Goal: Task Accomplishment & Management: Use online tool/utility

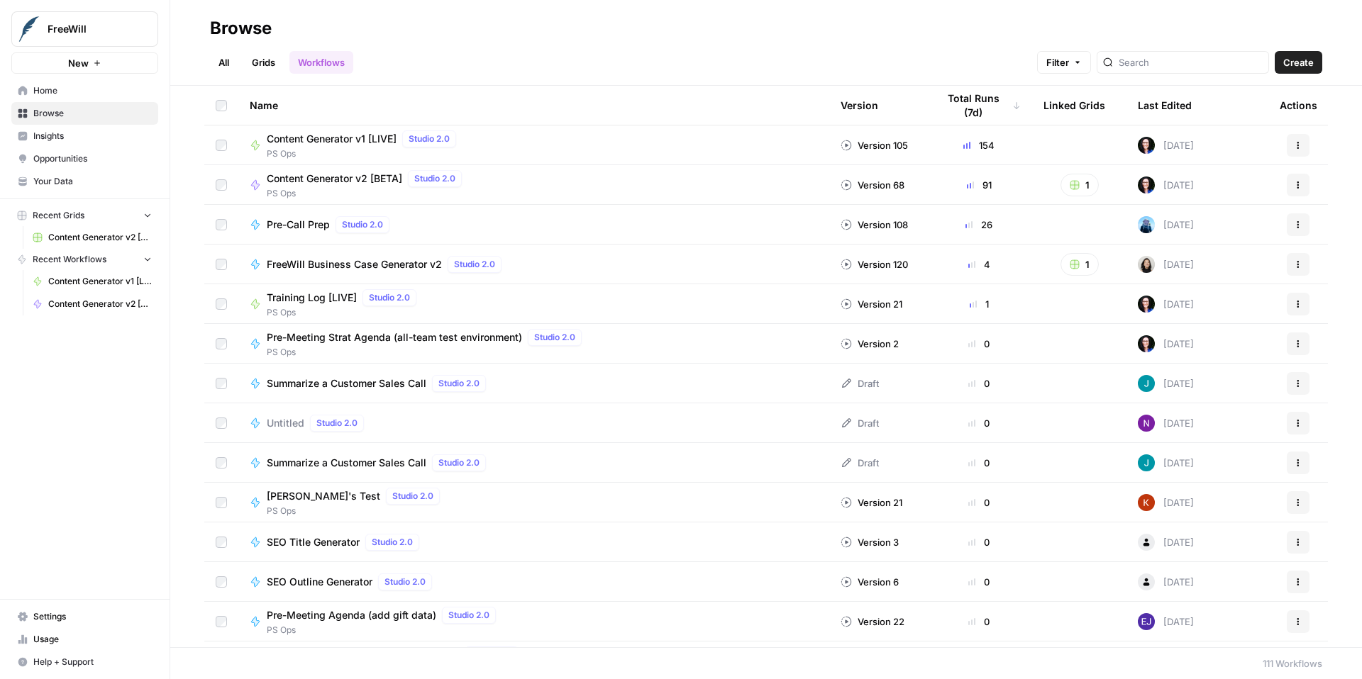
click at [356, 138] on span "Content Generator v1 [LIVE]" at bounding box center [332, 139] width 130 height 14
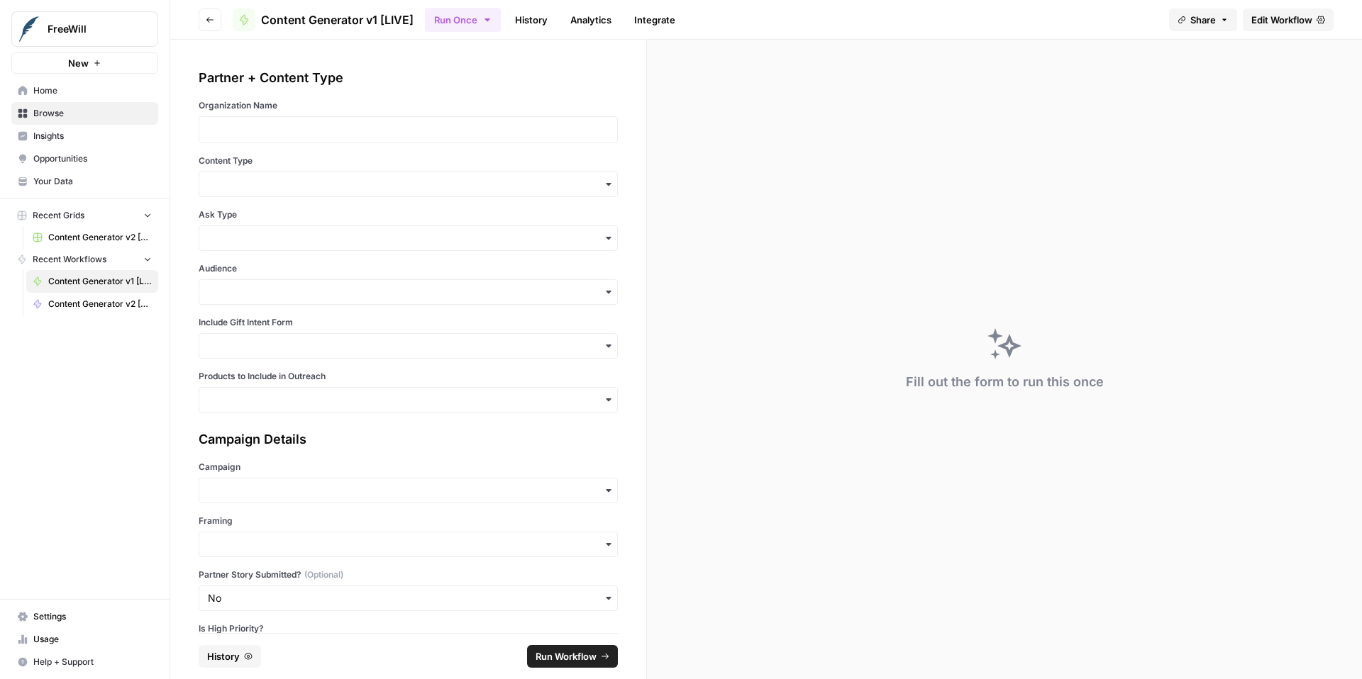
click at [1285, 17] on span "Edit Workflow" at bounding box center [1281, 20] width 61 height 14
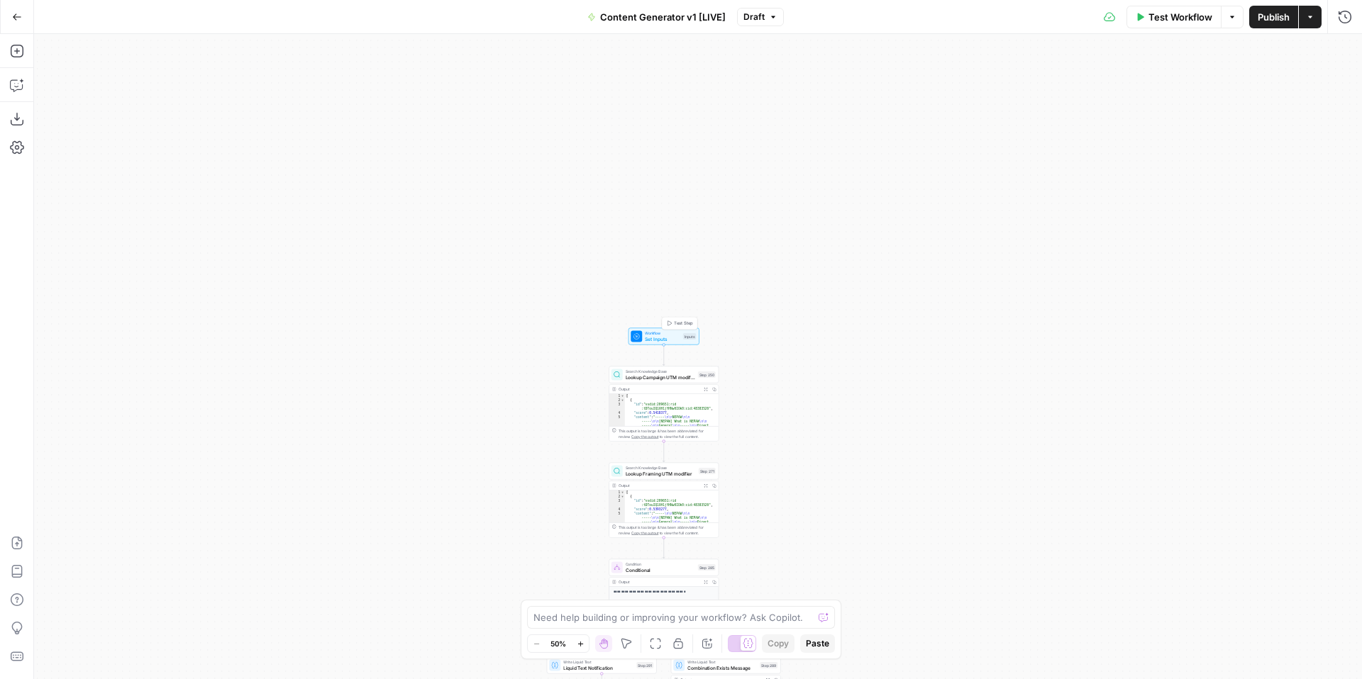
click at [655, 337] on span "Set Inputs" at bounding box center [662, 338] width 35 height 7
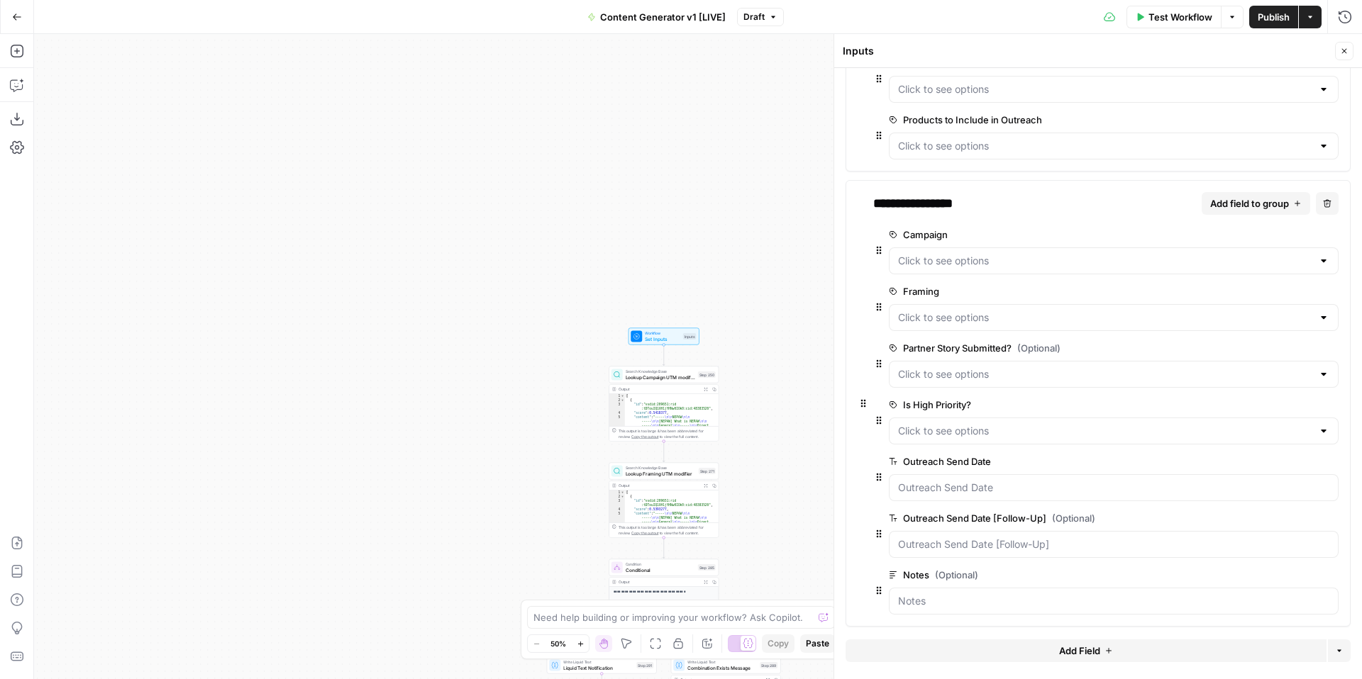
scroll to position [305, 0]
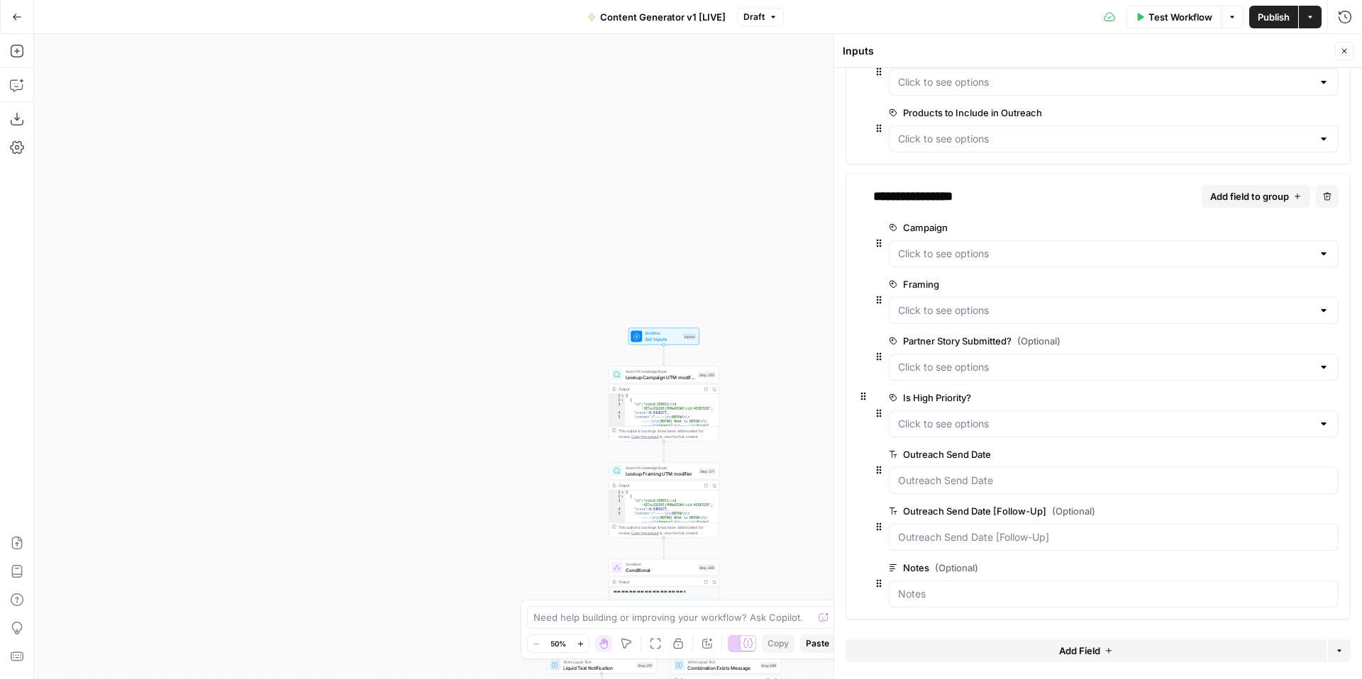
click at [1285, 229] on span "edit field" at bounding box center [1284, 227] width 31 height 11
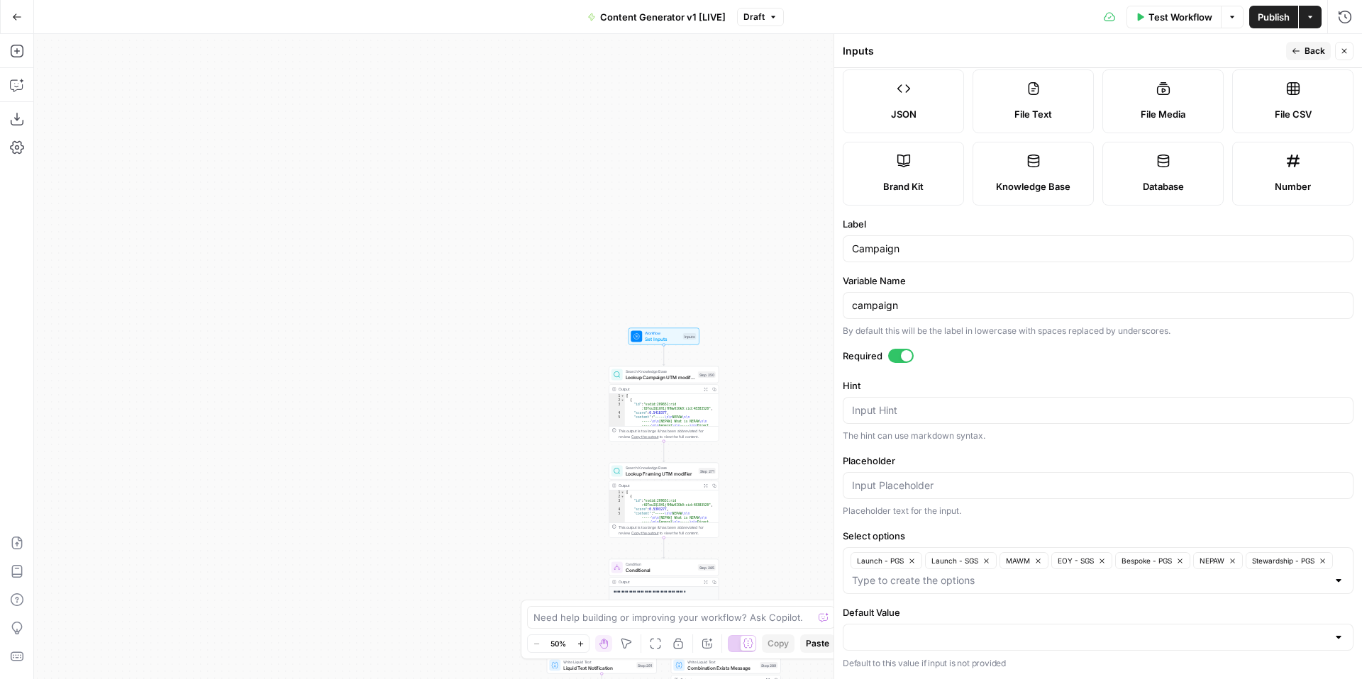
scroll to position [0, 0]
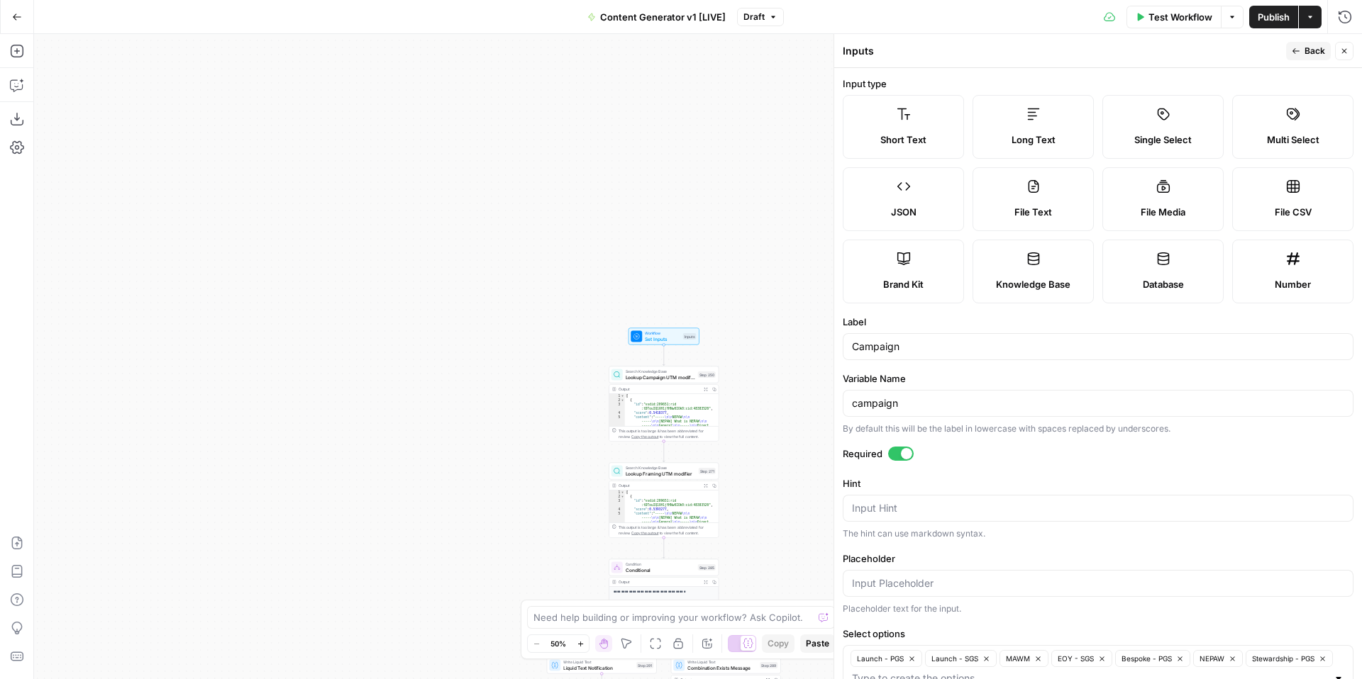
click at [1302, 49] on button "Back" at bounding box center [1308, 51] width 45 height 18
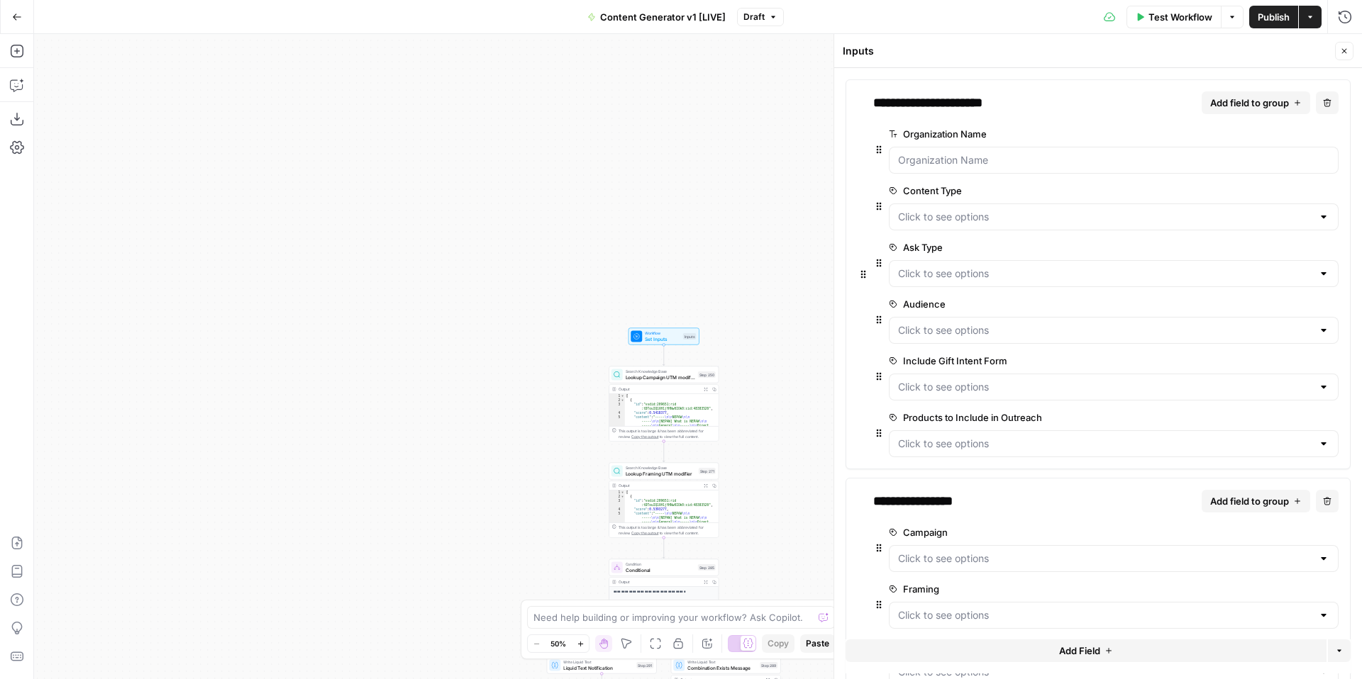
scroll to position [189, 0]
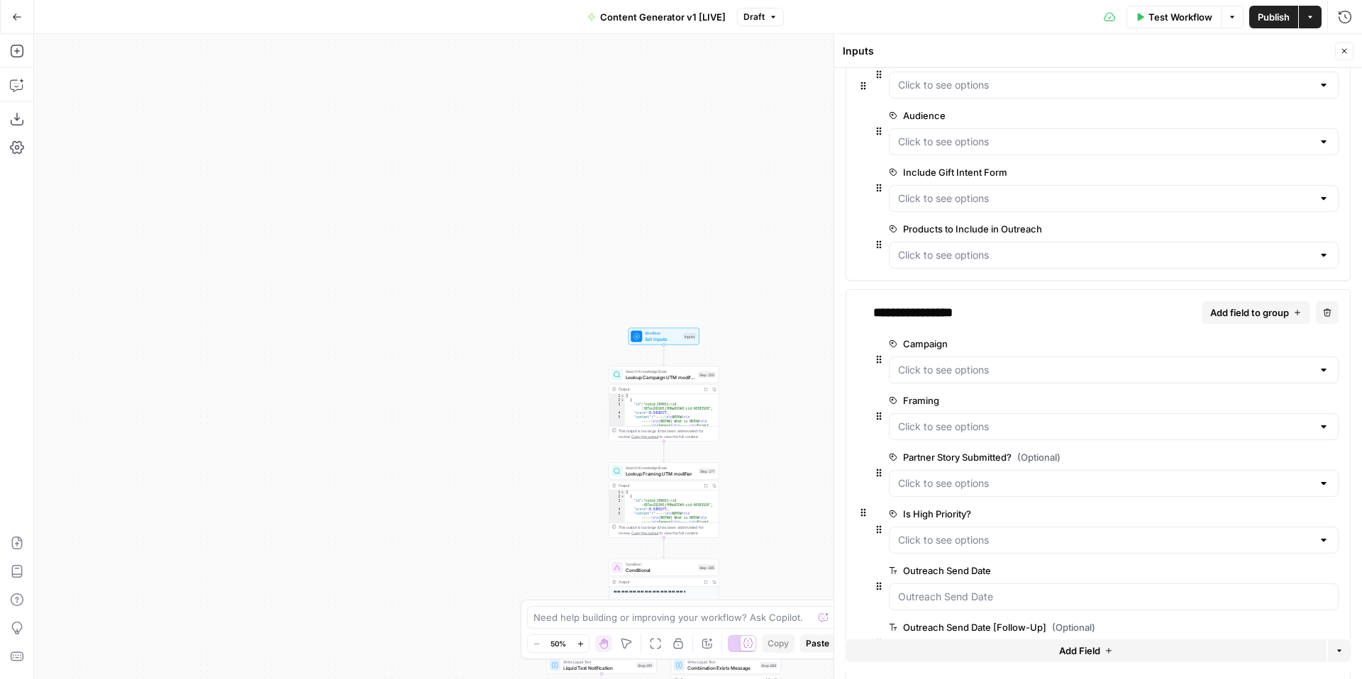
click at [1286, 403] on span "edit field" at bounding box center [1284, 400] width 31 height 11
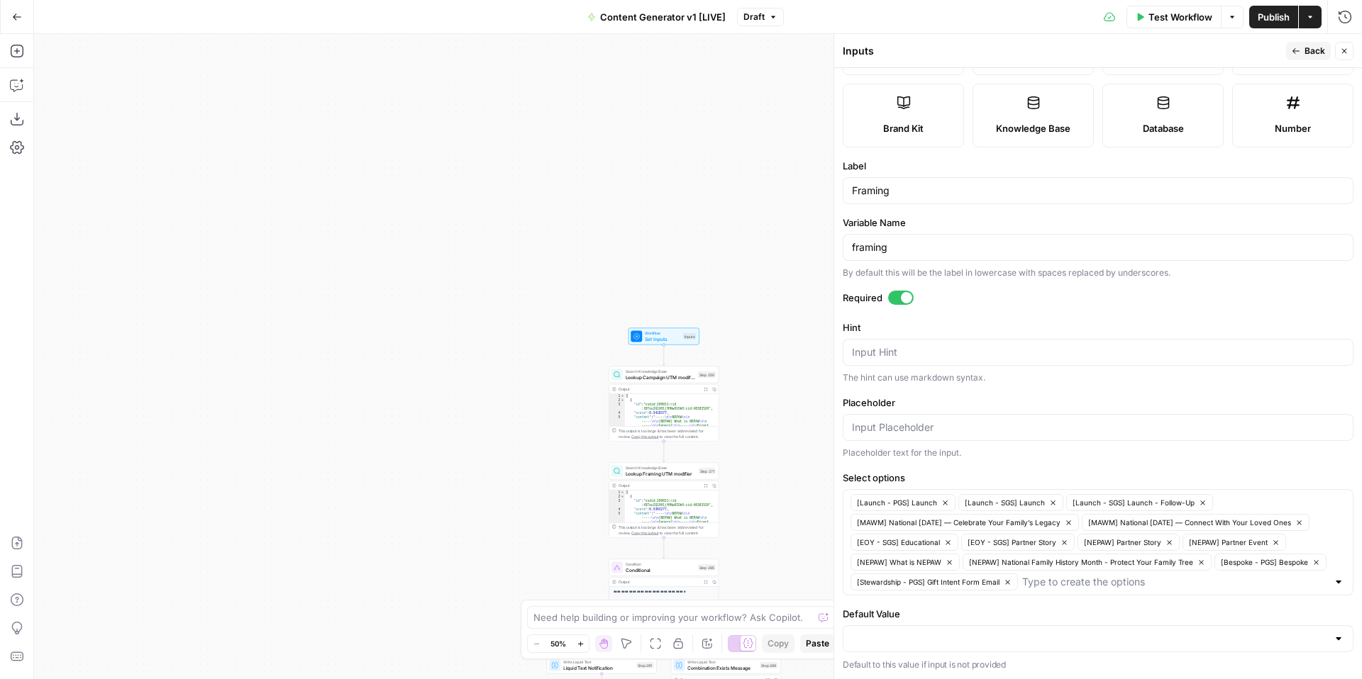
scroll to position [157, 0]
click at [1160, 585] on input "Select options" at bounding box center [1174, 581] width 305 height 14
type input "[EOY - SGS] Faith"
paste input "[EOY - SGS] Faith"
type input "[EOY - SGS] Faith"
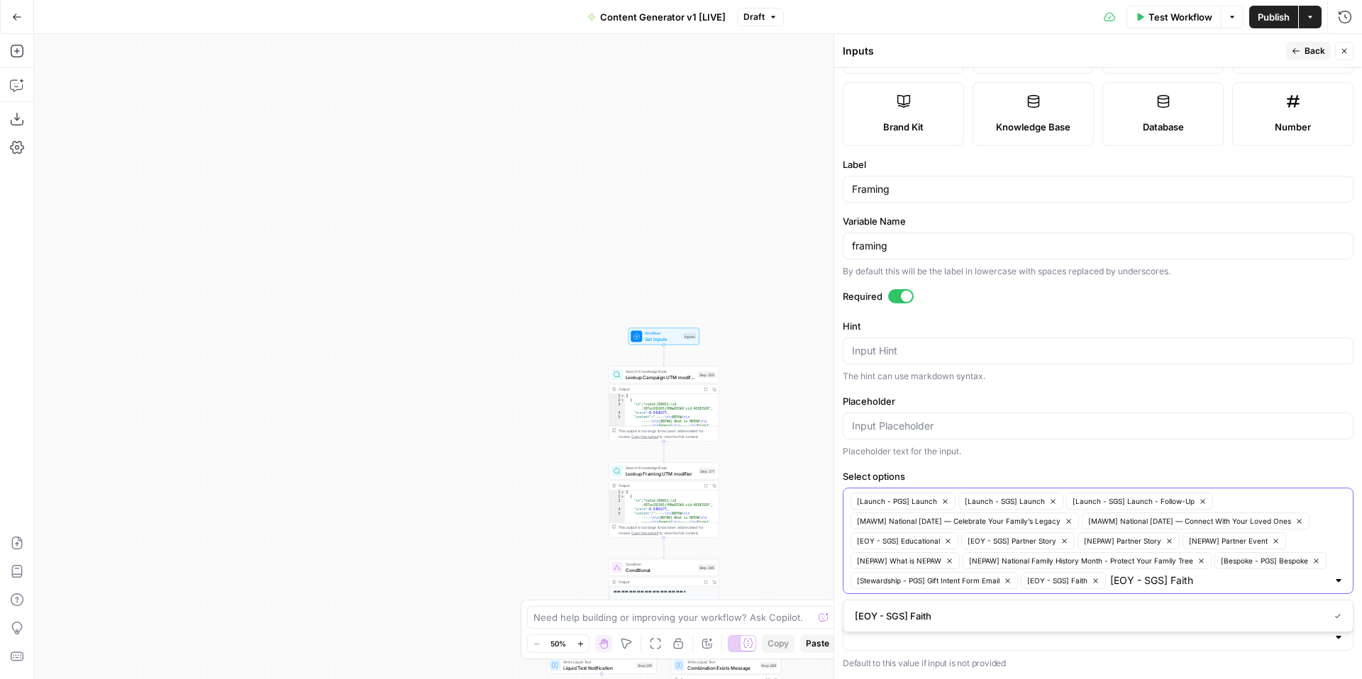
click at [1210, 584] on input "[EOY - SGS] Faith" at bounding box center [1218, 581] width 217 height 14
click at [1227, 574] on input "Select options" at bounding box center [1218, 581] width 217 height 14
click at [1096, 582] on icon "button" at bounding box center [1095, 581] width 4 height 4
click at [1106, 582] on input "Select options" at bounding box center [1174, 581] width 305 height 14
paste input "[EOY - SGS] Faith"
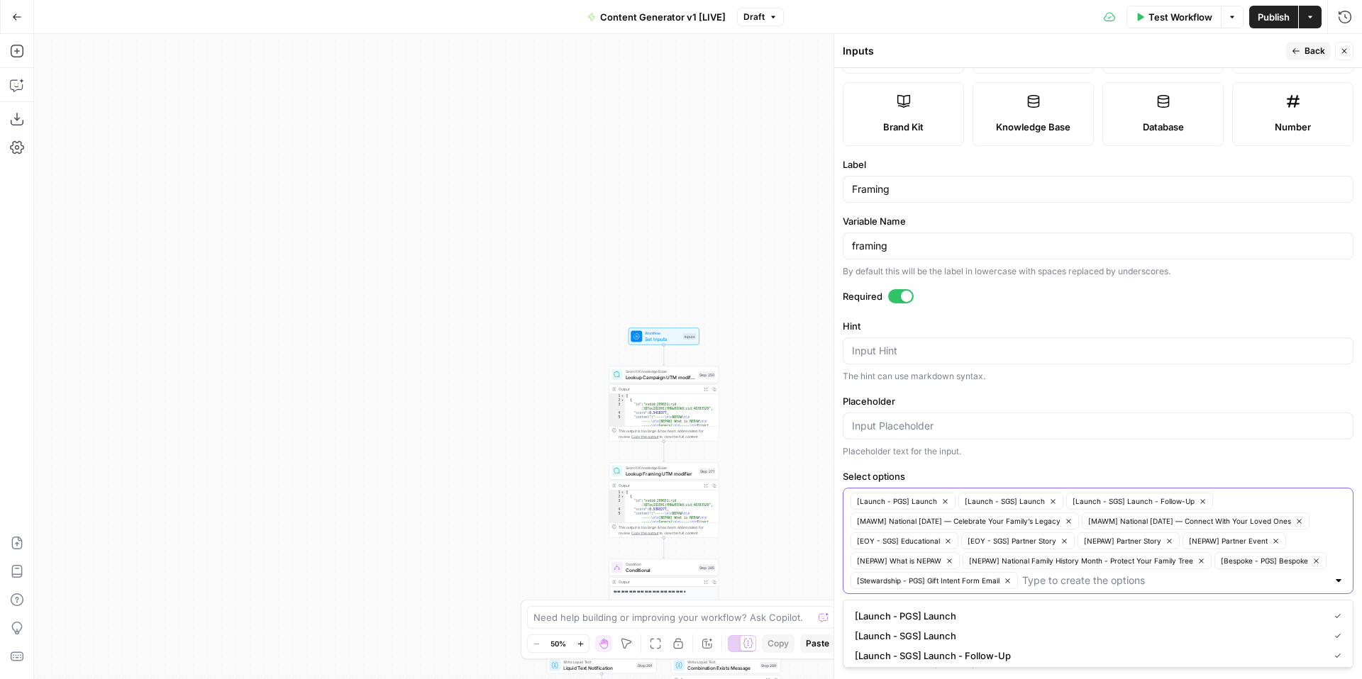
type input "[EOY - SGS] Faith"
paste input "[EOY - SGS] Educational"
type input "[EOY - SGS] Educational"
click at [947, 540] on icon "button" at bounding box center [948, 542] width 8 height 8
click at [1237, 582] on input "Select options" at bounding box center [1218, 581] width 217 height 14
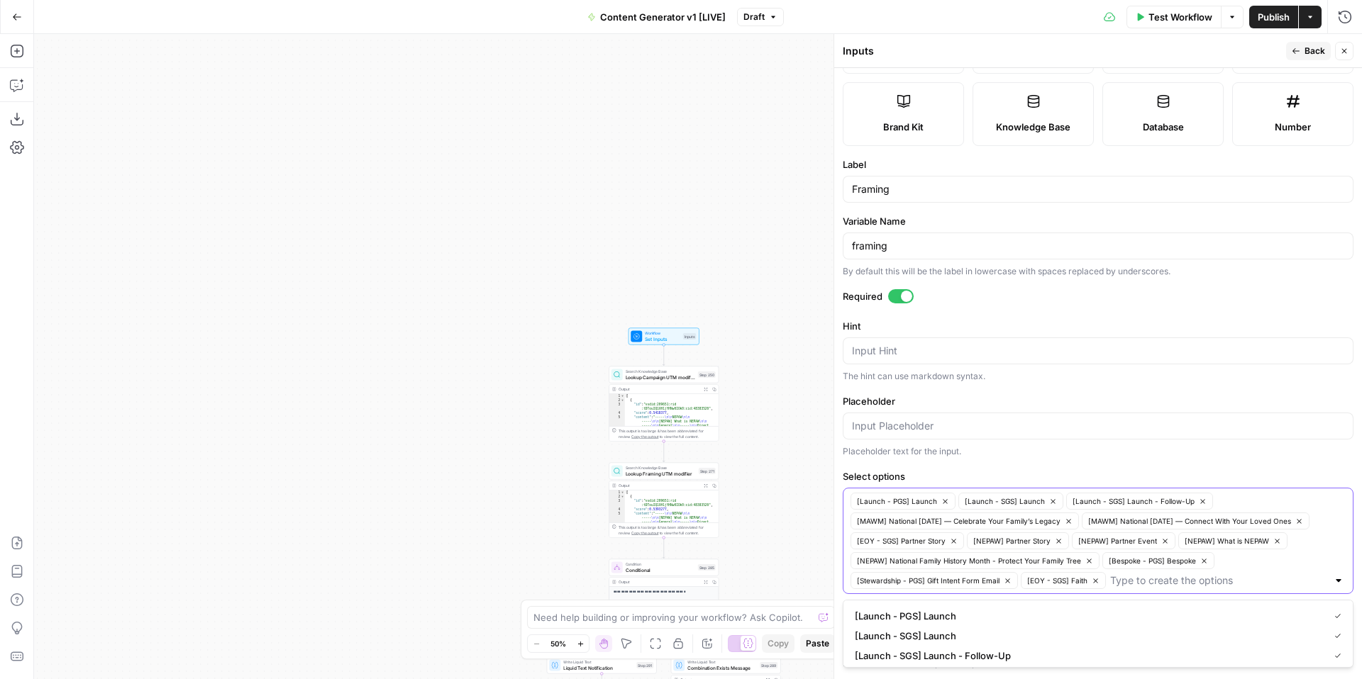
paste input "[EOY - SGS] Educational"
type input "[EOY - SGS] Educational"
click at [953, 541] on icon "button" at bounding box center [954, 542] width 8 height 8
click at [1230, 578] on input "Select options" at bounding box center [1281, 581] width 123 height 14
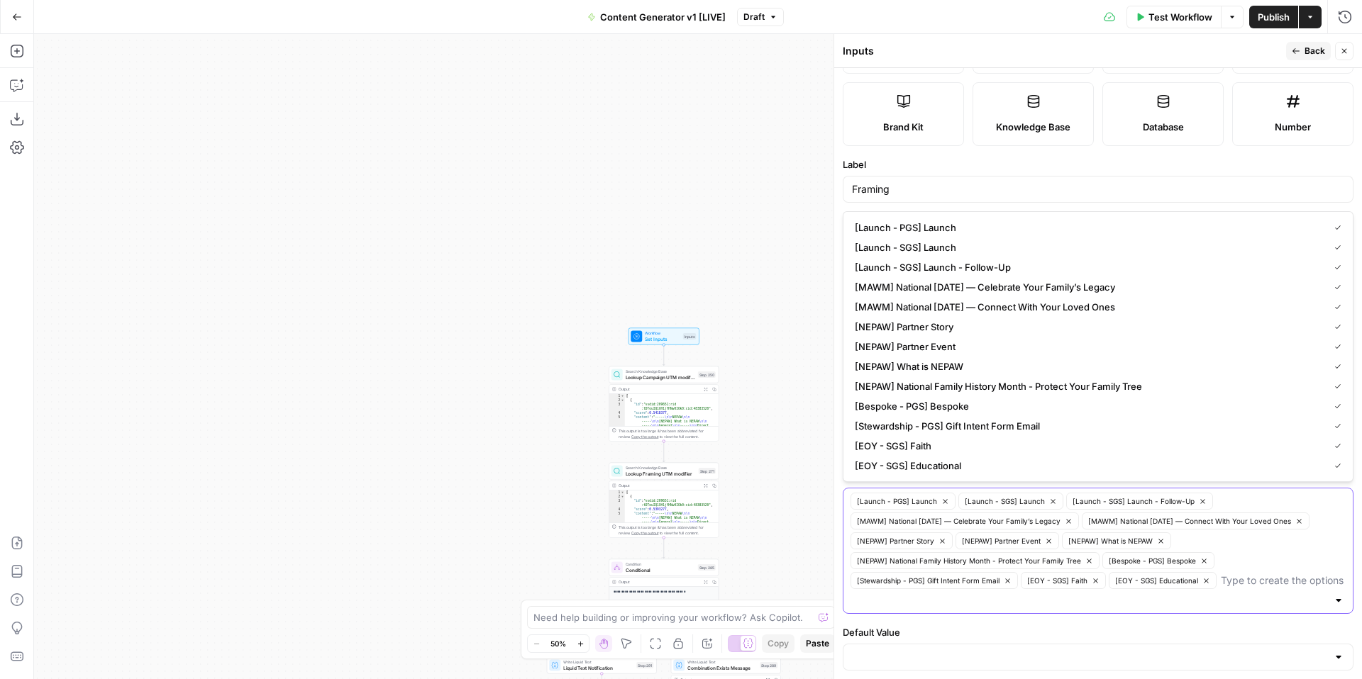
paste input "[EOY - SGS] Partner Story"
type input "[EOY - SGS] Partner Story"
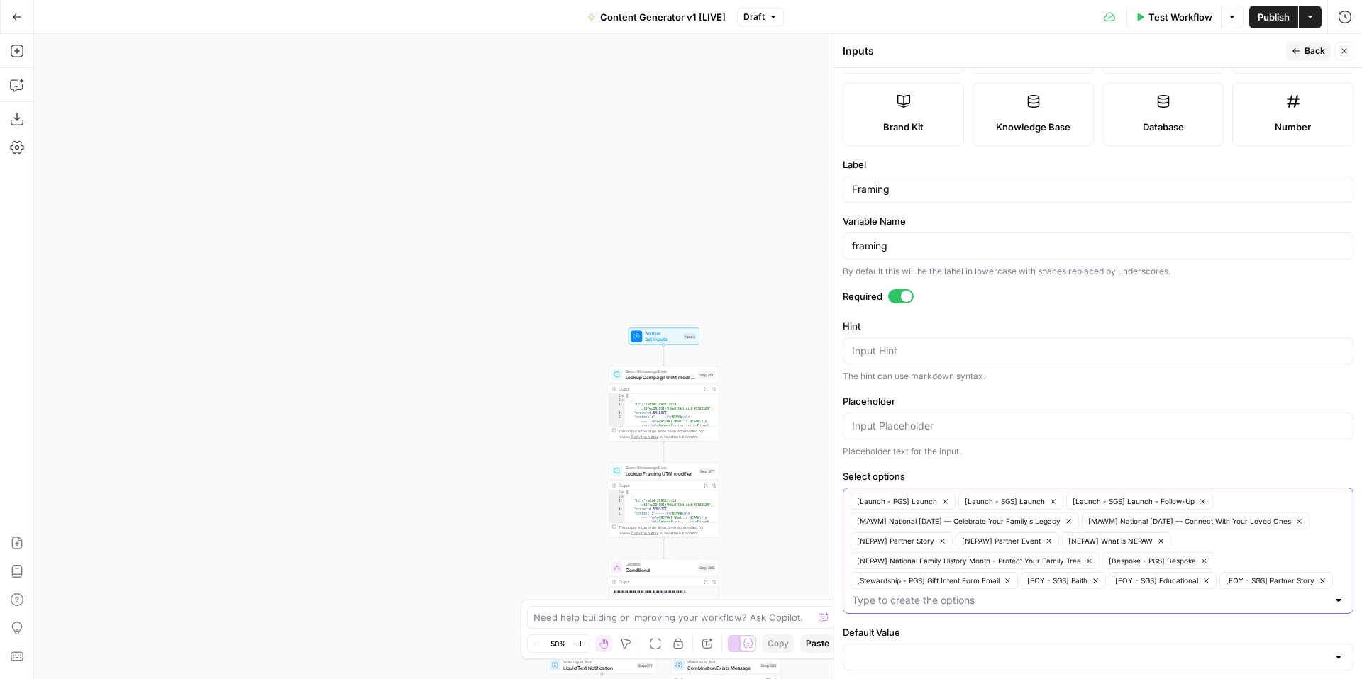
scroll to position [177, 0]
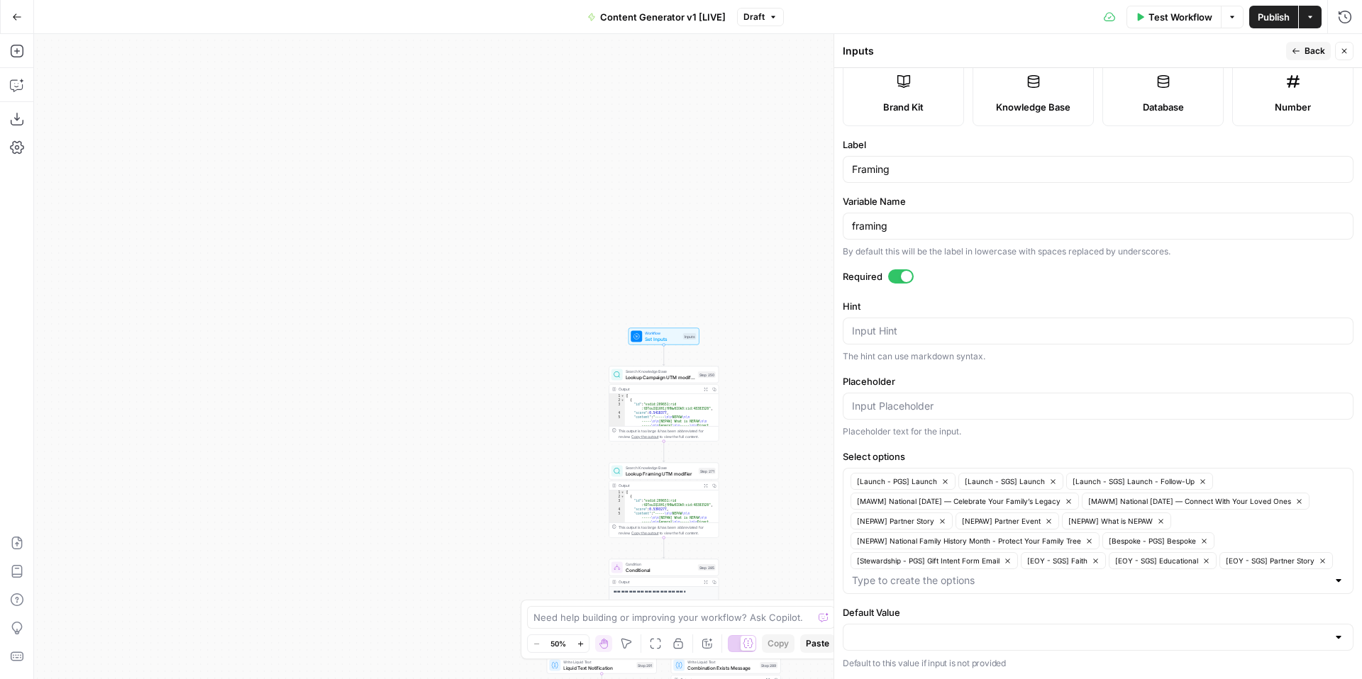
click at [1347, 54] on icon "button" at bounding box center [1344, 51] width 9 height 9
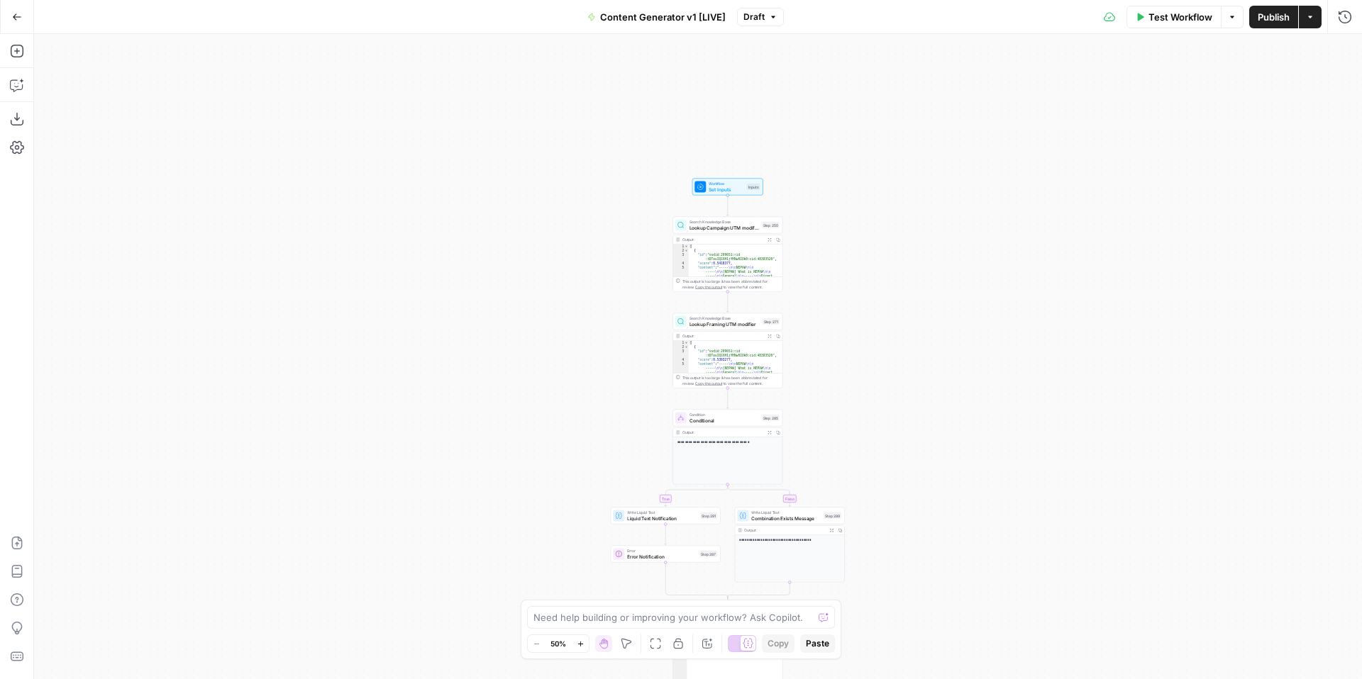
click at [1161, 26] on button "Test Workflow" at bounding box center [1173, 17] width 95 height 23
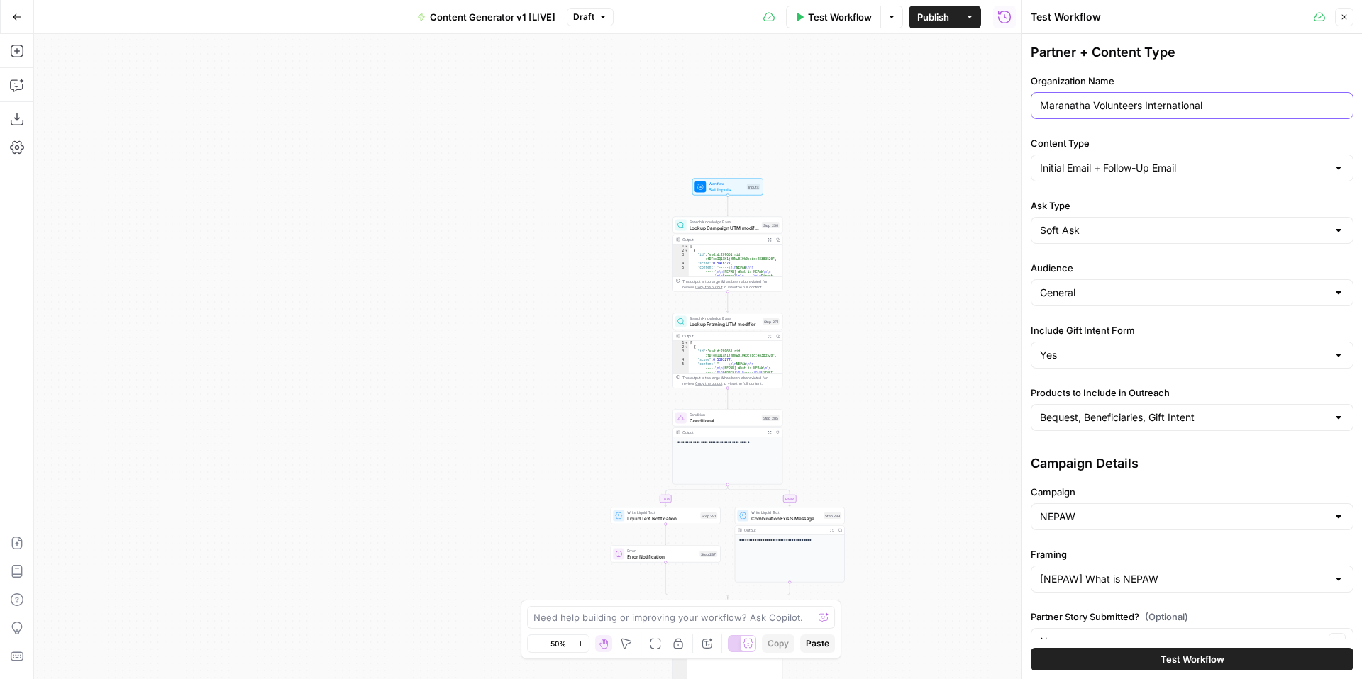
click at [1210, 109] on input "Maranatha Volunteers International" at bounding box center [1192, 106] width 304 height 14
type input "ACME"
click at [1106, 235] on input "Ask Type" at bounding box center [1183, 230] width 287 height 14
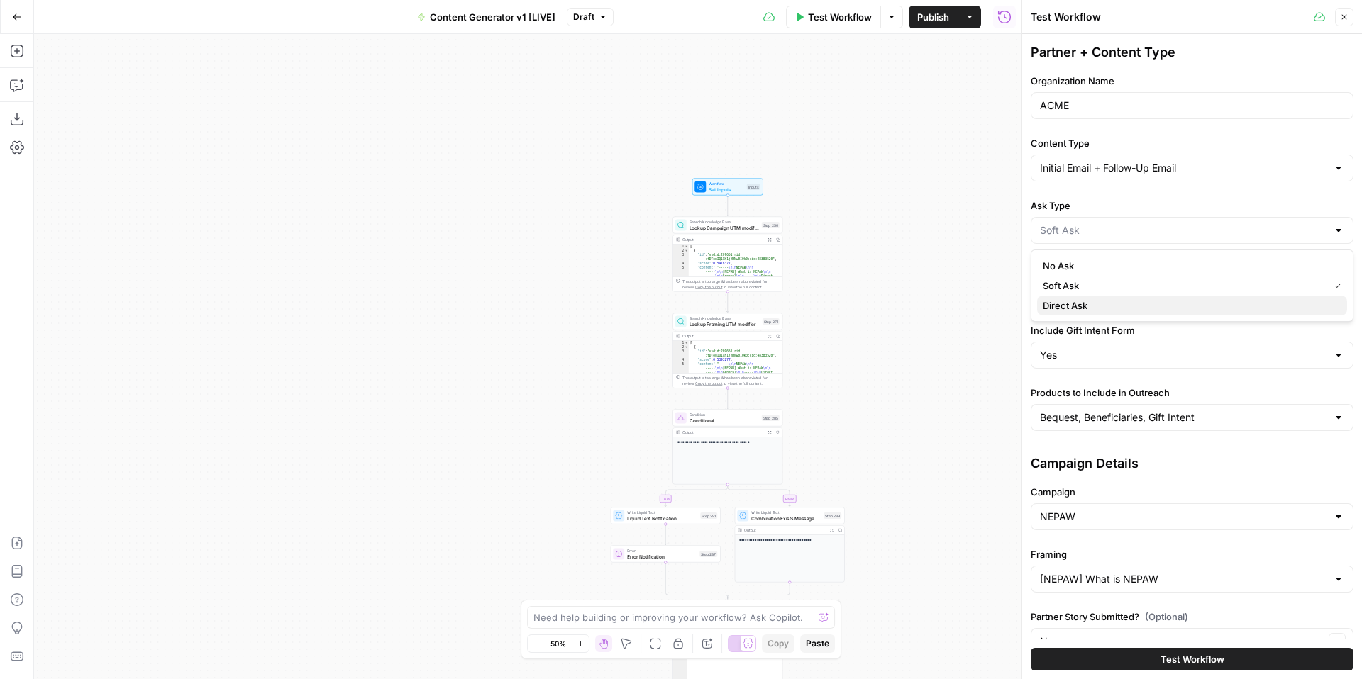
click at [1094, 301] on span "Direct Ask" at bounding box center [1188, 306] width 293 height 14
type input "Direct Ask"
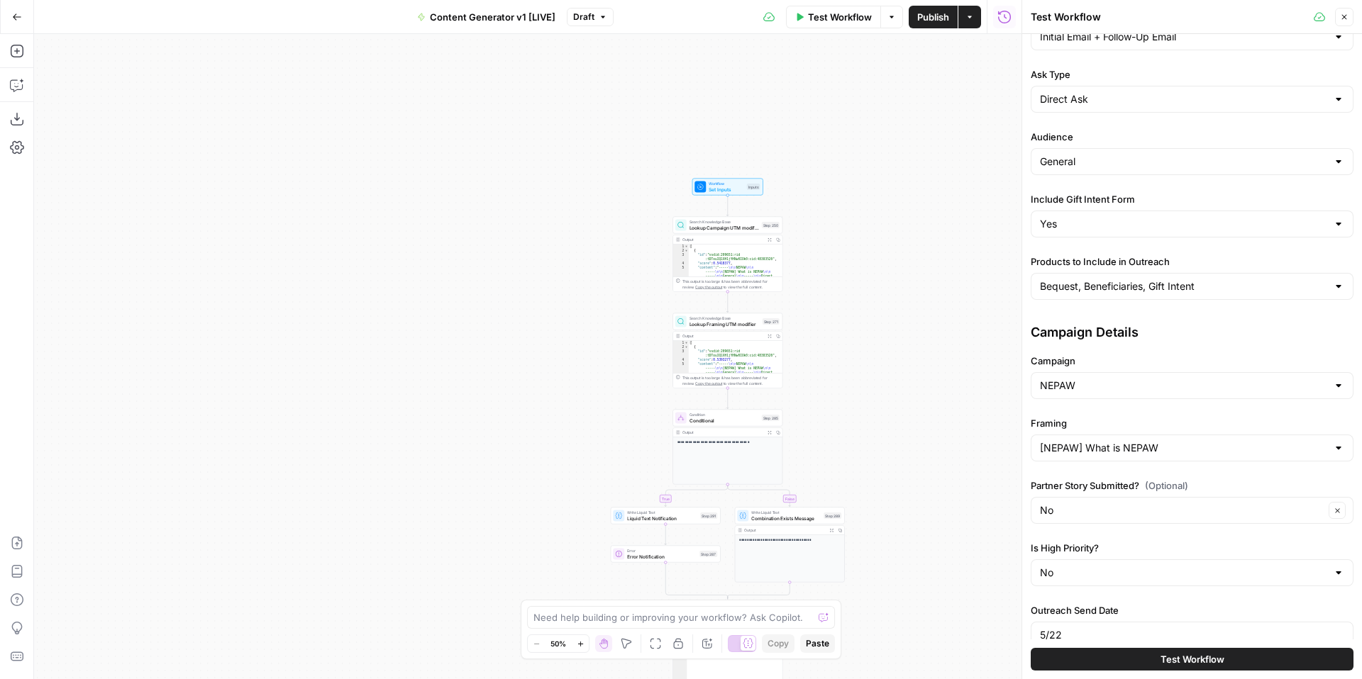
scroll to position [137, 0]
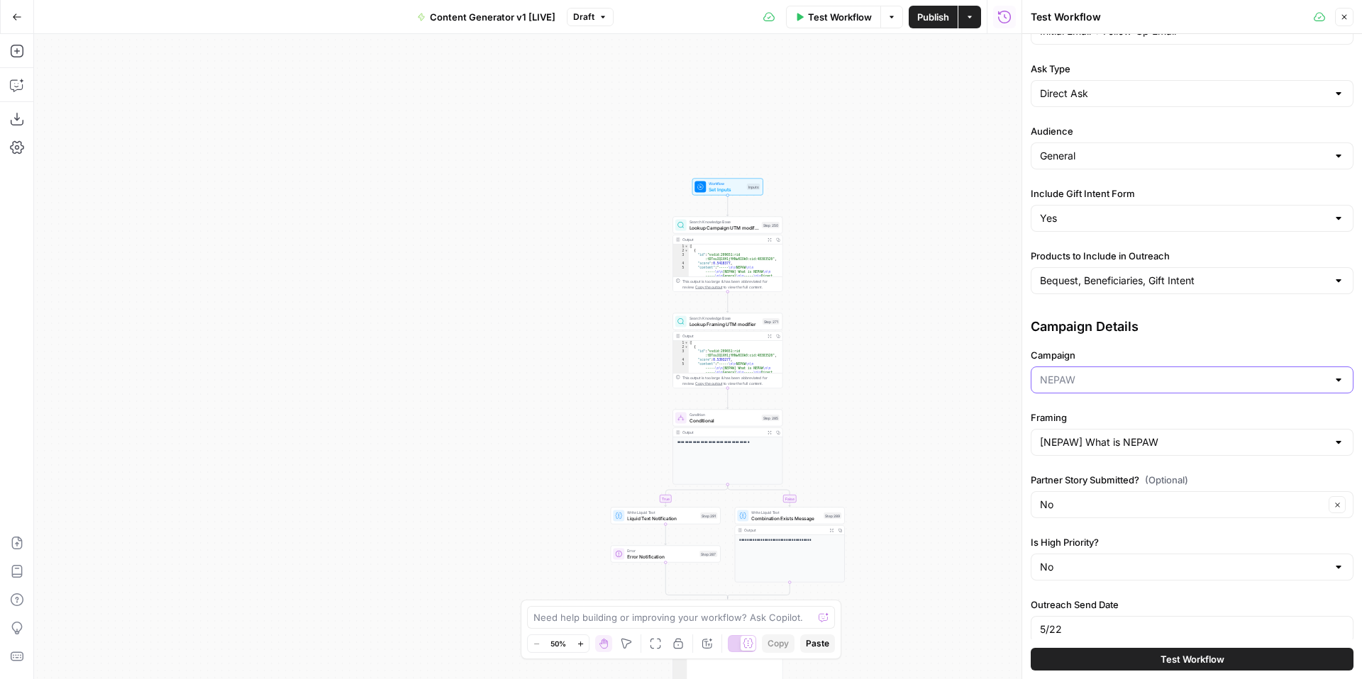
click at [1094, 385] on input "Campaign" at bounding box center [1183, 380] width 287 height 14
click at [1106, 469] on span "EOY - SGS" at bounding box center [1188, 475] width 293 height 14
type input "EOY - SGS"
click at [1108, 450] on div "[NEPAW] What is NEPAW" at bounding box center [1191, 442] width 323 height 27
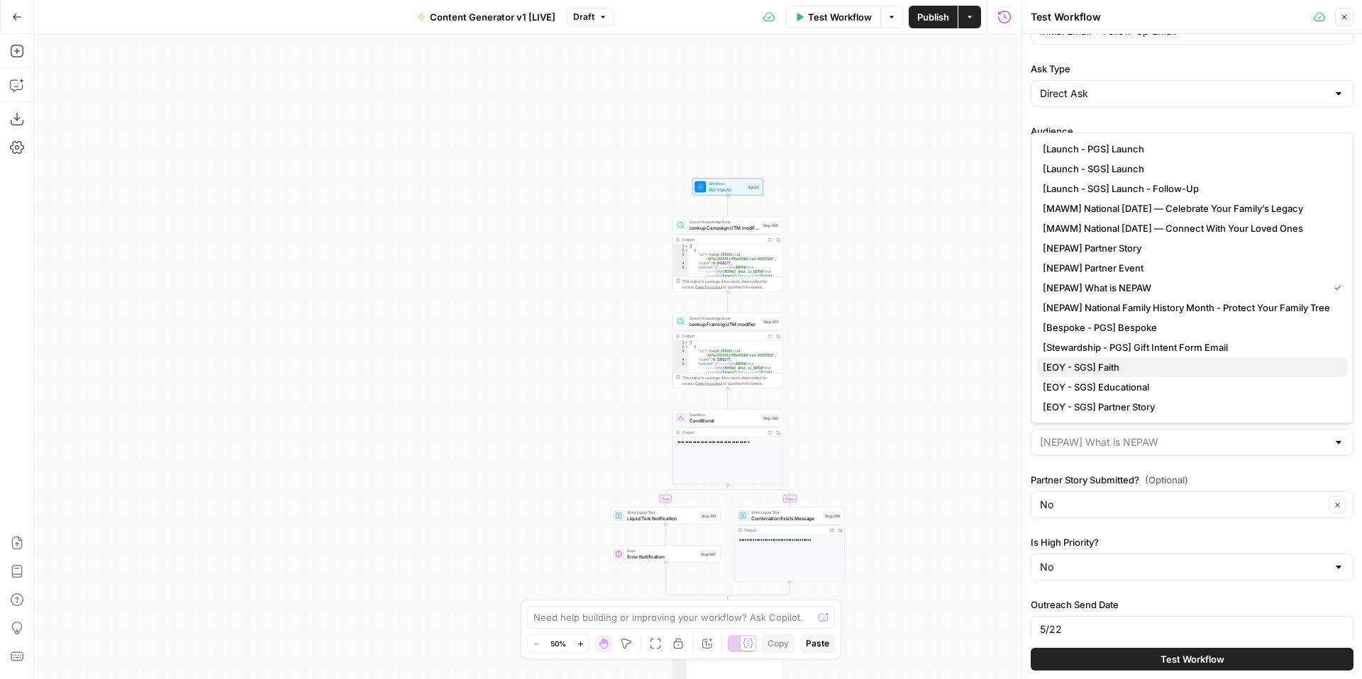
click at [1174, 371] on span "[EOY - SGS] Faith" at bounding box center [1188, 367] width 293 height 14
type input "[EOY - SGS] Faith"
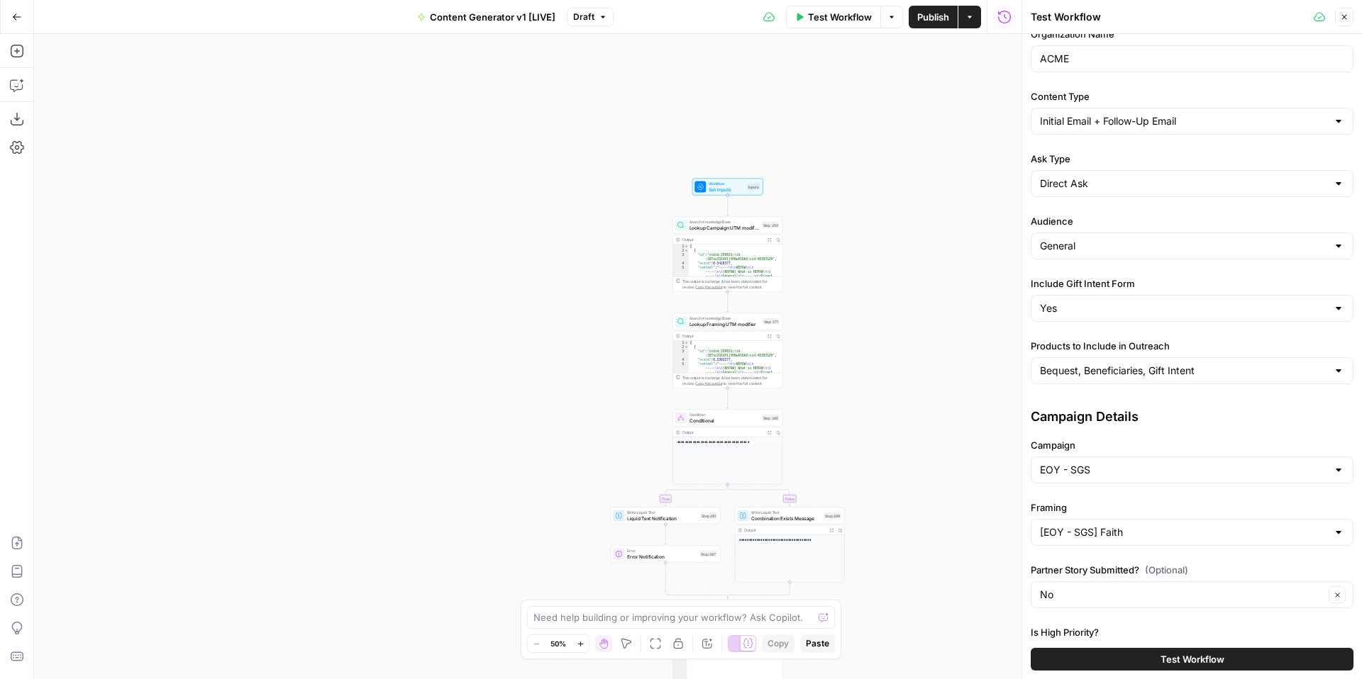
scroll to position [0, 0]
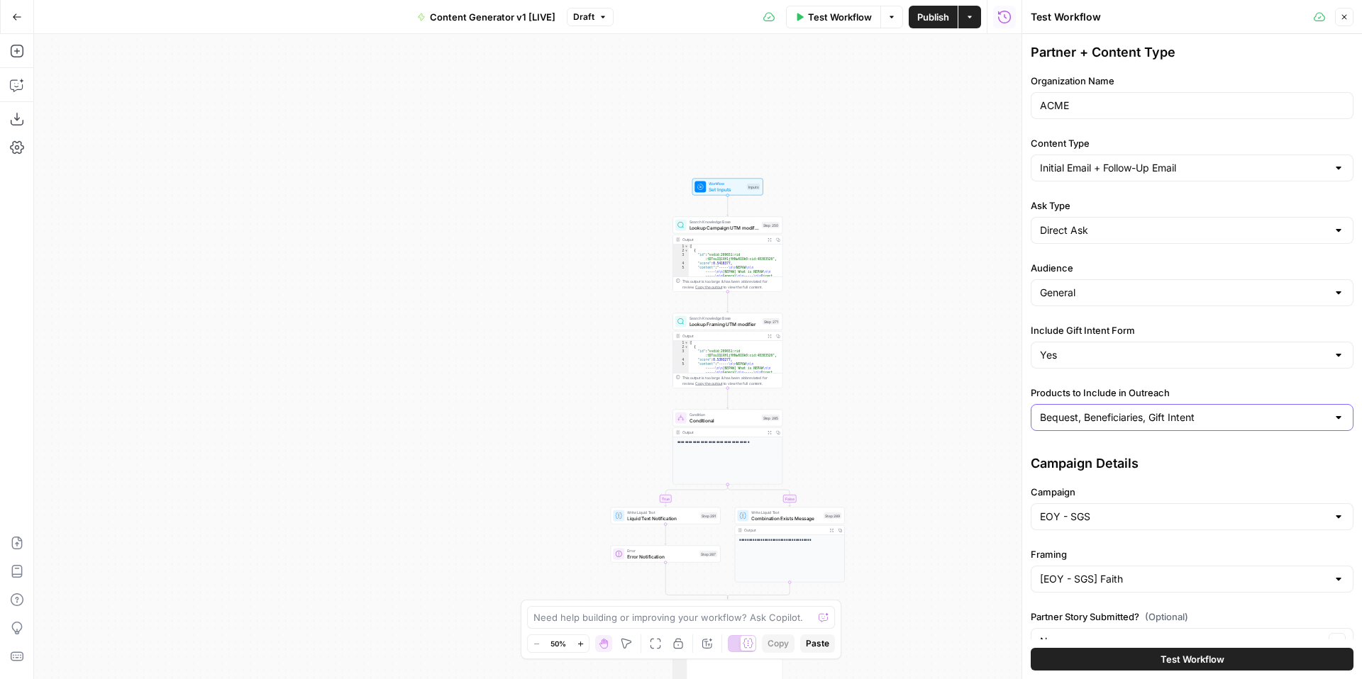
click at [1115, 414] on input "Bequest, Beneficiaries, Gift Intent" at bounding box center [1183, 418] width 287 height 14
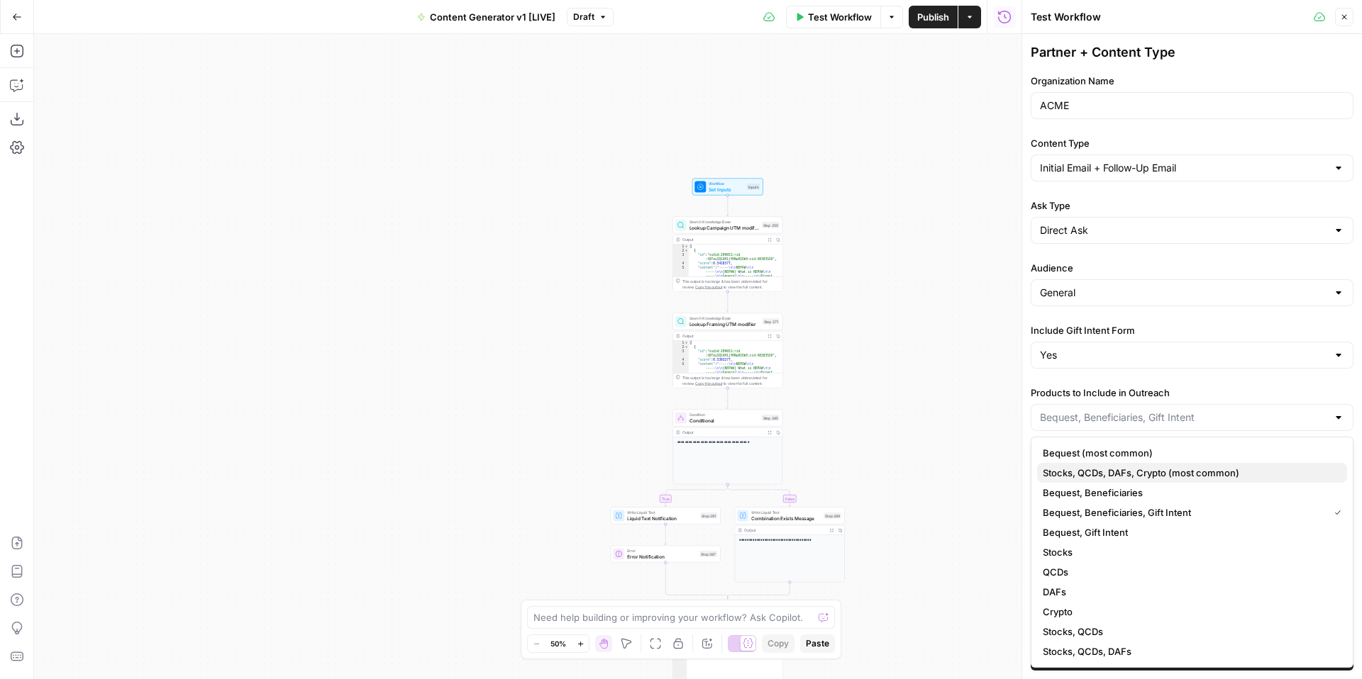
click at [1170, 469] on span "Stocks, QCDs, DAFs, Crypto (most common)" at bounding box center [1188, 473] width 293 height 14
type input "Stocks, QCDs, DAFs, Crypto (most common)"
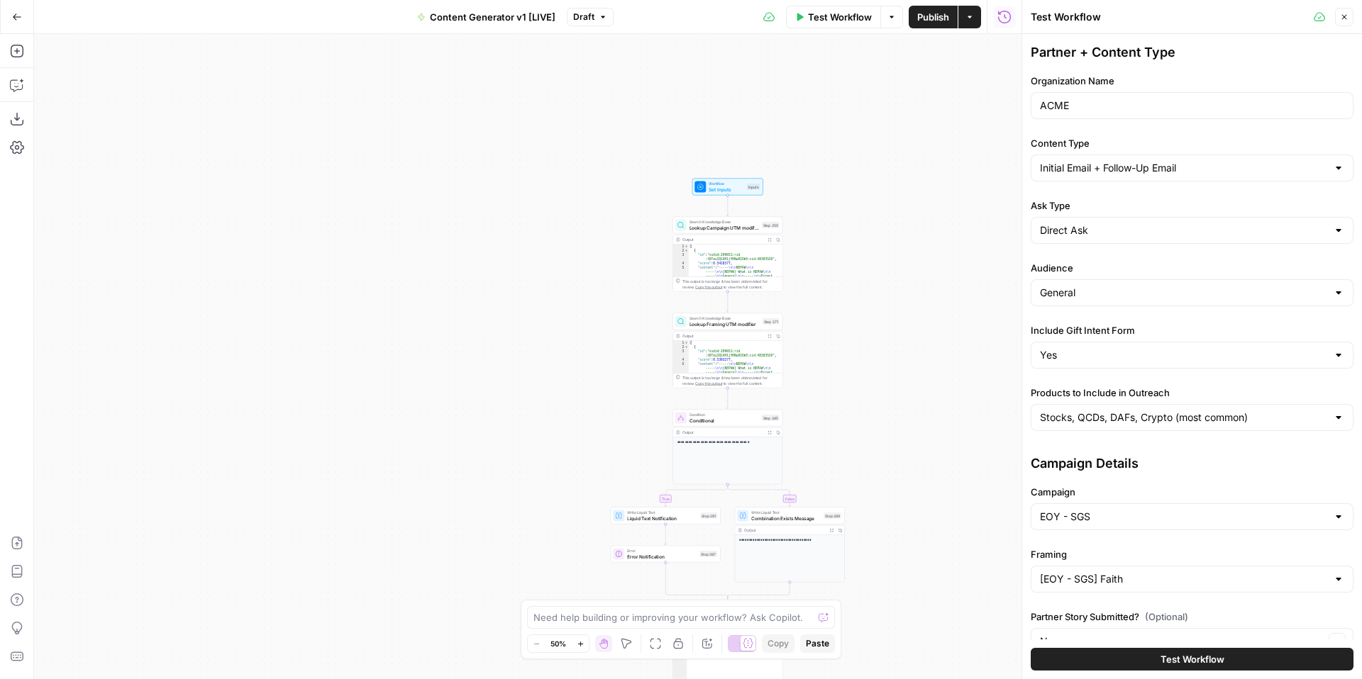
scroll to position [335, 0]
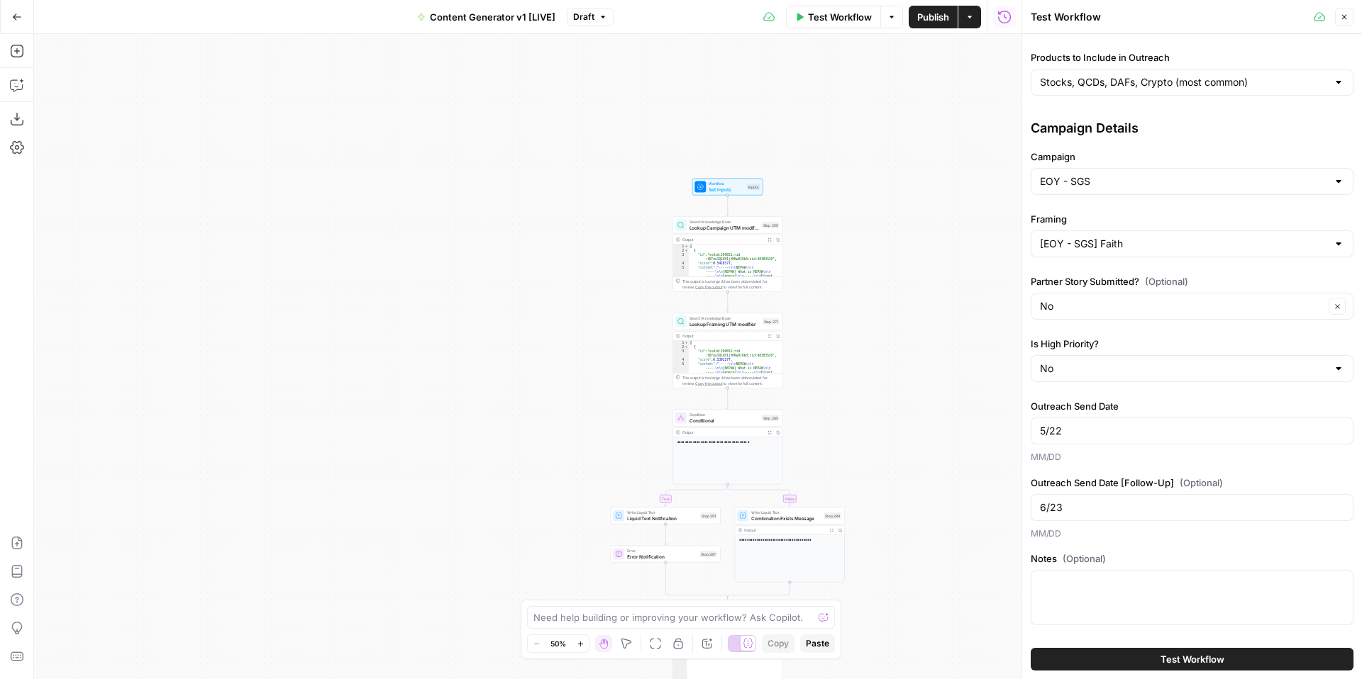
click at [1155, 655] on button "Test Workflow" at bounding box center [1191, 659] width 323 height 23
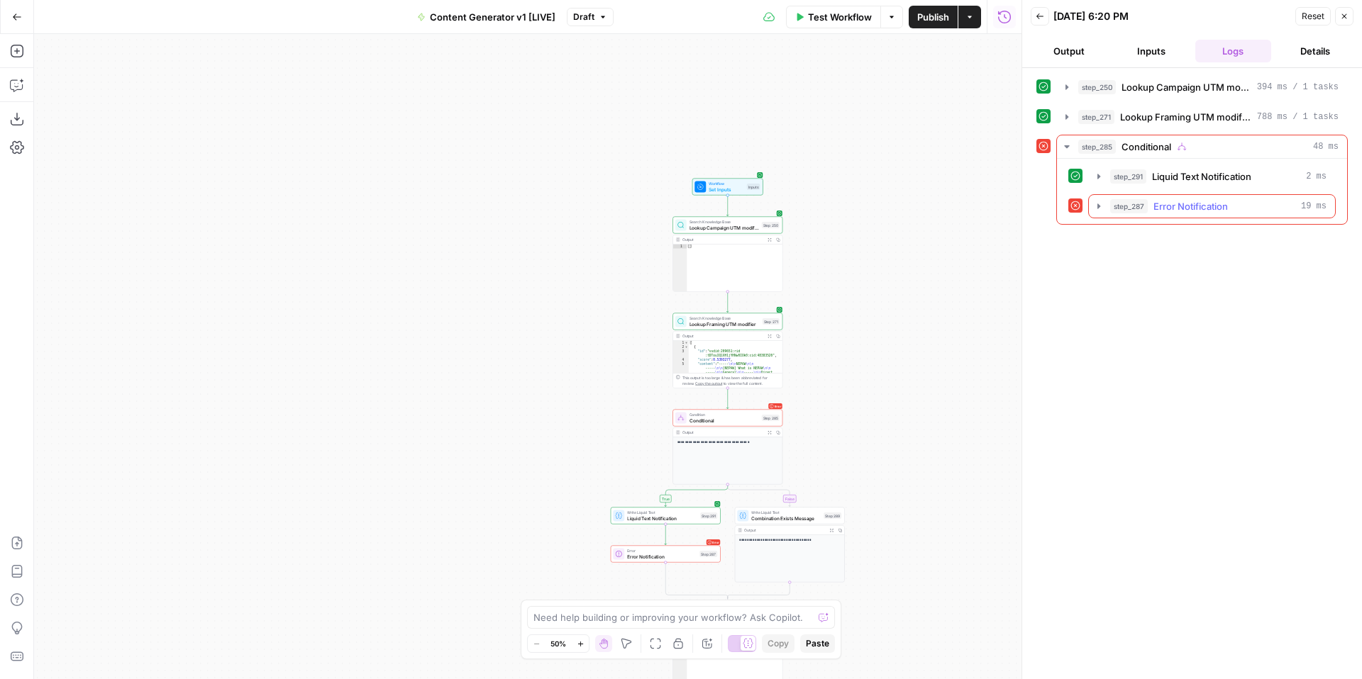
click at [1098, 205] on icon "button" at bounding box center [1098, 206] width 3 height 5
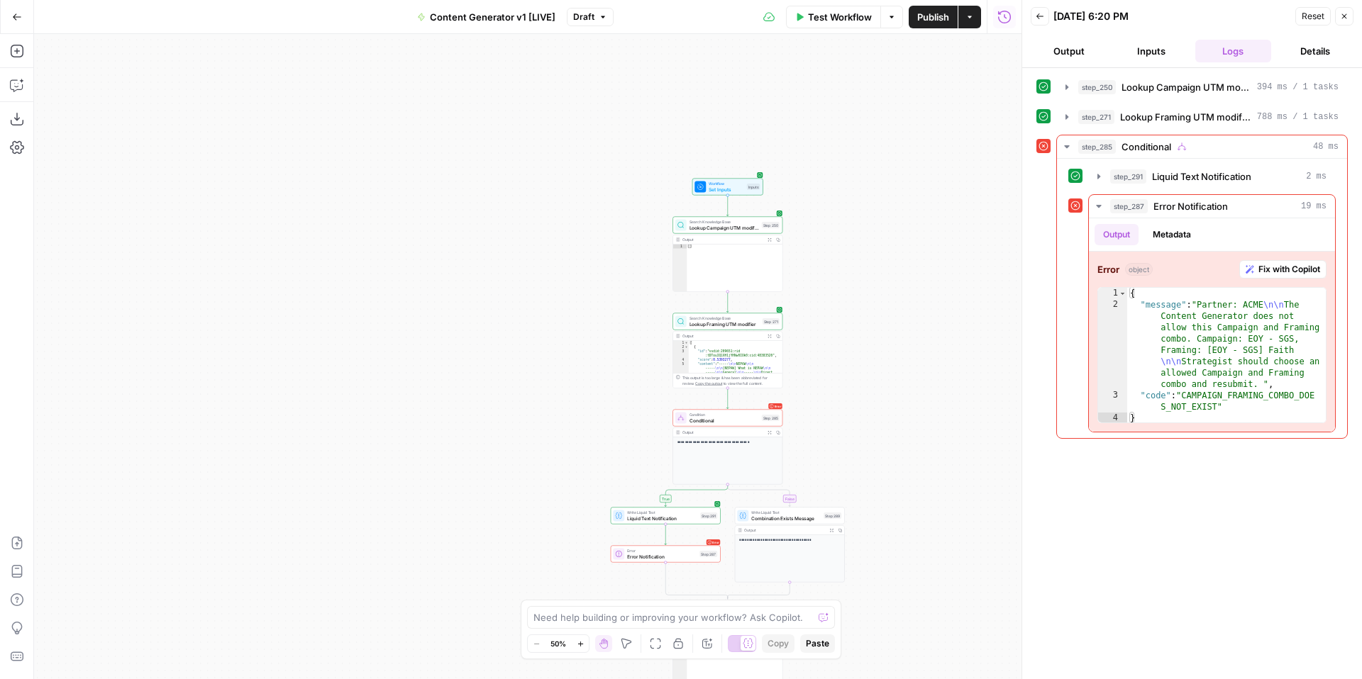
click at [1340, 19] on icon "button" at bounding box center [1344, 16] width 9 height 9
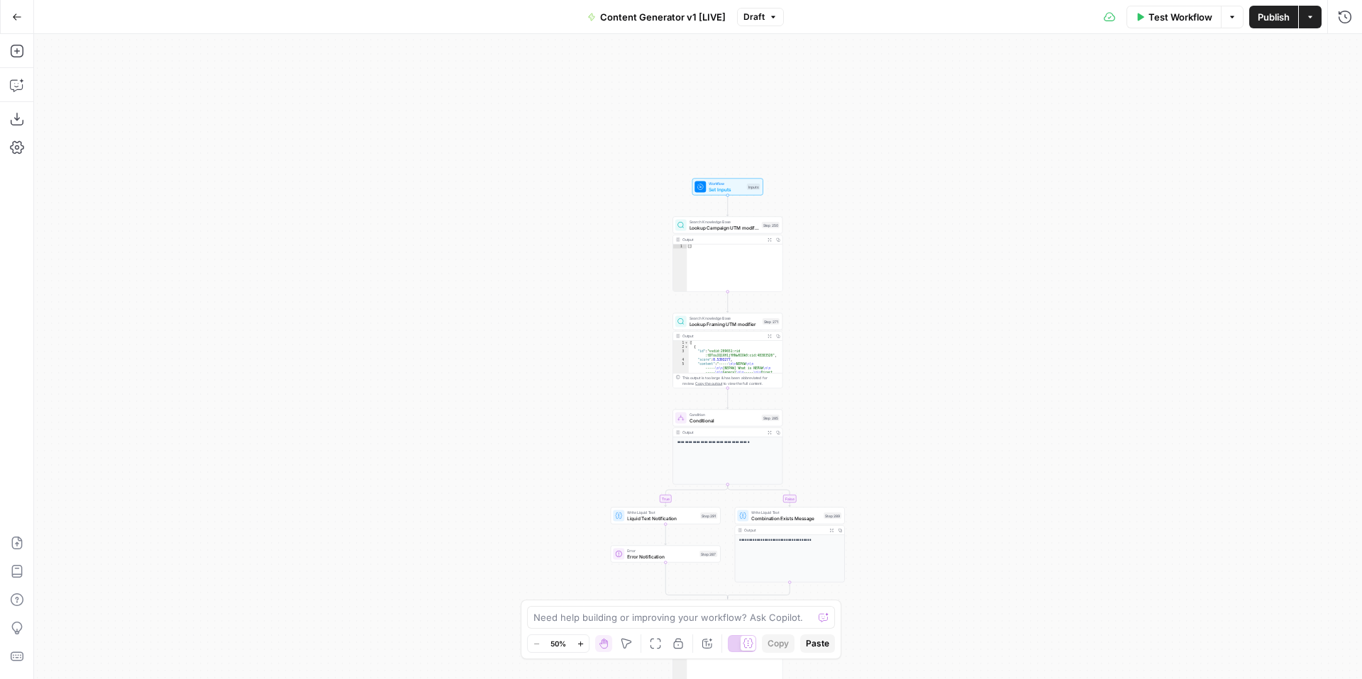
click at [19, 19] on icon "button" at bounding box center [17, 17] width 10 height 10
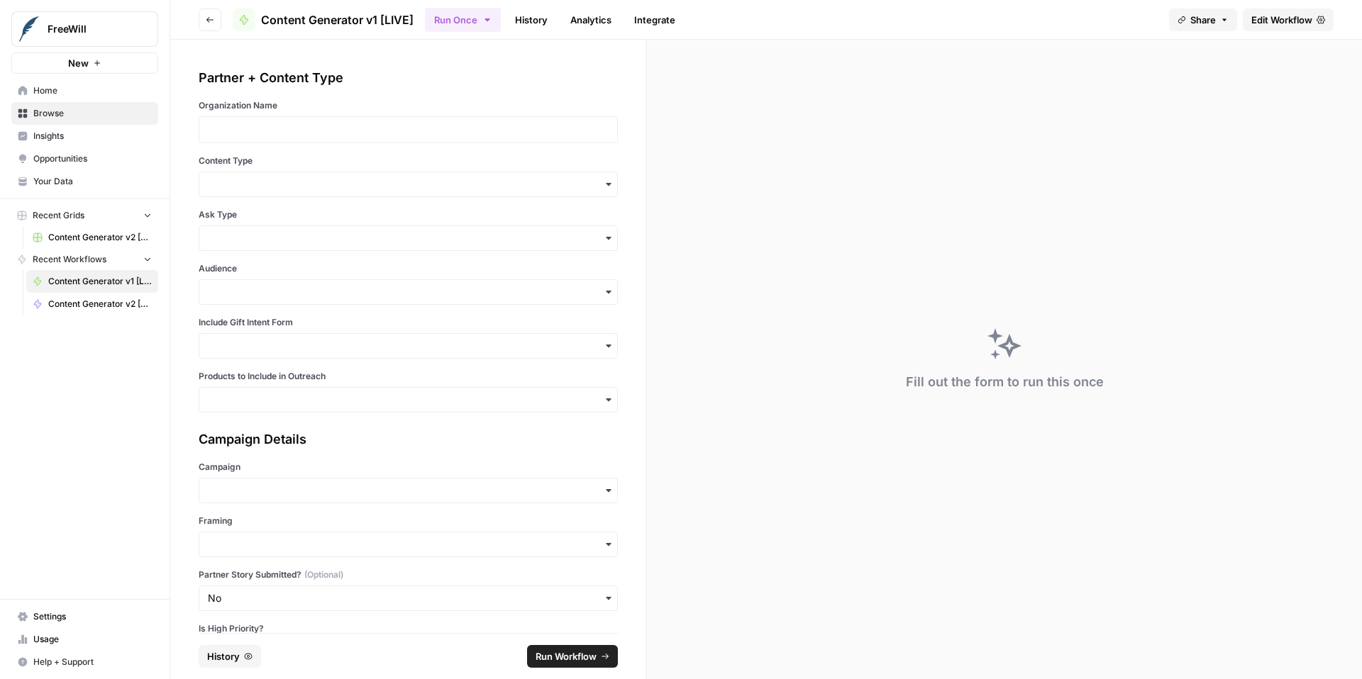
click at [81, 179] on span "Your Data" at bounding box center [92, 181] width 118 height 13
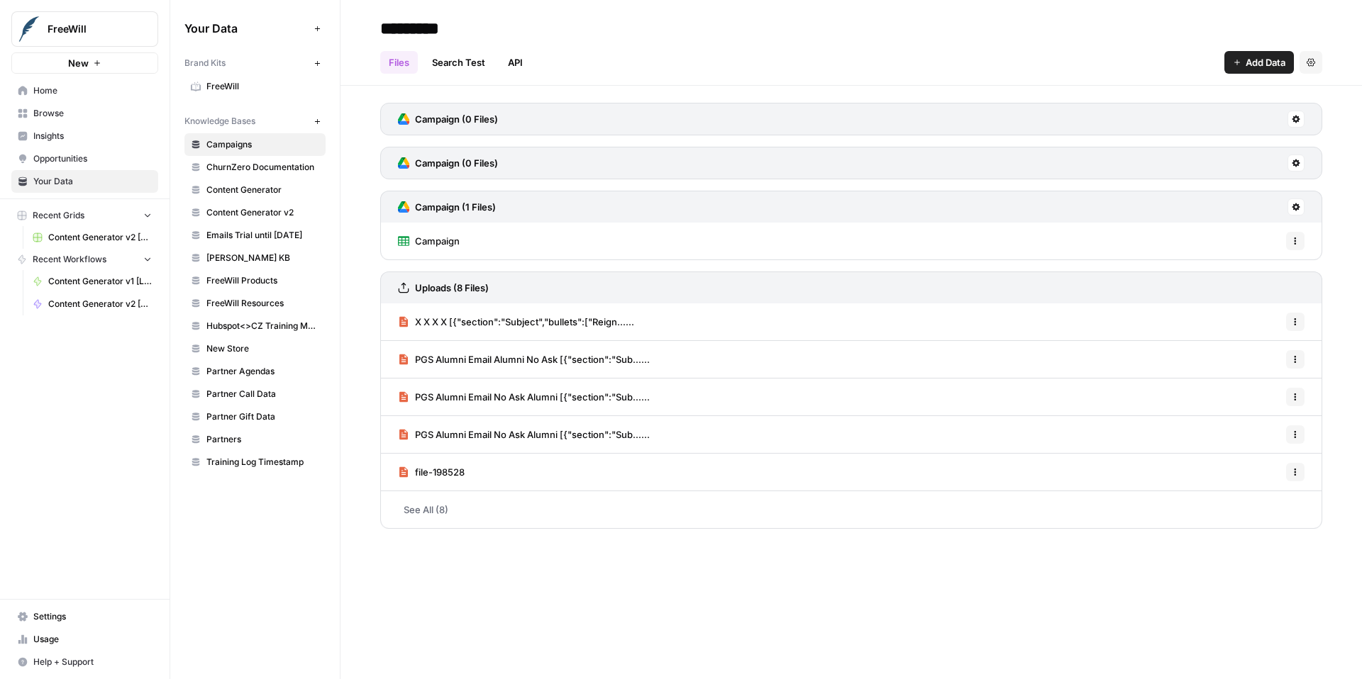
click at [278, 218] on span "Content Generator v2" at bounding box center [262, 212] width 113 height 13
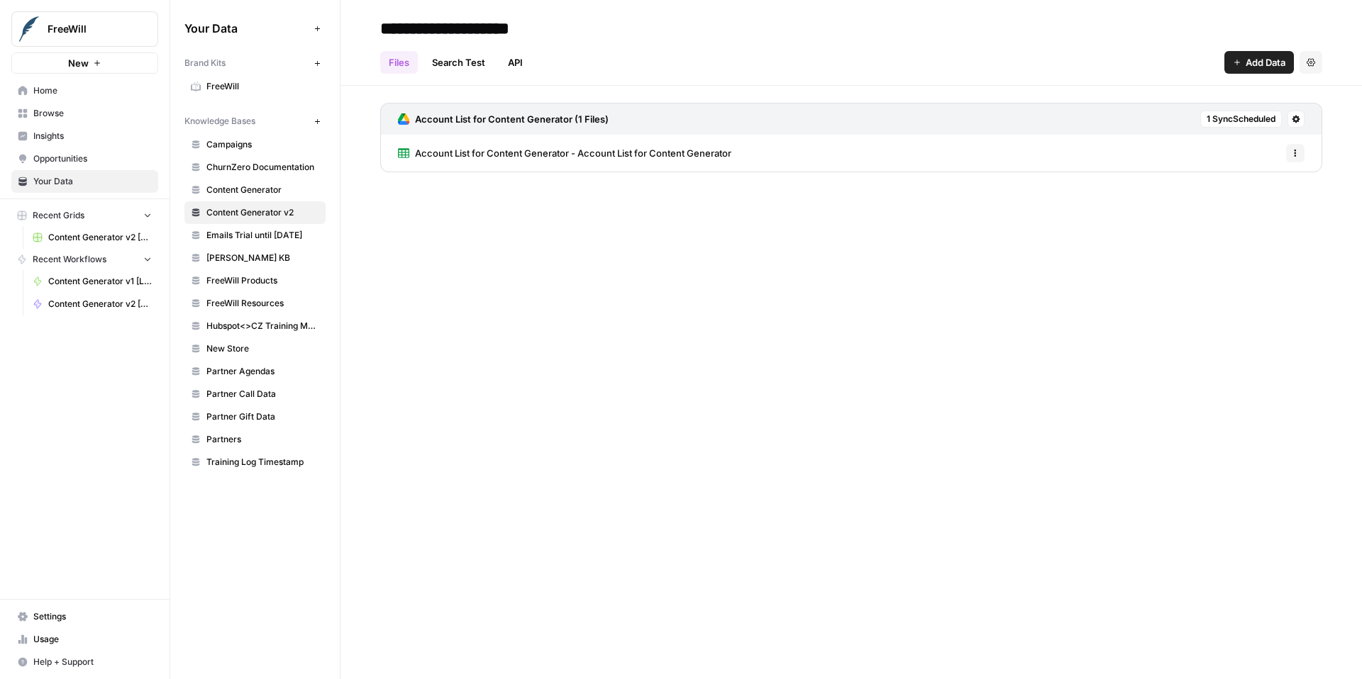
click at [1309, 62] on icon "button" at bounding box center [1310, 62] width 9 height 8
click at [1280, 99] on span "Delete Knowledge Base" at bounding box center [1252, 96] width 105 height 14
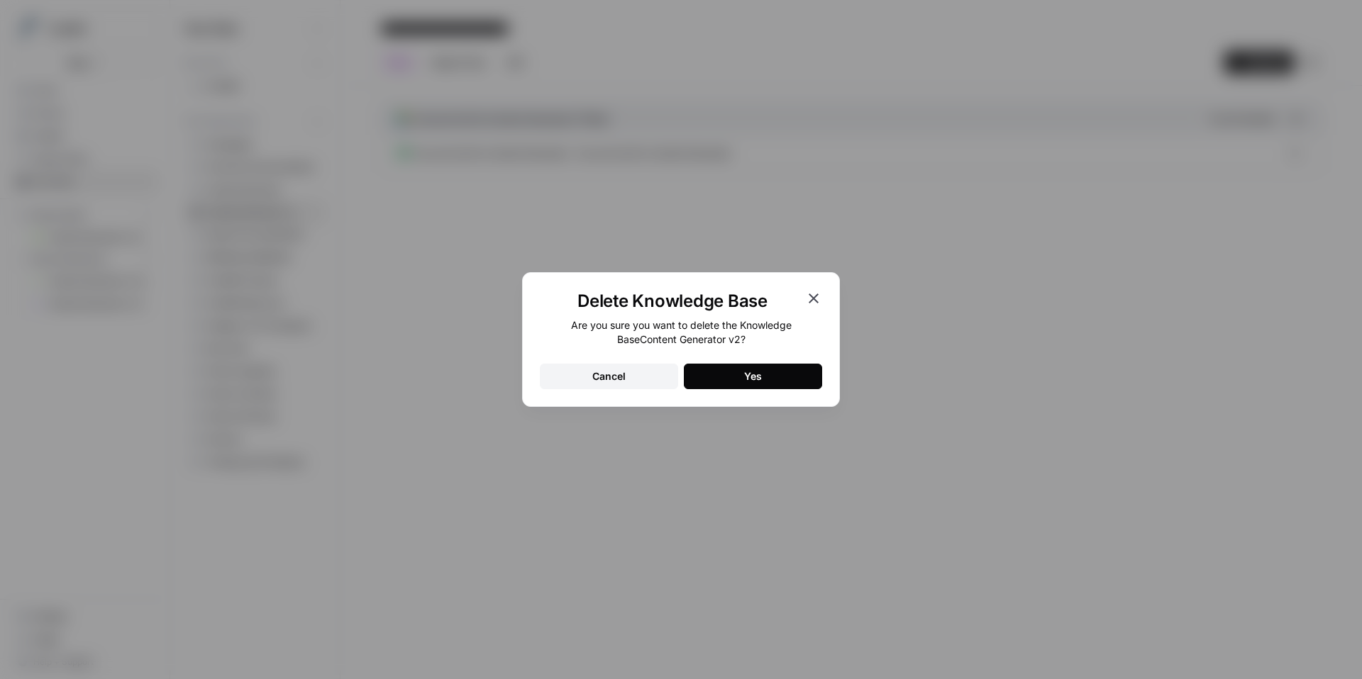
click at [775, 373] on button "Yes" at bounding box center [753, 377] width 138 height 26
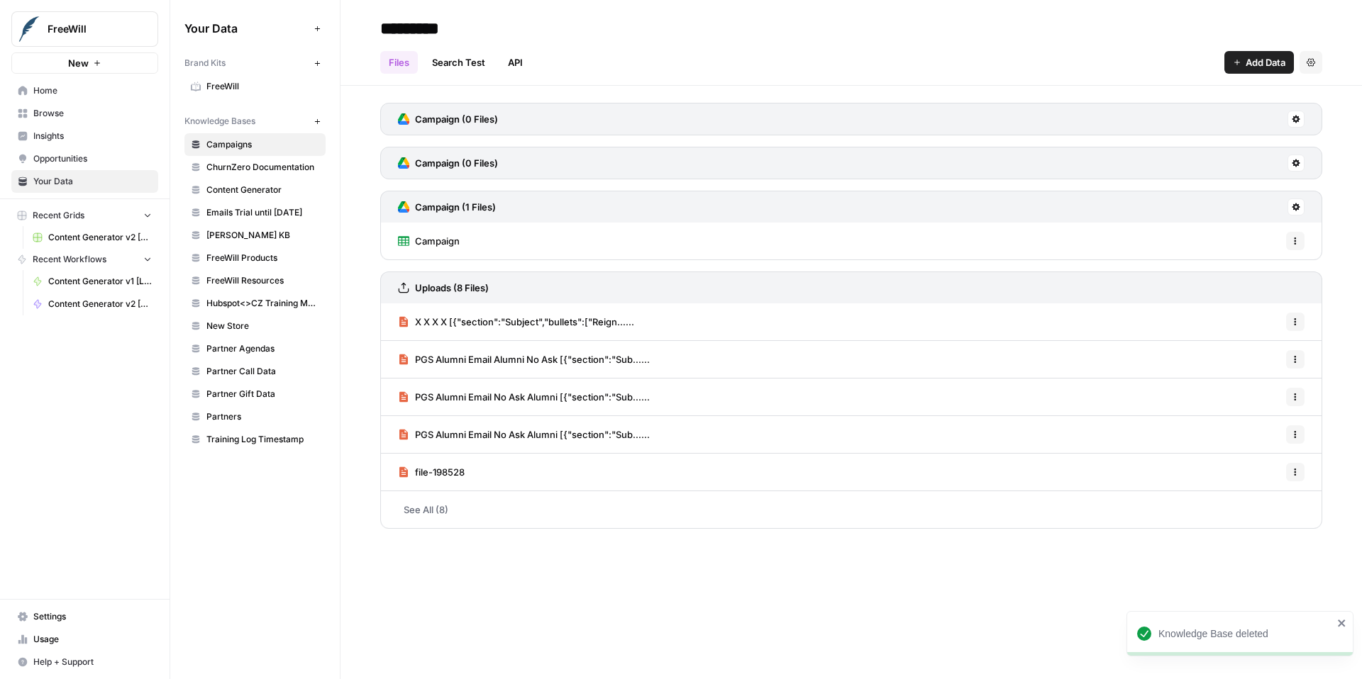
click at [233, 188] on span "Content Generator" at bounding box center [262, 190] width 113 height 13
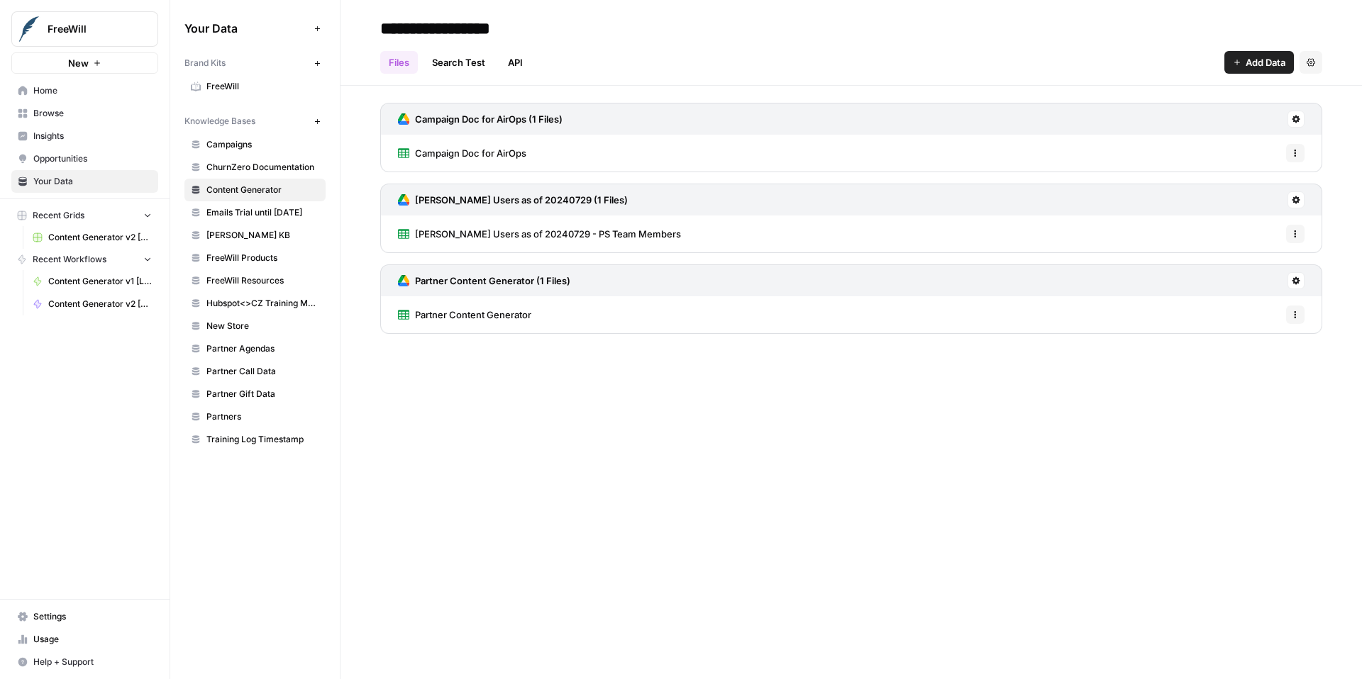
click at [1293, 120] on icon at bounding box center [1296, 120] width 8 height 8
click at [1251, 150] on span "Sync Data" at bounding box center [1241, 150] width 87 height 14
click at [101, 280] on span "Content Generator v1 [LIVE]" at bounding box center [100, 281] width 104 height 13
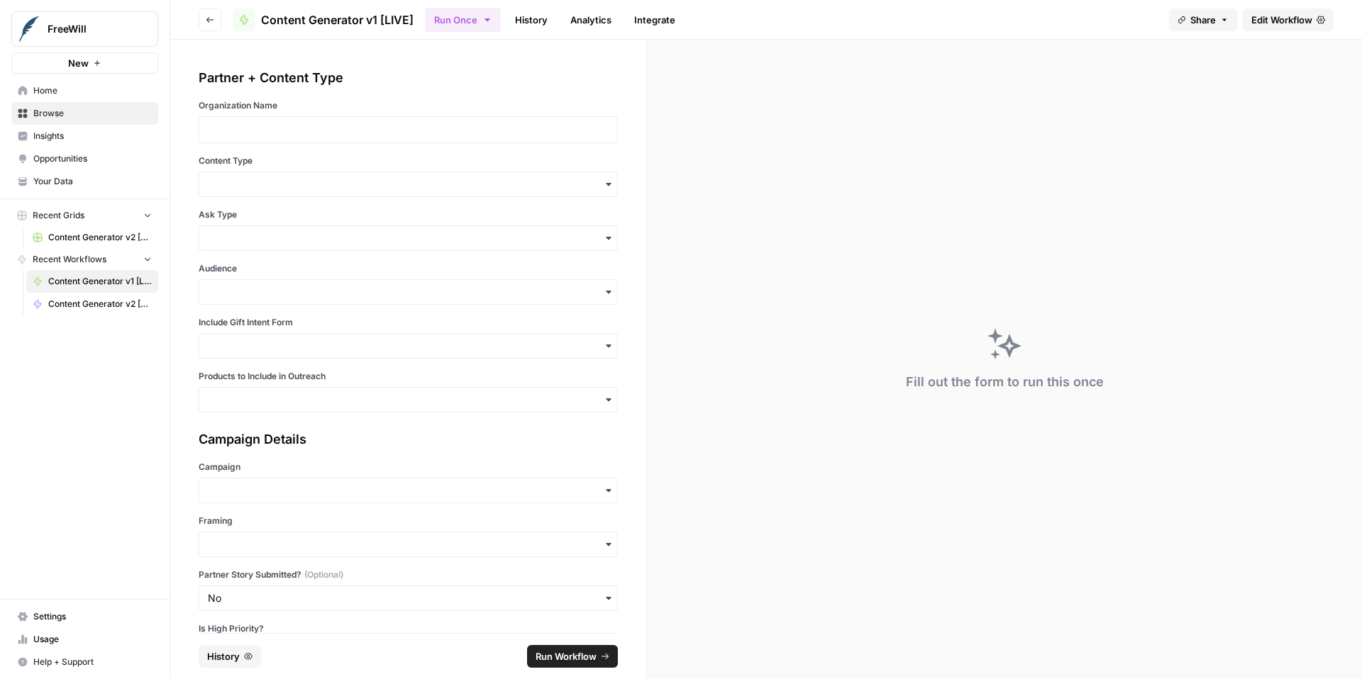
click at [1267, 19] on span "Edit Workflow" at bounding box center [1281, 20] width 61 height 14
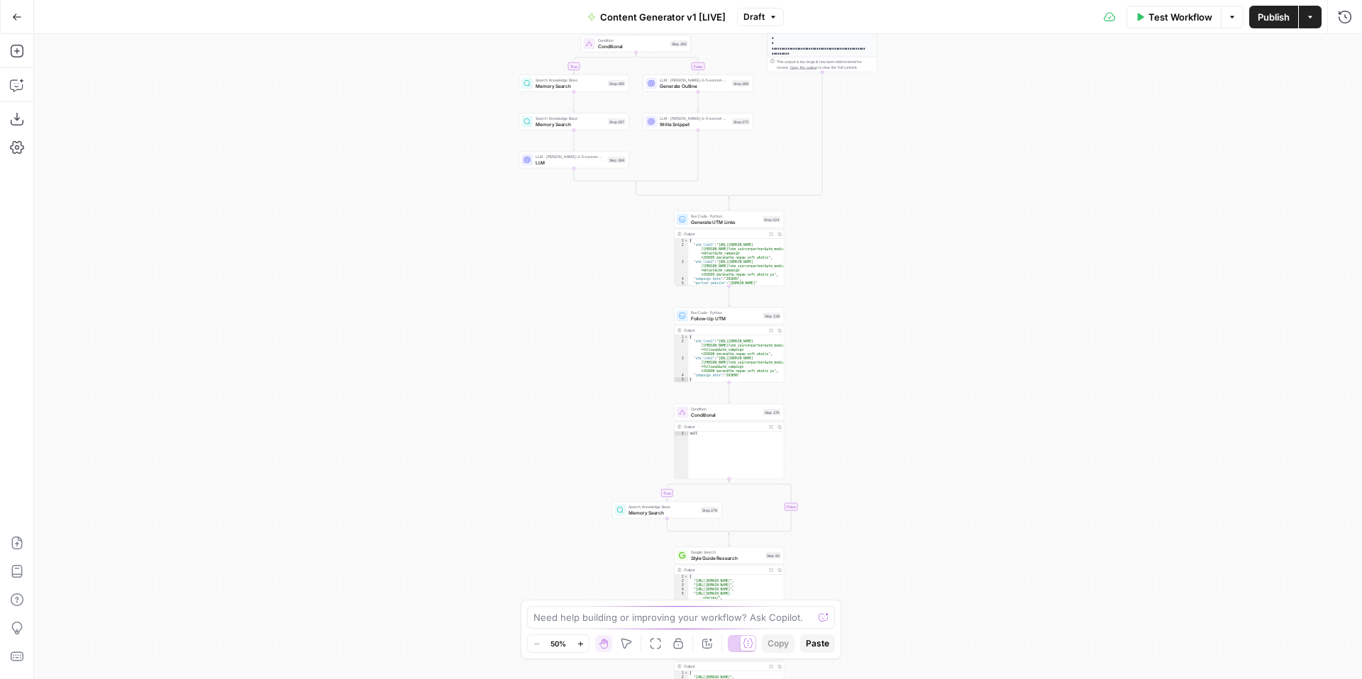
click at [1181, 21] on span "Test Workflow" at bounding box center [1180, 17] width 64 height 14
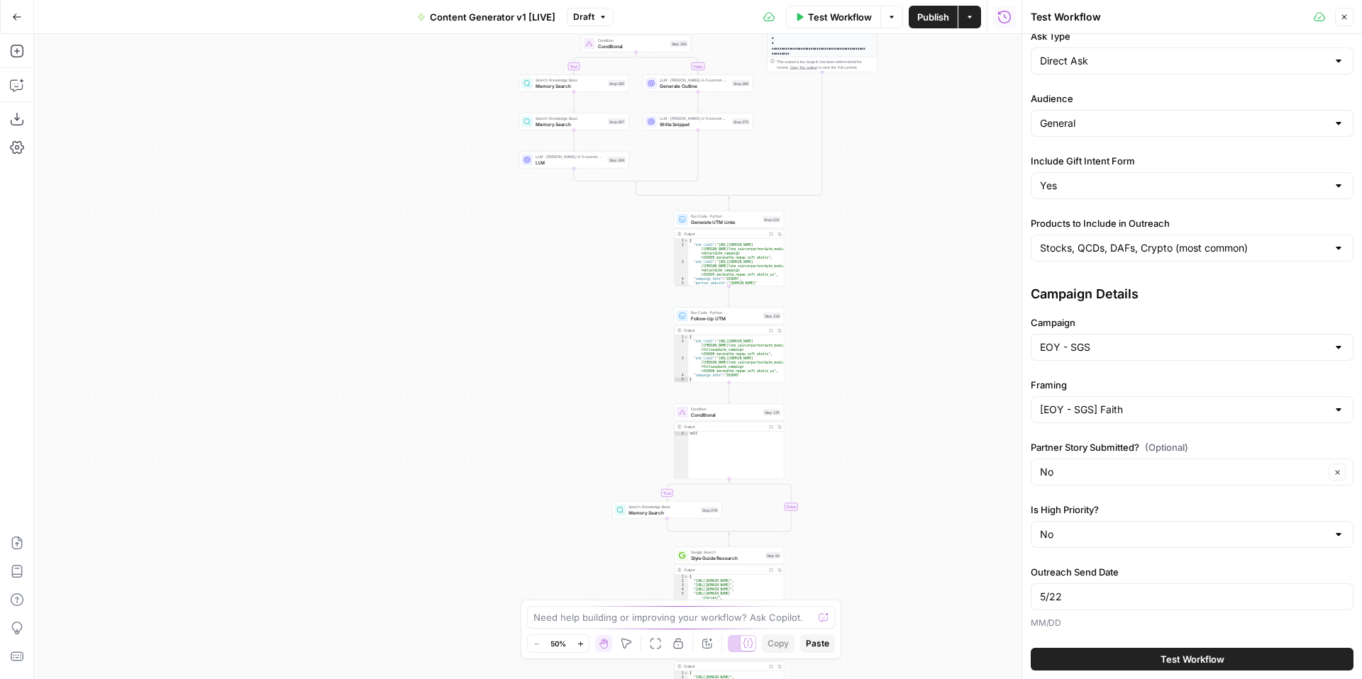
scroll to position [335, 0]
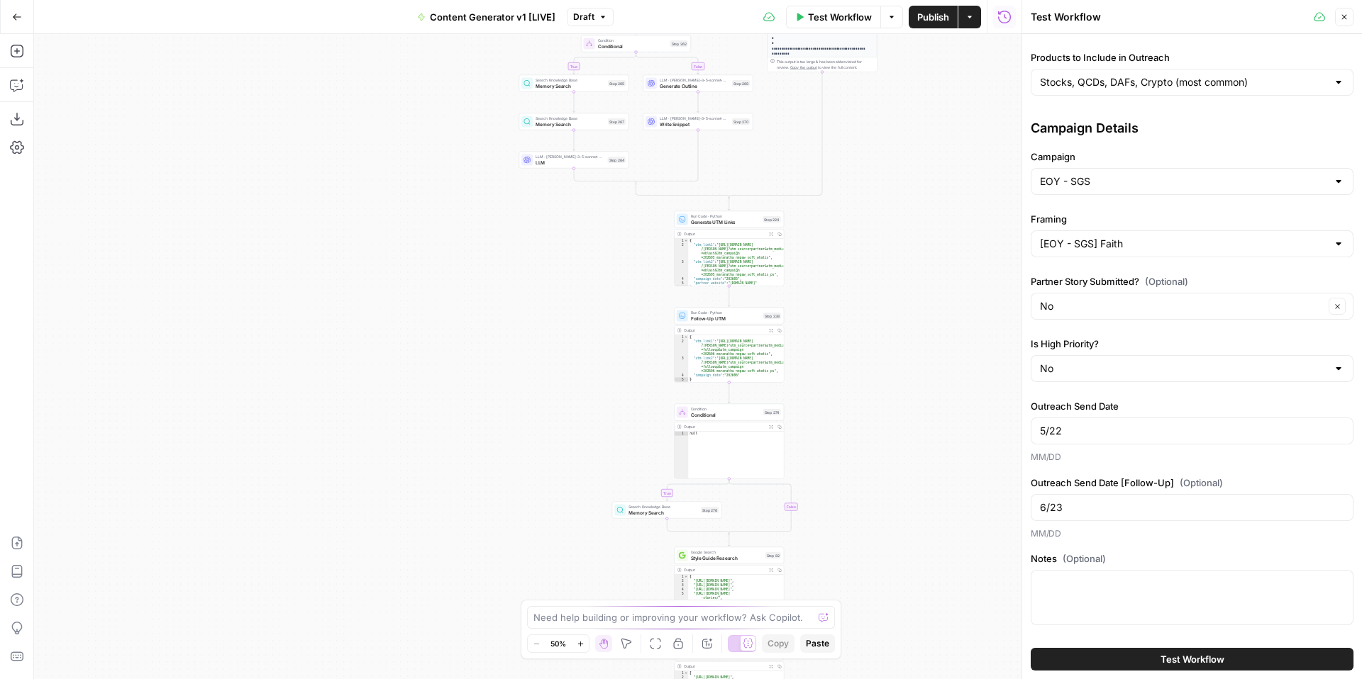
click at [1174, 653] on span "Test Workflow" at bounding box center [1192, 659] width 64 height 14
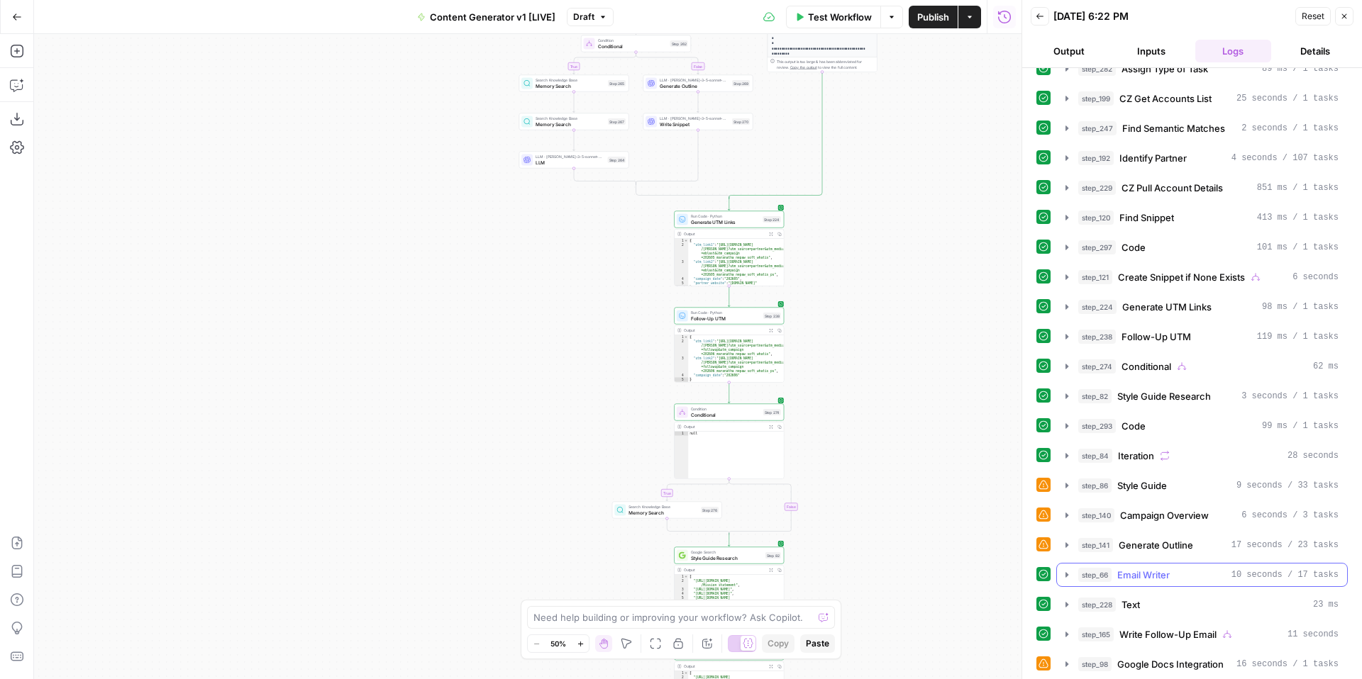
scroll to position [231, 0]
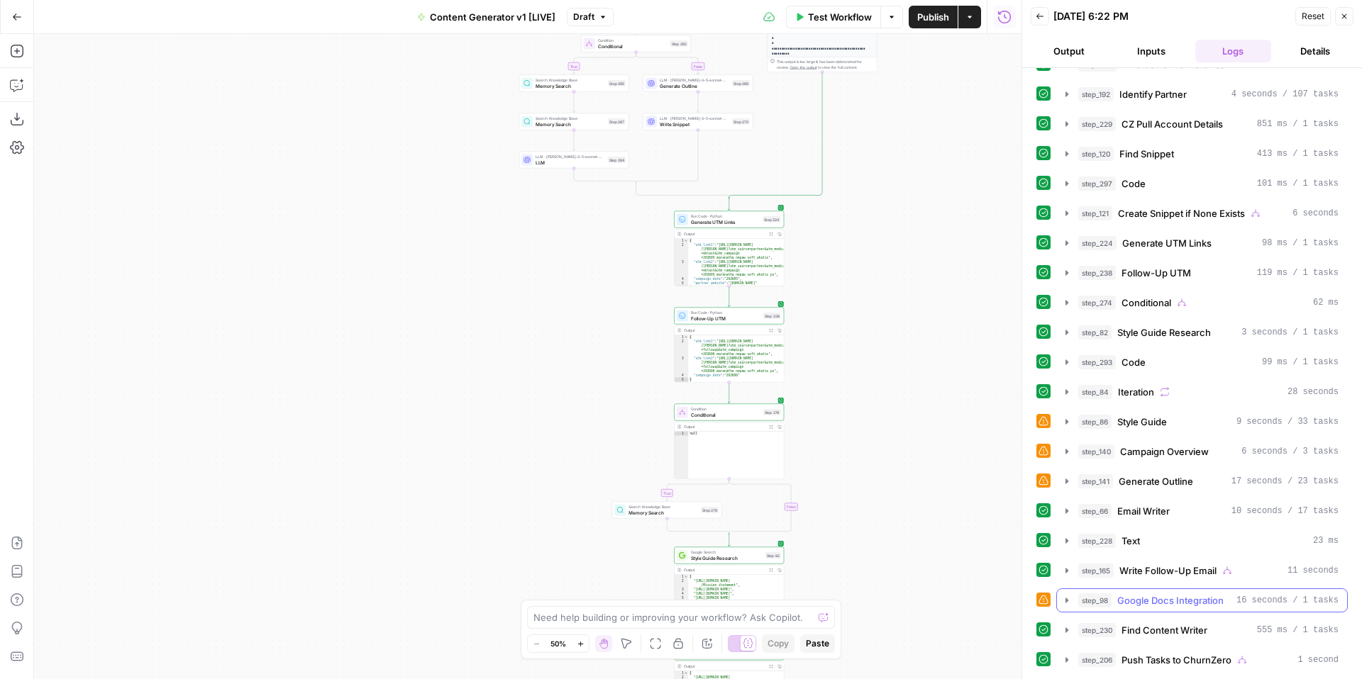
click at [1069, 601] on icon "button" at bounding box center [1066, 600] width 11 height 11
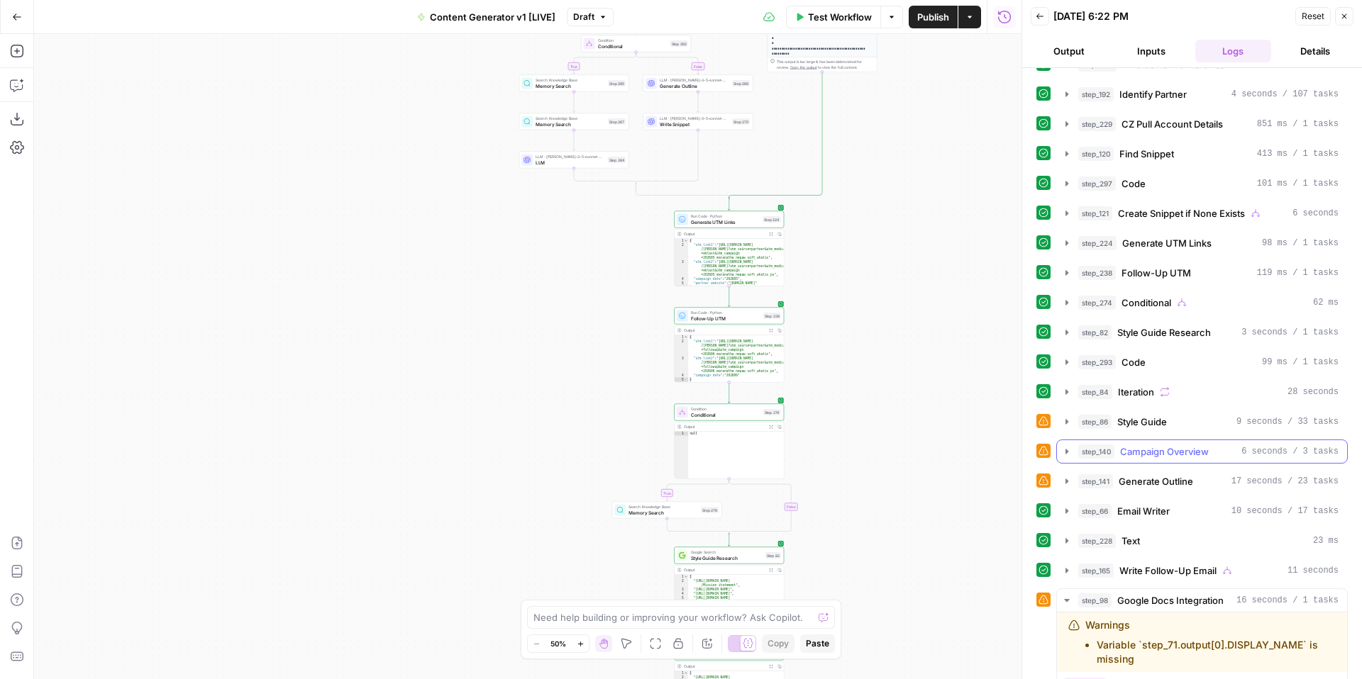
scroll to position [418, 0]
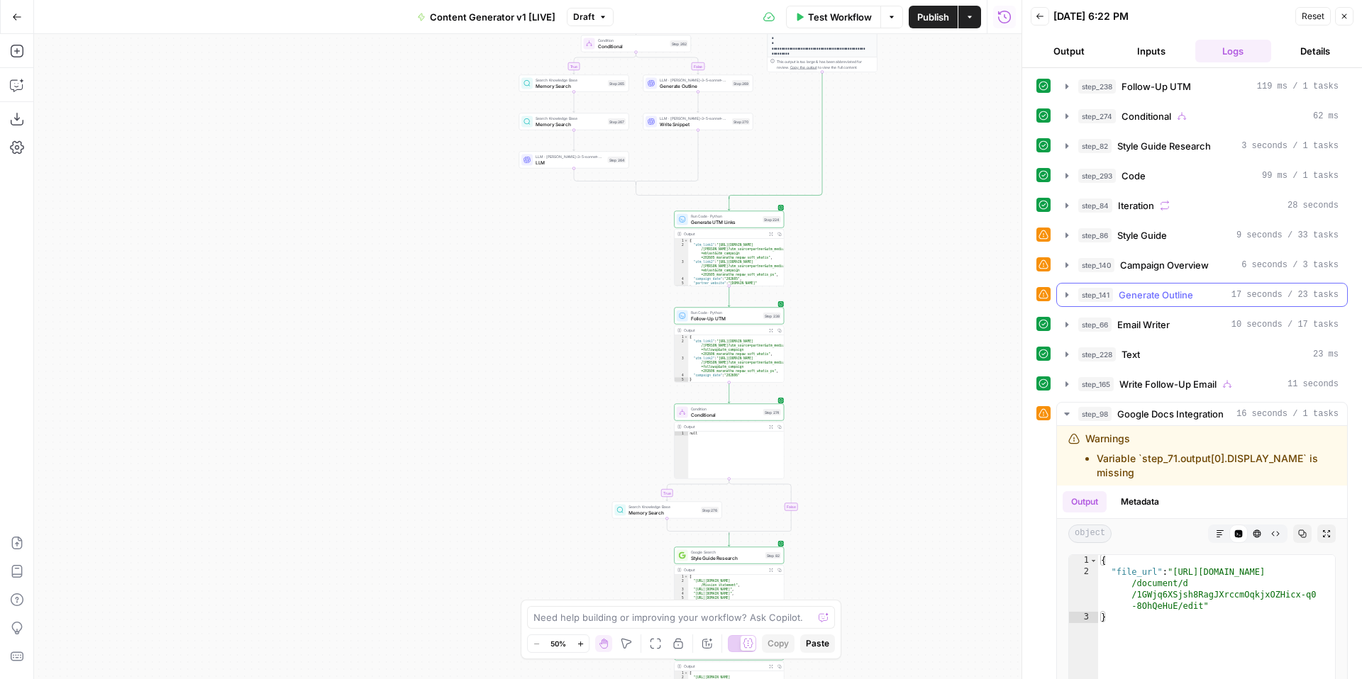
click at [1066, 295] on icon "button" at bounding box center [1066, 294] width 3 height 5
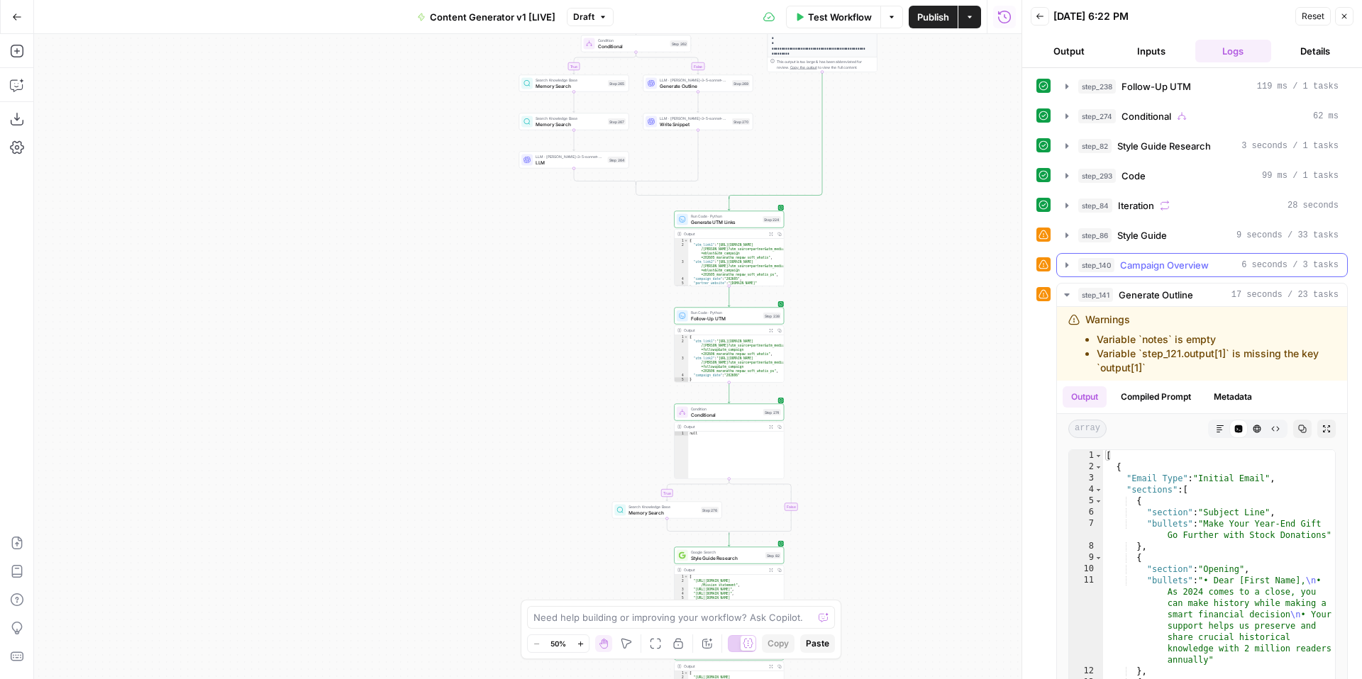
click at [1067, 267] on icon "button" at bounding box center [1066, 265] width 11 height 11
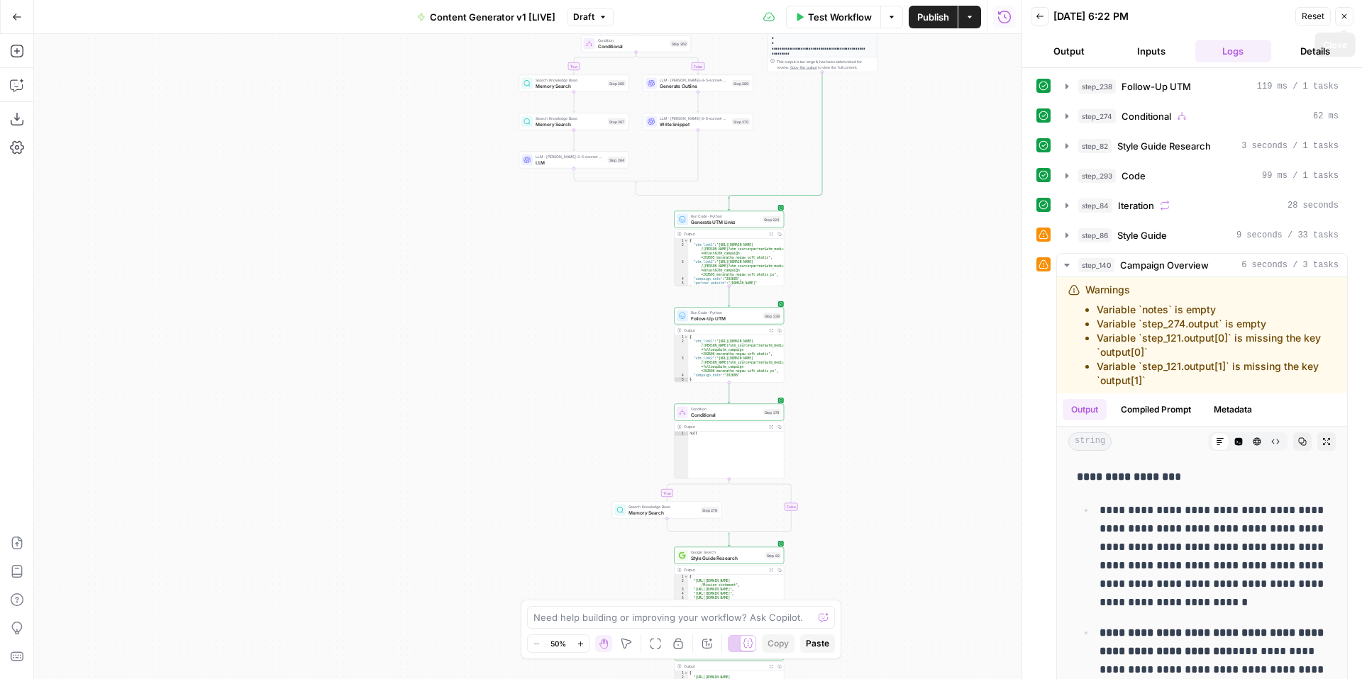
click at [1345, 20] on icon "button" at bounding box center [1344, 16] width 9 height 9
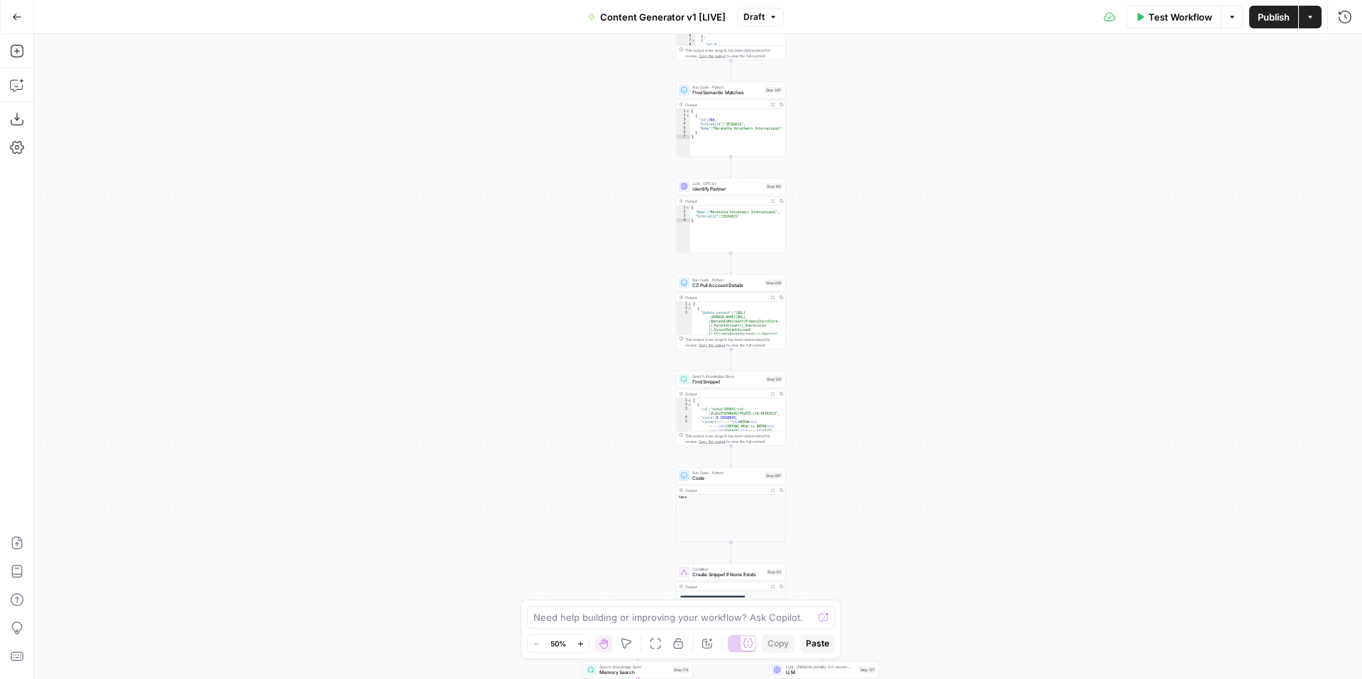
click at [1280, 27] on button "Publish" at bounding box center [1273, 17] width 49 height 23
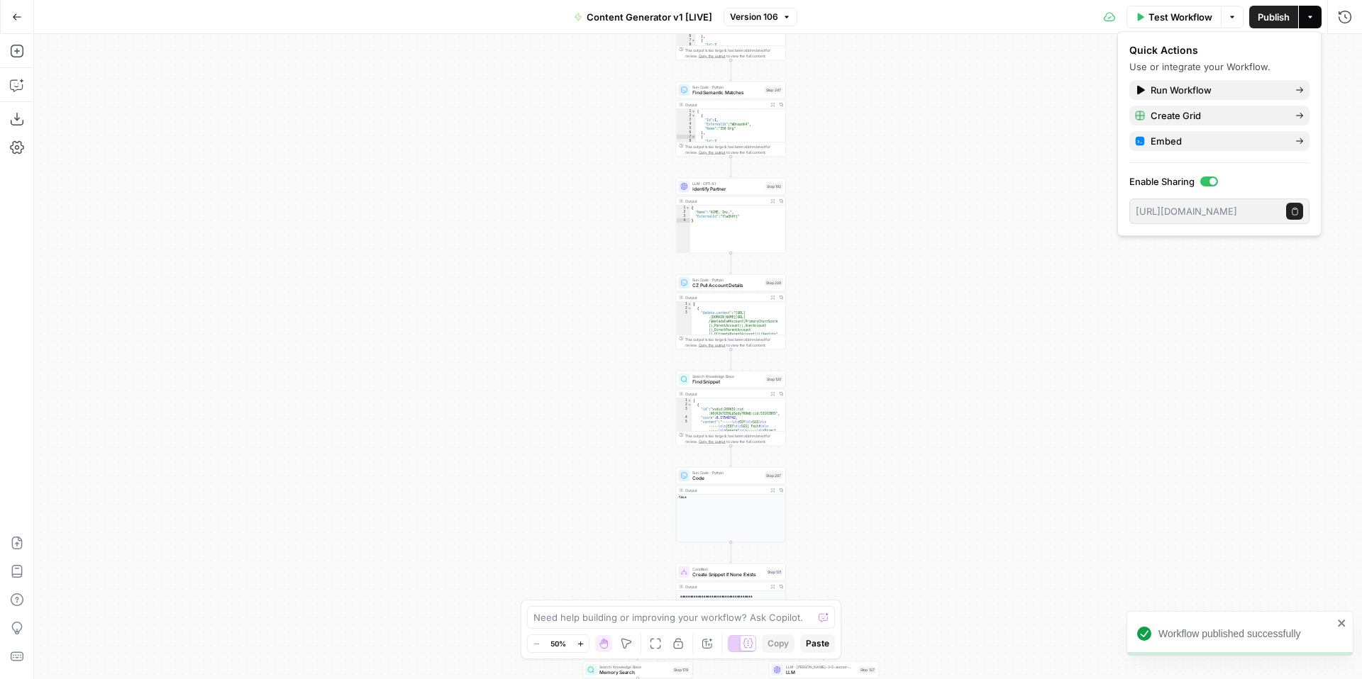
click at [20, 15] on icon "button" at bounding box center [17, 17] width 10 height 10
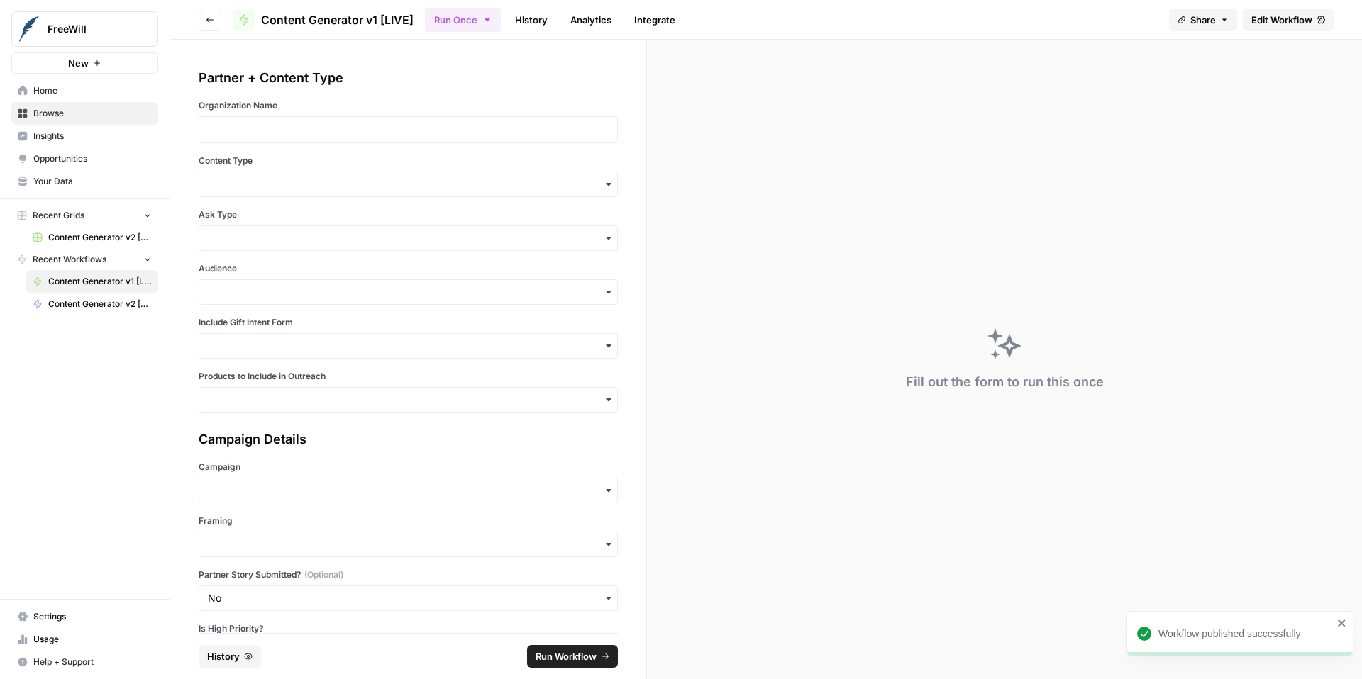
click at [54, 304] on span "Content Generator v2 [BETA]" at bounding box center [100, 304] width 104 height 13
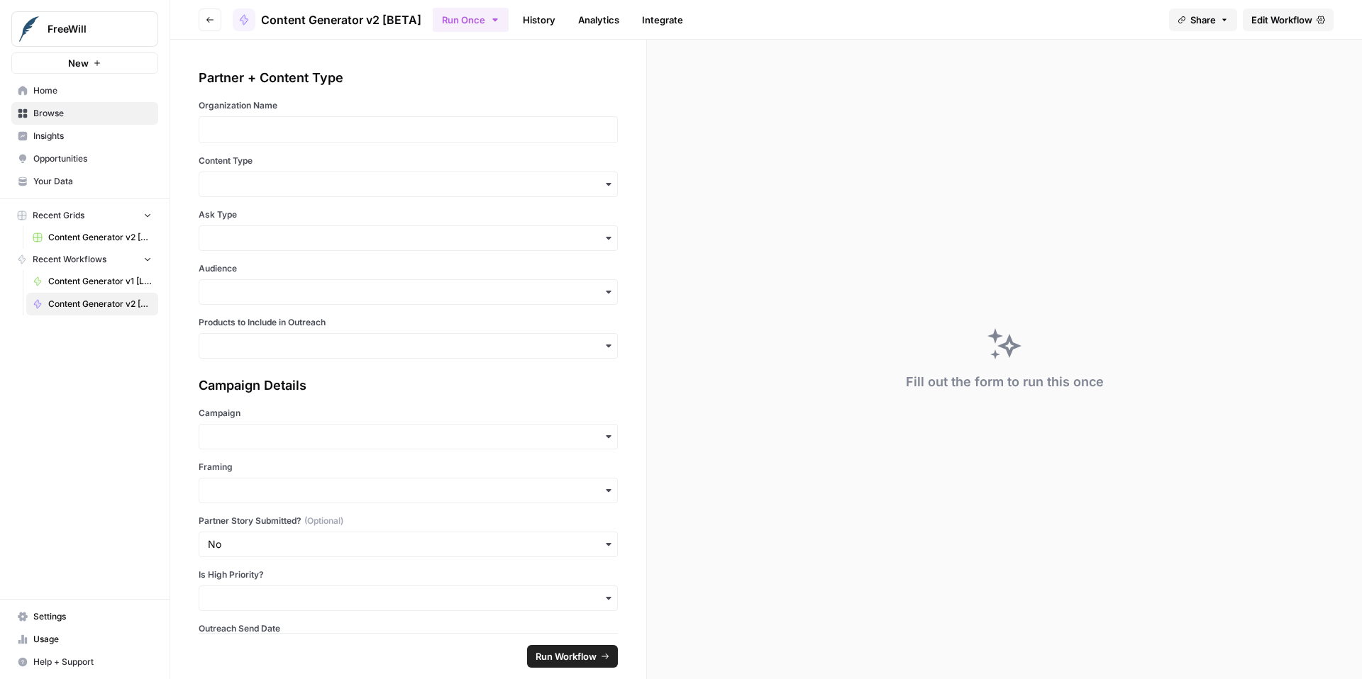
click at [1267, 21] on span "Edit Workflow" at bounding box center [1281, 20] width 61 height 14
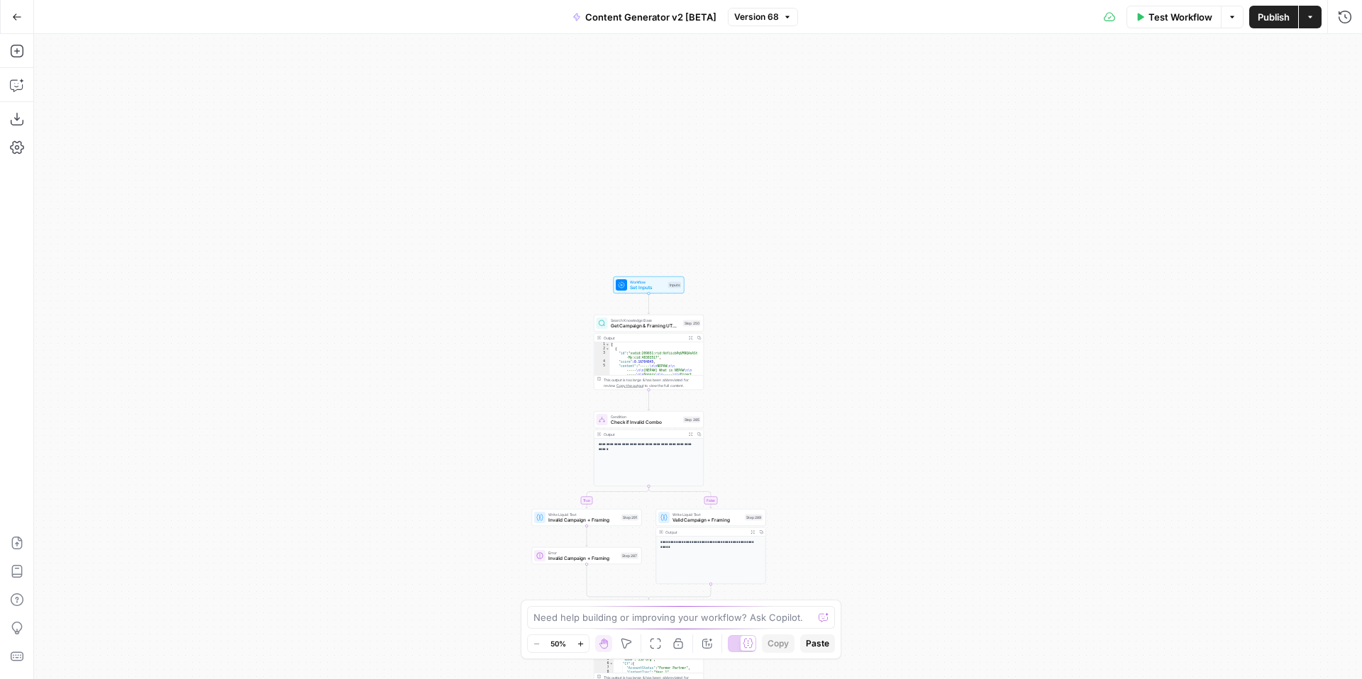
click at [626, 289] on div at bounding box center [621, 284] width 11 height 11
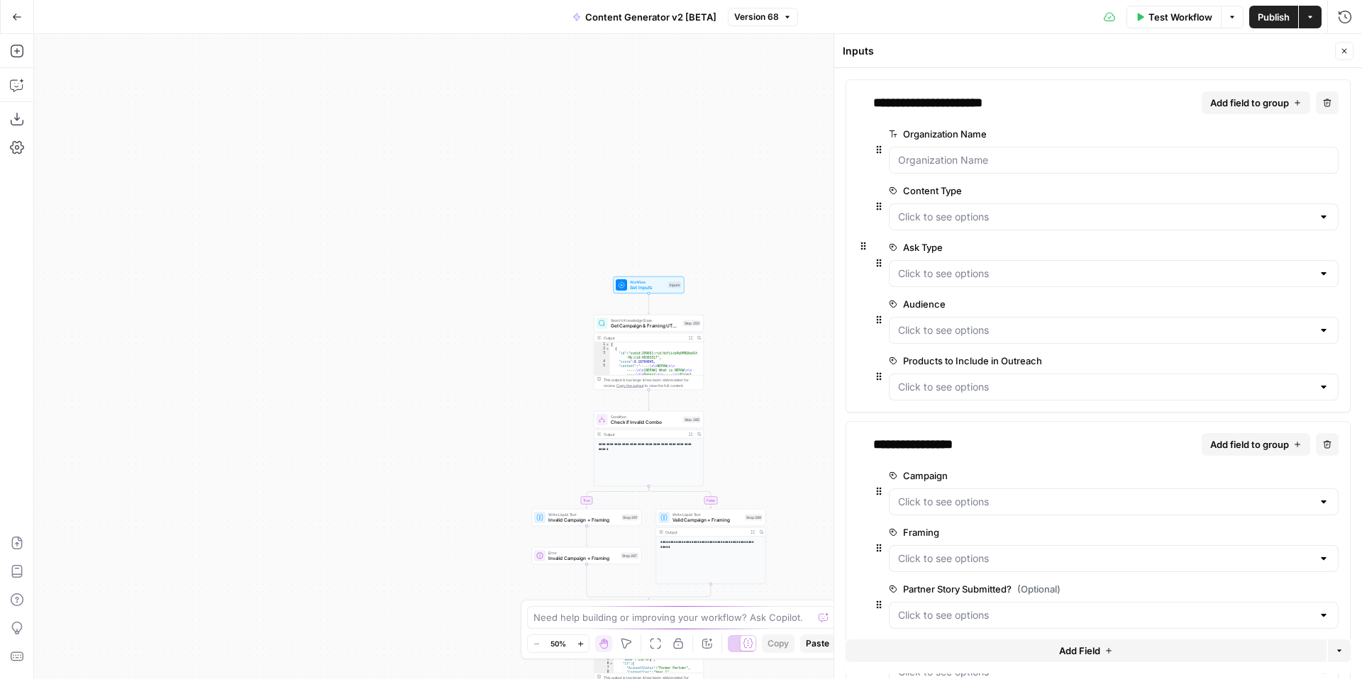
scroll to position [148, 0]
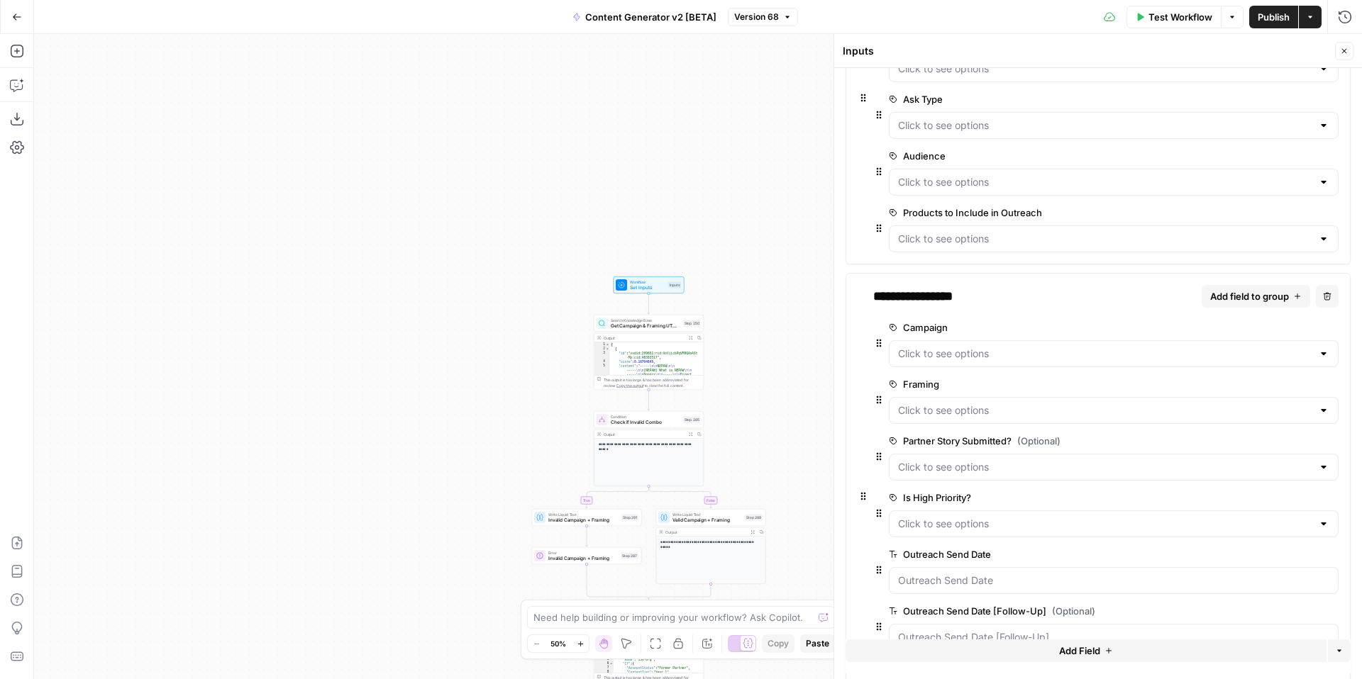
click at [1285, 330] on span "edit field" at bounding box center [1284, 327] width 31 height 11
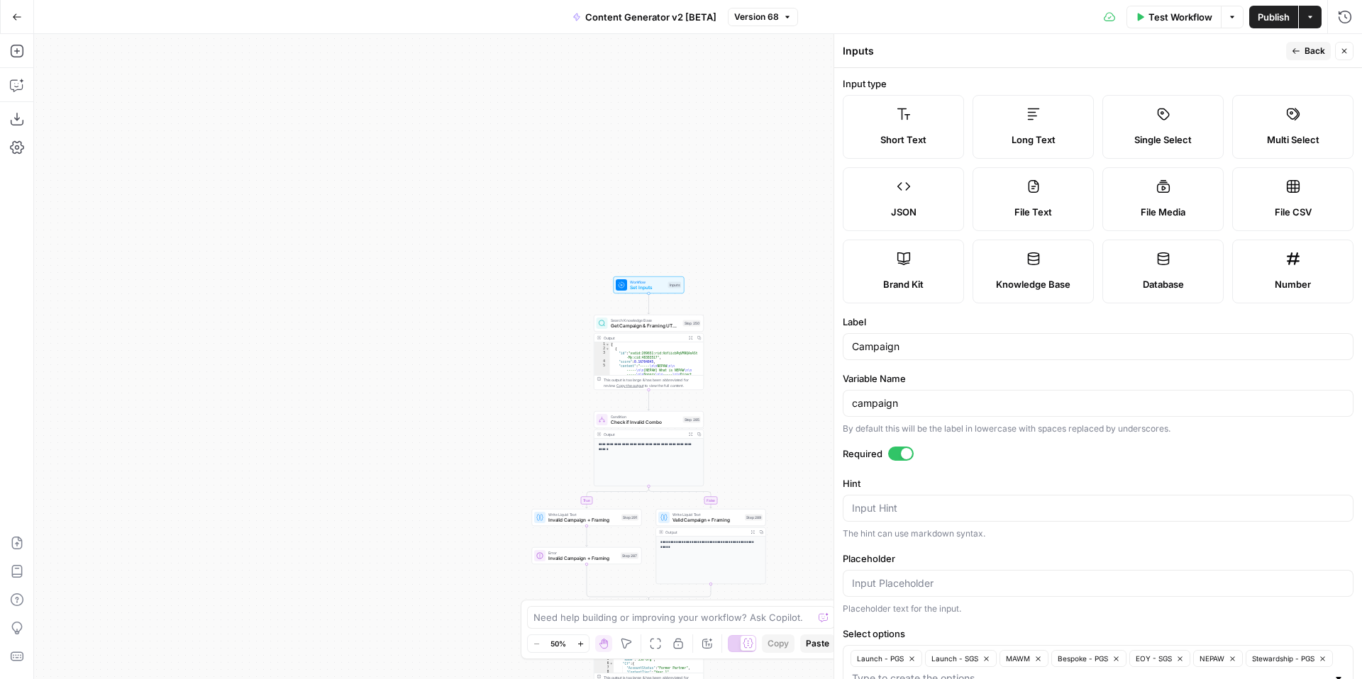
scroll to position [98, 0]
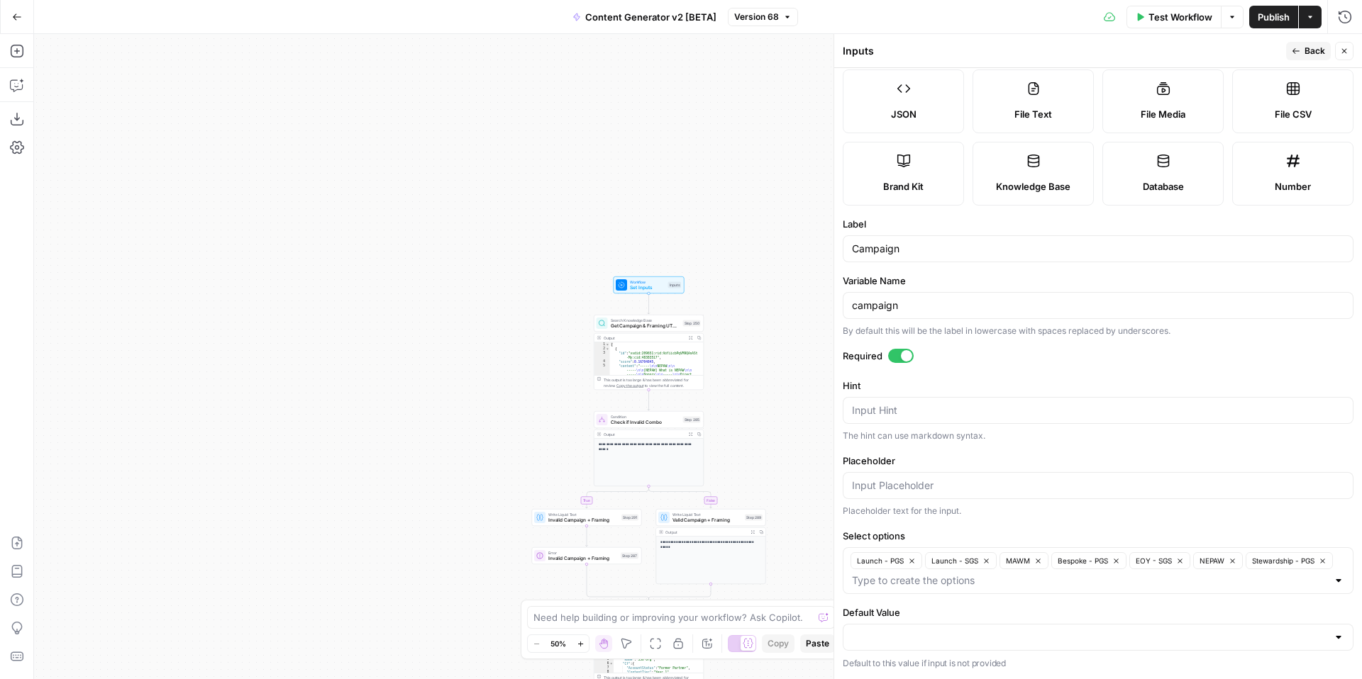
click at [1301, 54] on button "Back" at bounding box center [1308, 51] width 45 height 18
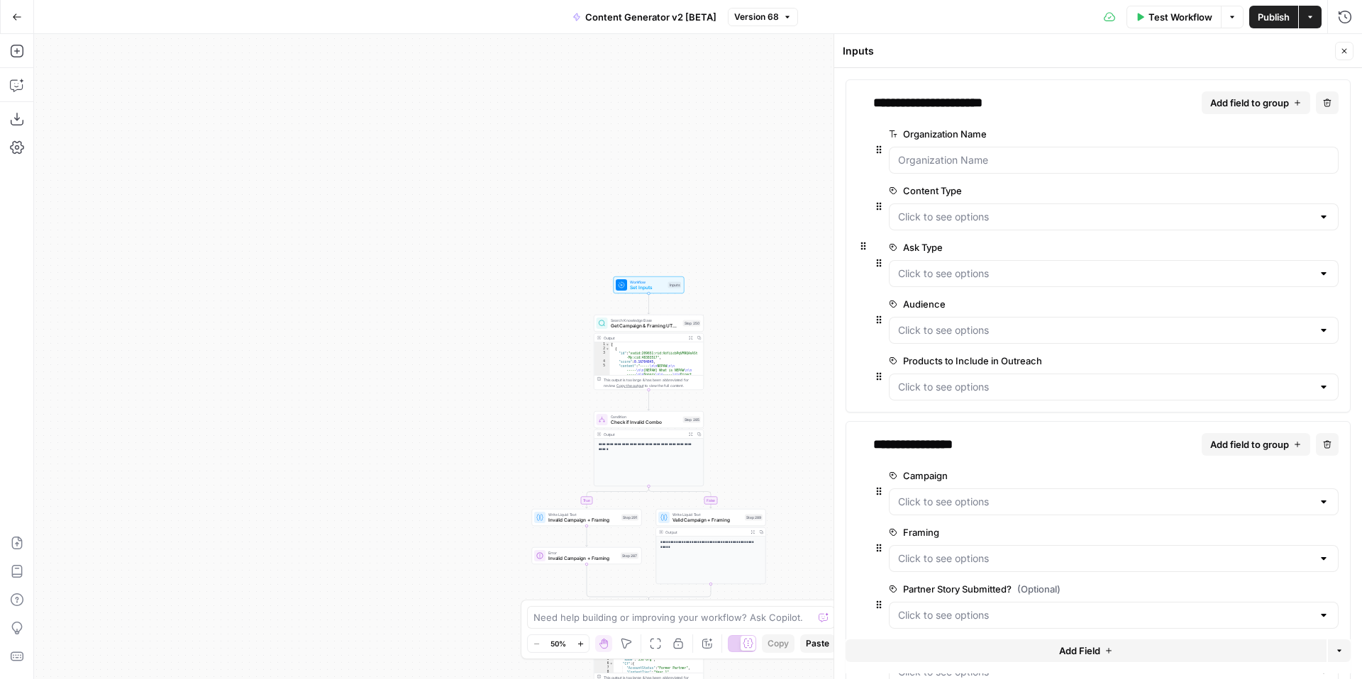
click at [1297, 535] on span "edit field" at bounding box center [1284, 532] width 31 height 11
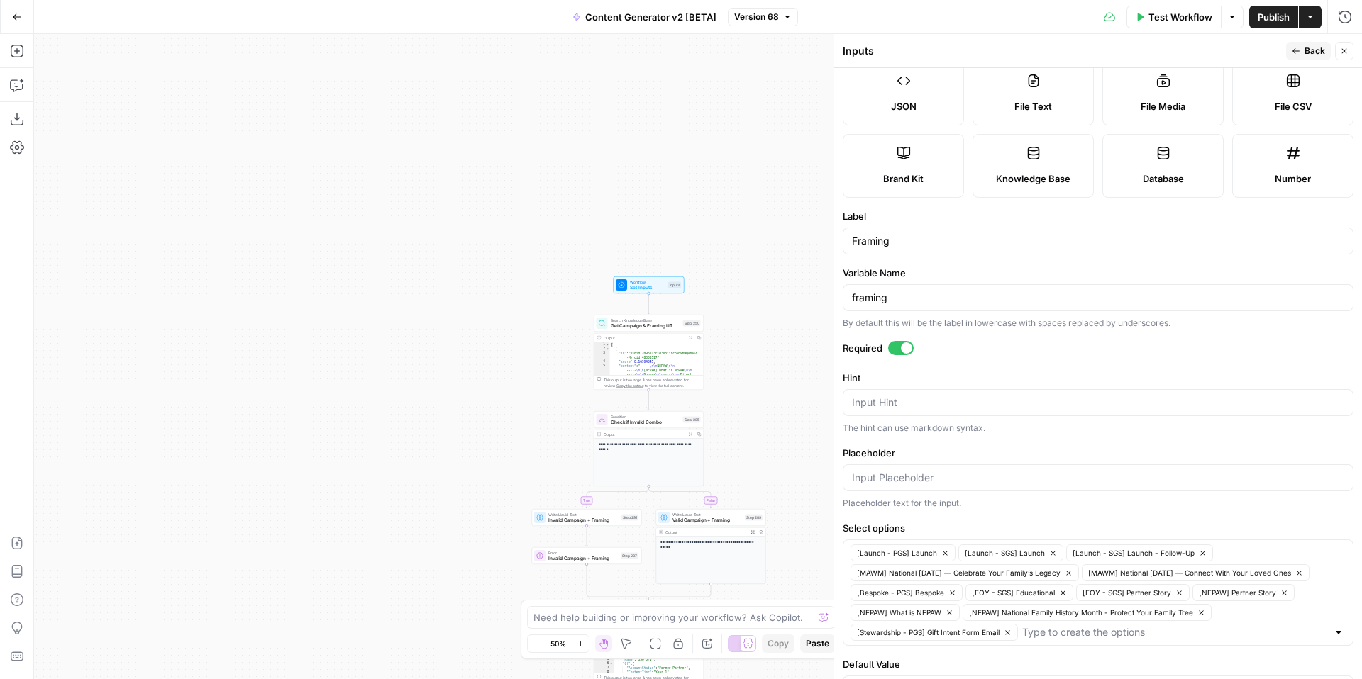
scroll to position [157, 0]
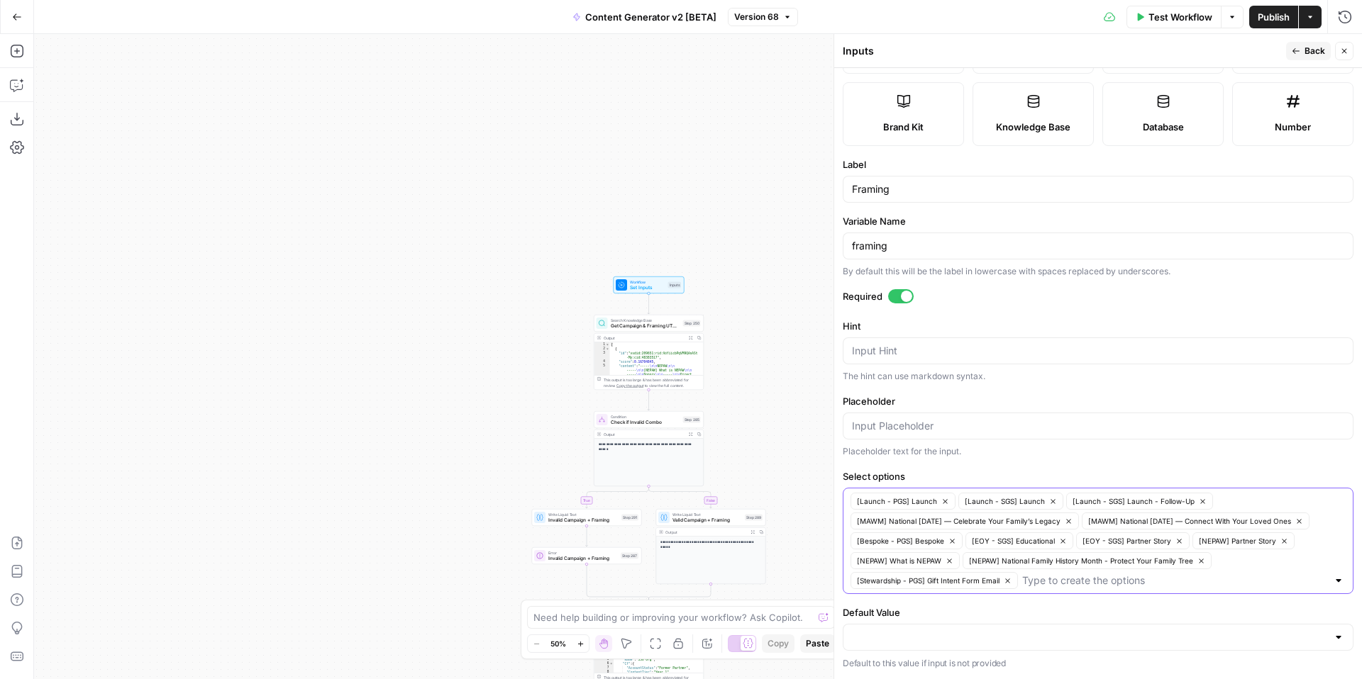
click at [1209, 587] on input "Select options" at bounding box center [1174, 581] width 305 height 14
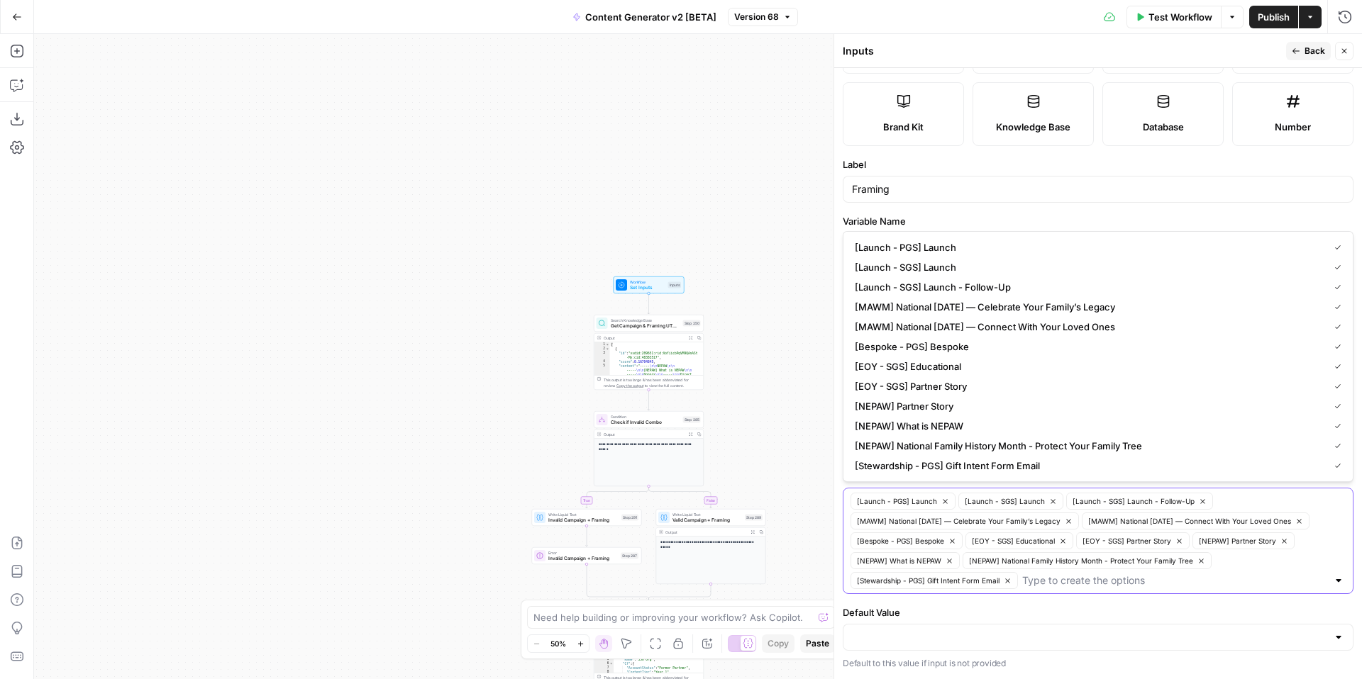
paste input "[EOY - SGS] Faith"
type input "[EOY - SGS] Faith"
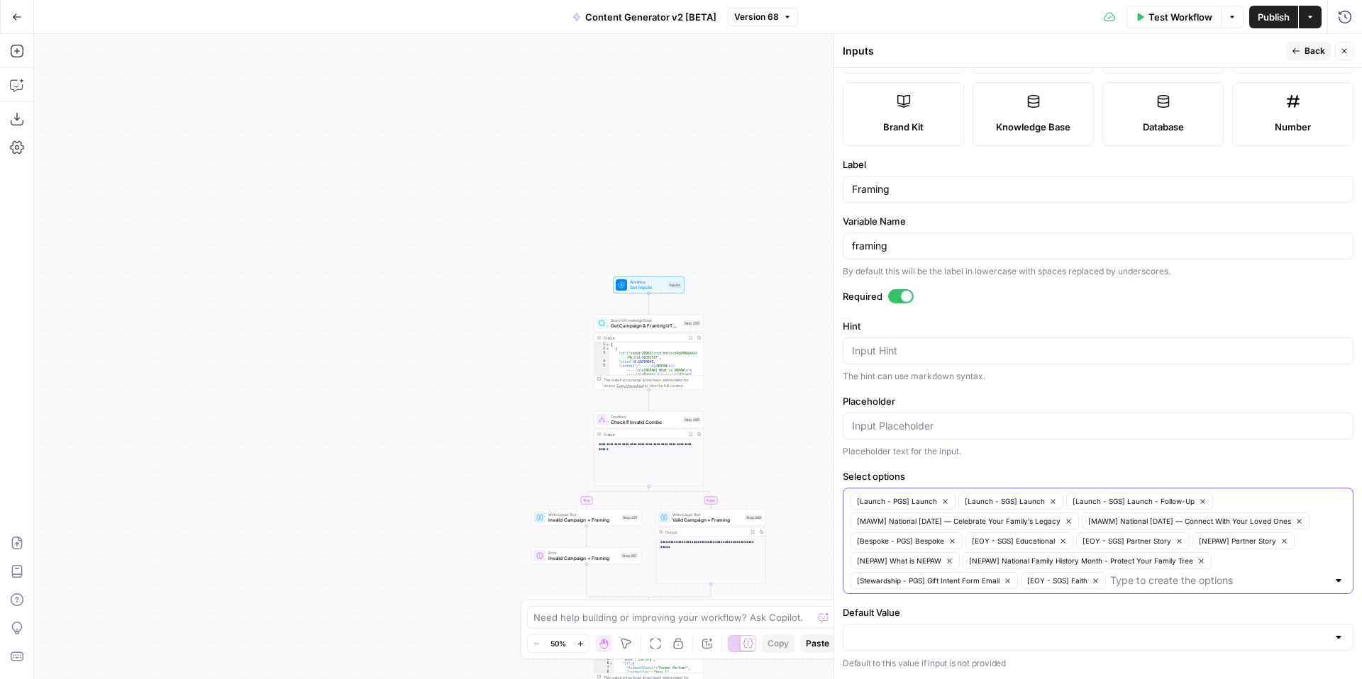
click at [1064, 541] on icon "button" at bounding box center [1063, 542] width 8 height 8
click at [1069, 542] on icon "button" at bounding box center [1068, 542] width 8 height 8
click at [1030, 579] on input "Select options" at bounding box center [1133, 581] width 387 height 14
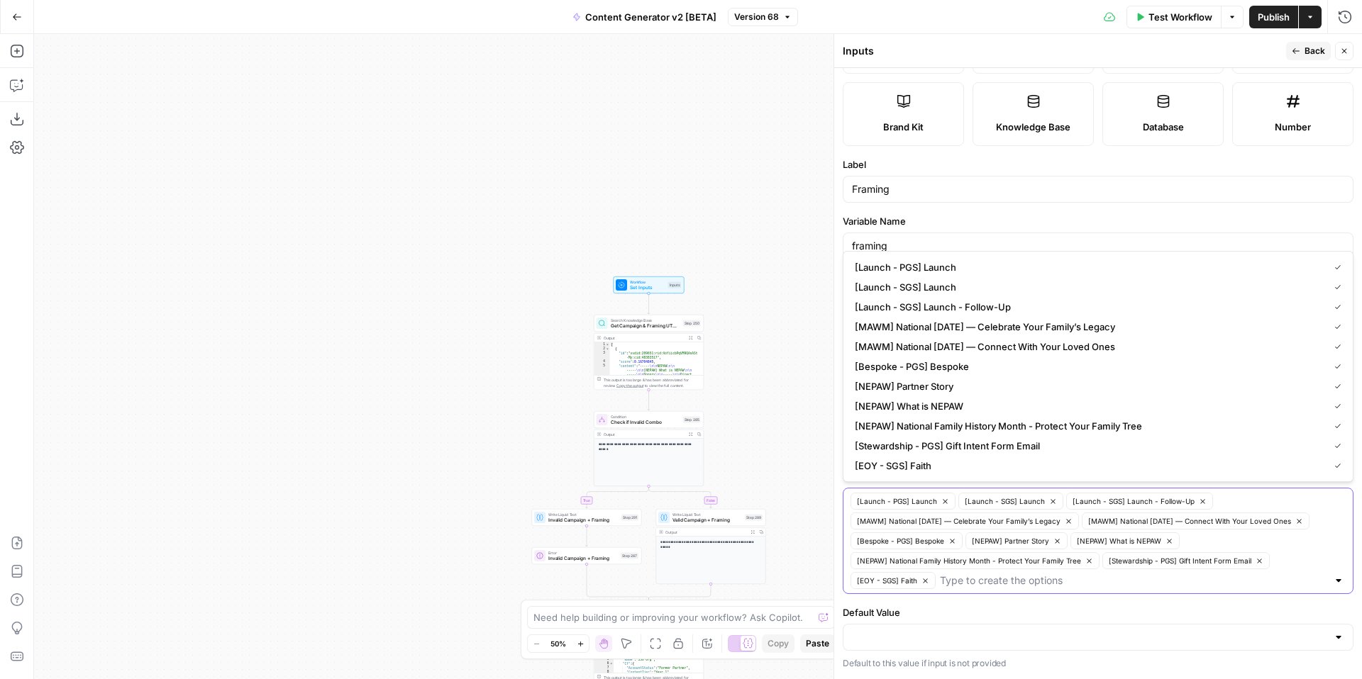
paste input "[EOY - SGS] Educational"
type input "[EOY - SGS] Educational"
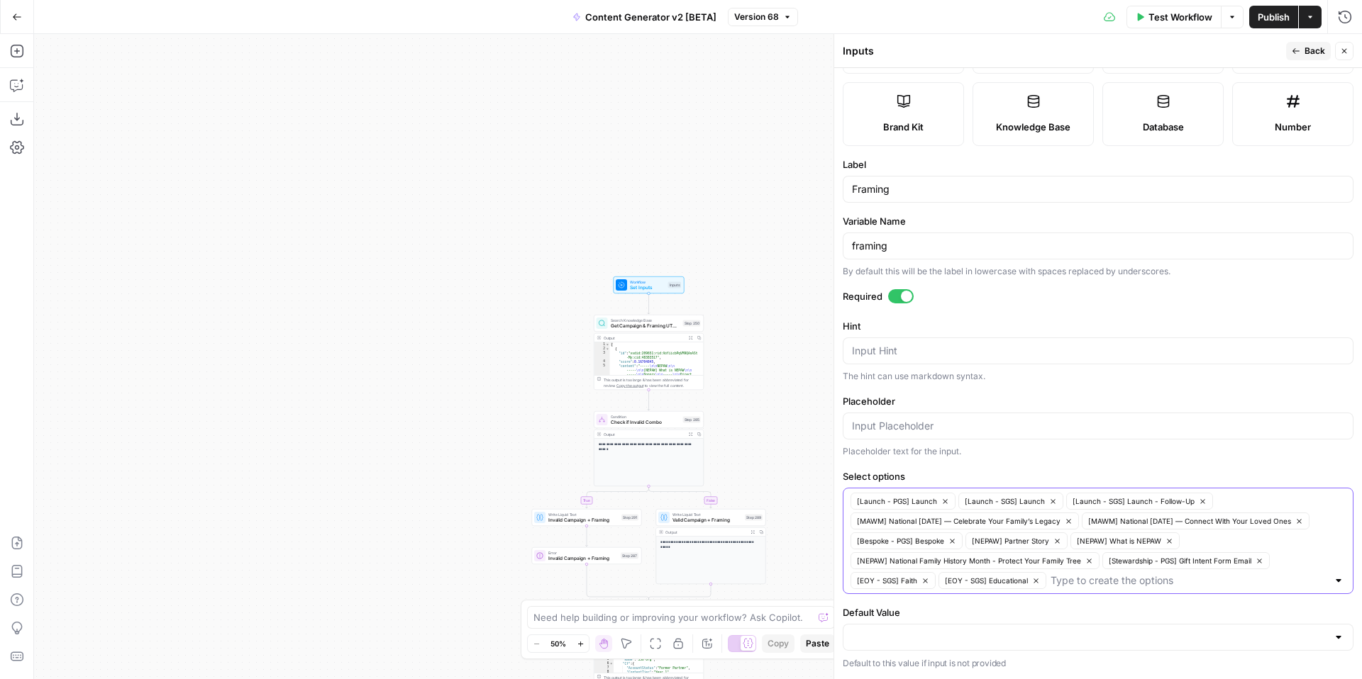
paste input "[EOY - SGS] Partner Story"
type input "[EOY - SGS] Partner Story"
click at [1187, 462] on form "Input type Short Text Long Text Single Select Multi Select JSON File Text File …" at bounding box center [1098, 373] width 528 height 611
click at [1303, 55] on button "Back" at bounding box center [1308, 51] width 45 height 18
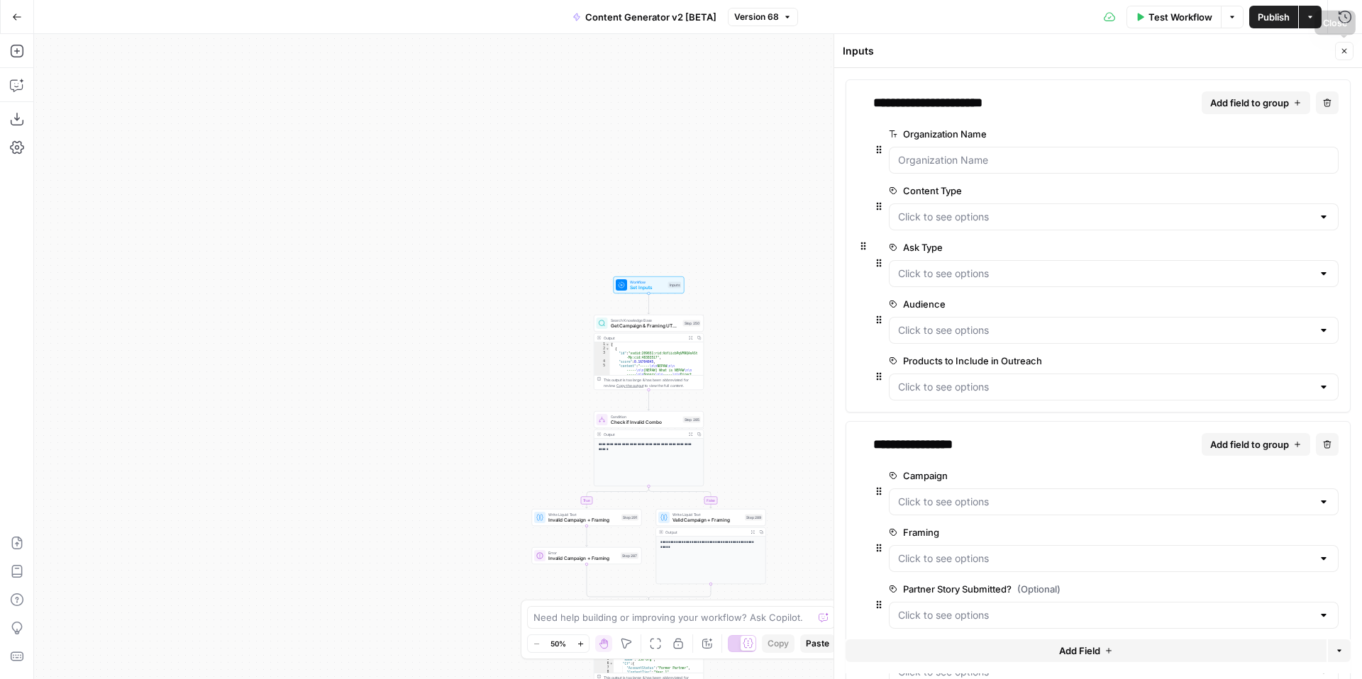
click at [1347, 54] on icon "button" at bounding box center [1344, 51] width 9 height 9
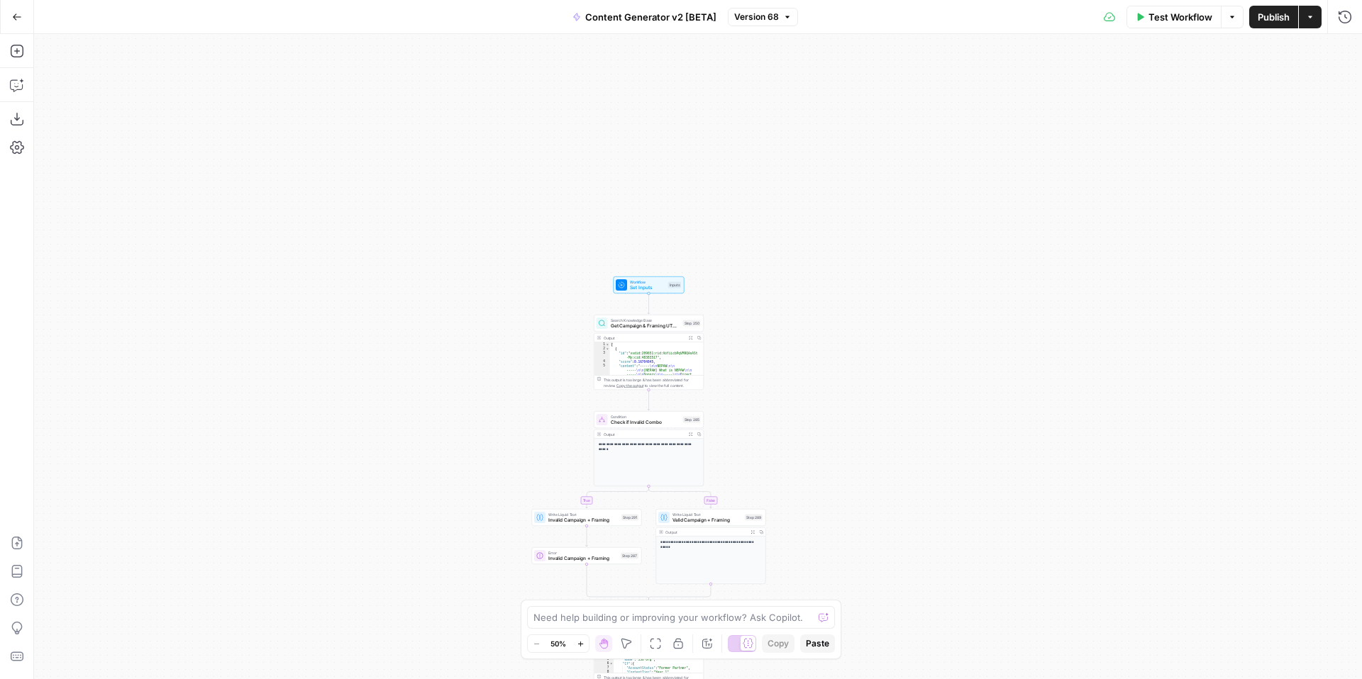
click at [1182, 23] on span "Test Workflow" at bounding box center [1180, 17] width 64 height 14
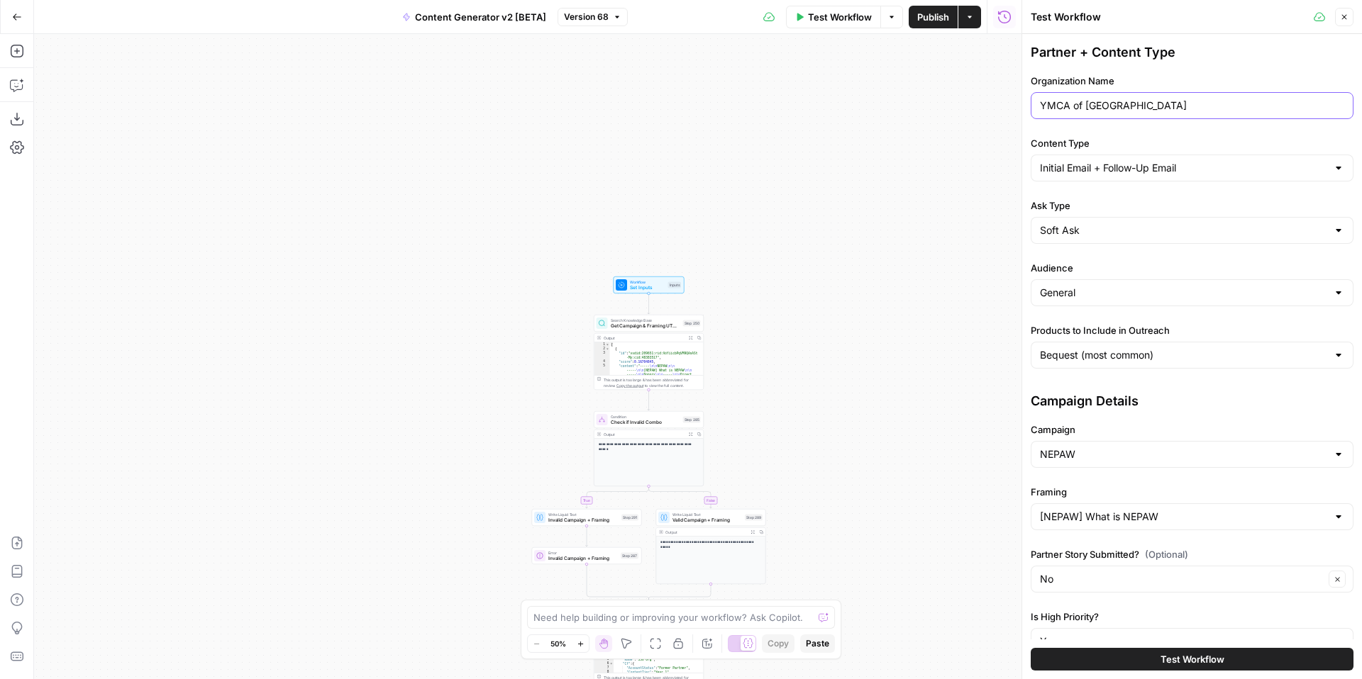
click at [1171, 107] on input "YMCA of [GEOGRAPHIC_DATA]" at bounding box center [1192, 106] width 304 height 14
type input "ACME"
click at [1079, 237] on input "Ask Type" at bounding box center [1183, 230] width 287 height 14
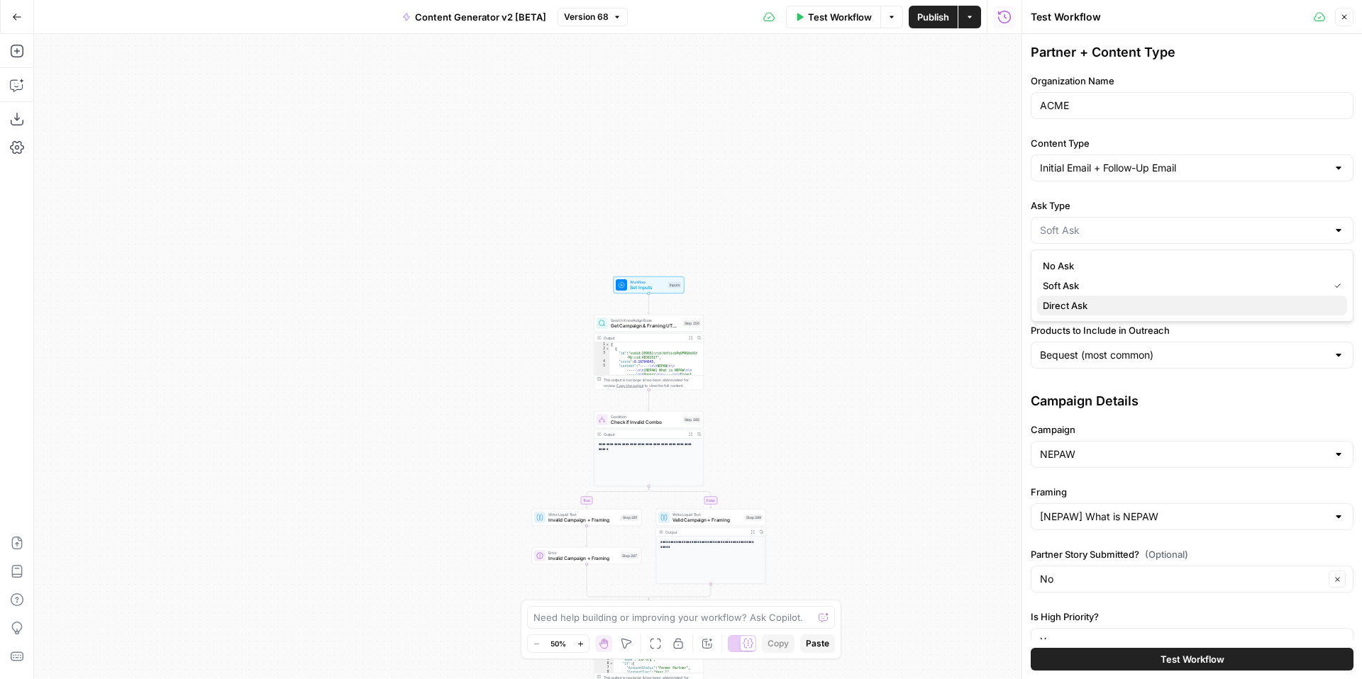
click at [1094, 304] on span "Direct Ask" at bounding box center [1188, 306] width 293 height 14
type input "Direct Ask"
click at [1101, 357] on input "Bequest (most common)" at bounding box center [1183, 355] width 287 height 14
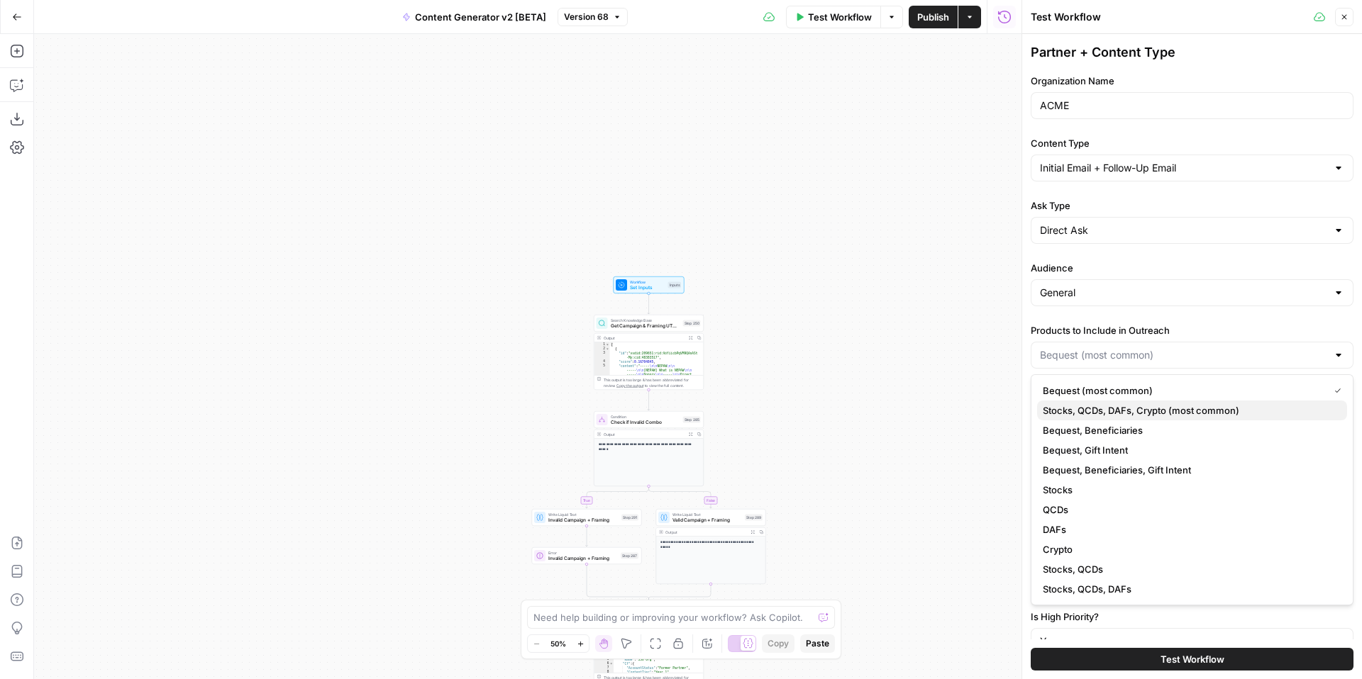
click at [1145, 412] on span "Stocks, QCDs, DAFs, Crypto (most common)" at bounding box center [1188, 411] width 293 height 14
type input "Stocks, QCDs, DAFs, Crypto (most common)"
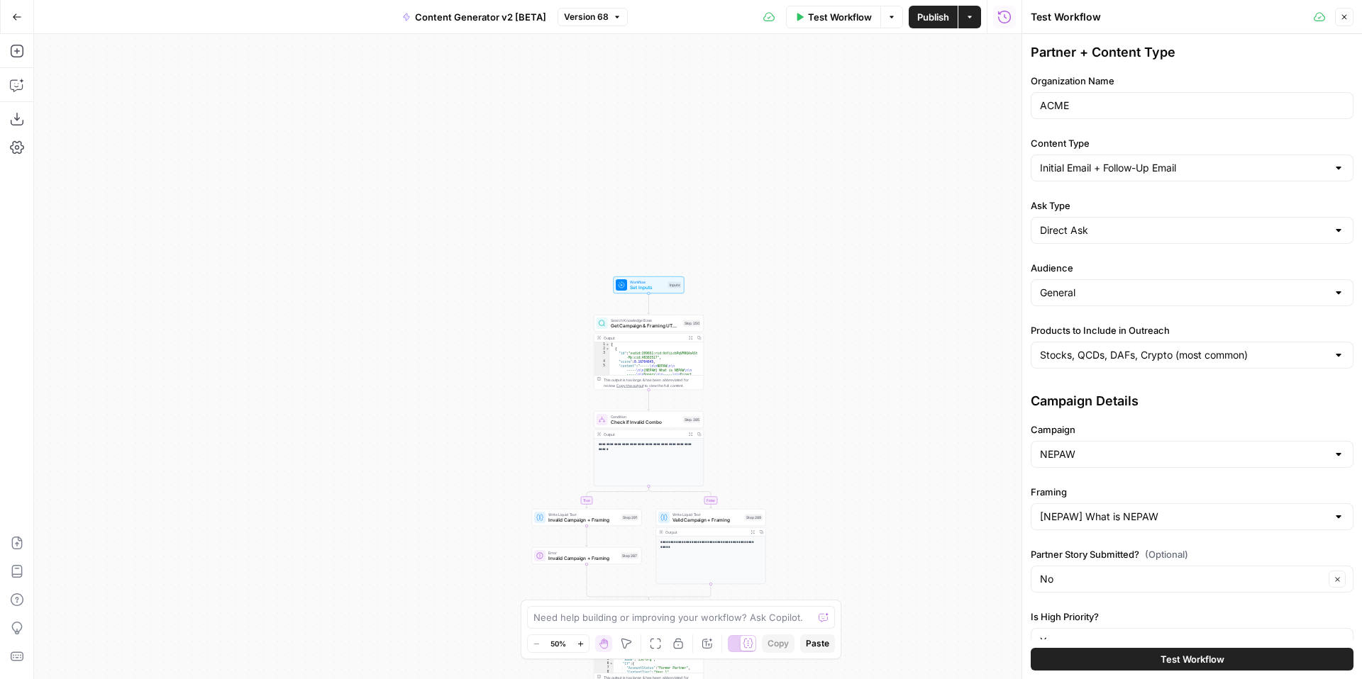
scroll to position [91, 0]
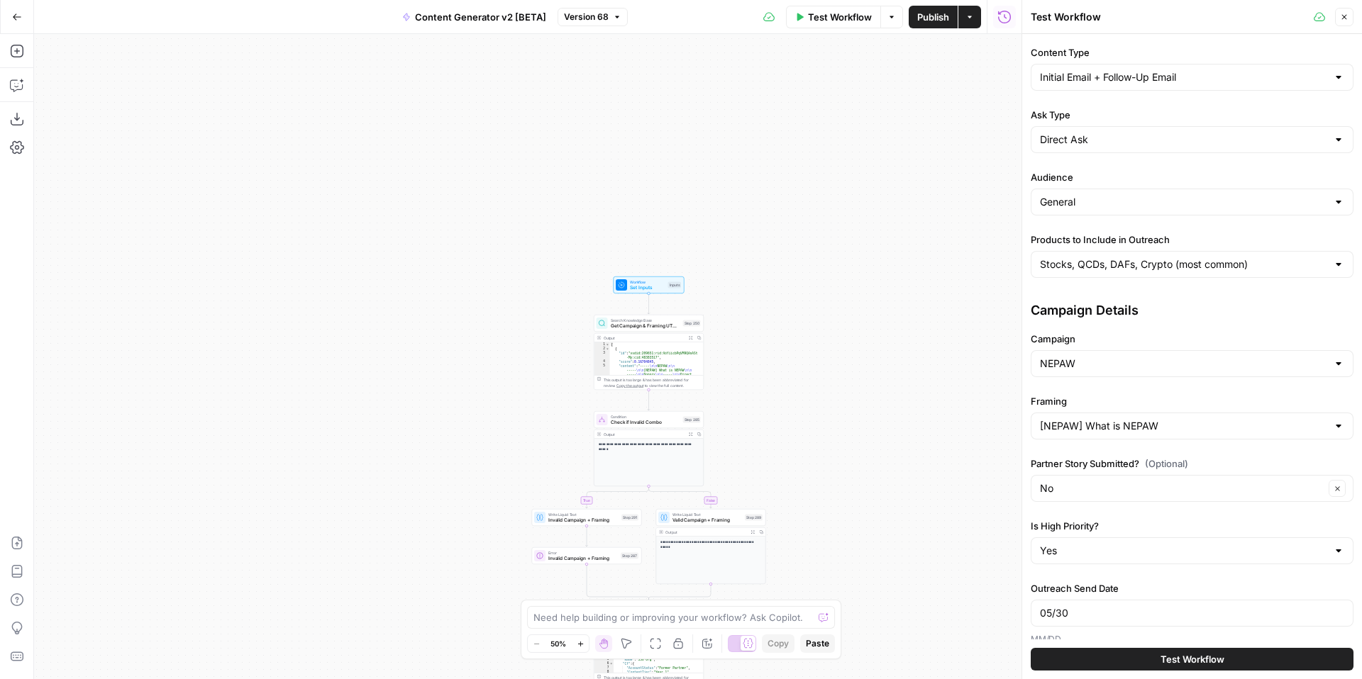
click at [1133, 351] on div "NEPAW" at bounding box center [1191, 363] width 323 height 27
click at [1115, 474] on span "EOY - SGS" at bounding box center [1188, 479] width 293 height 14
type input "EOY - SGS"
click at [1128, 428] on input "Framing" at bounding box center [1183, 426] width 287 height 14
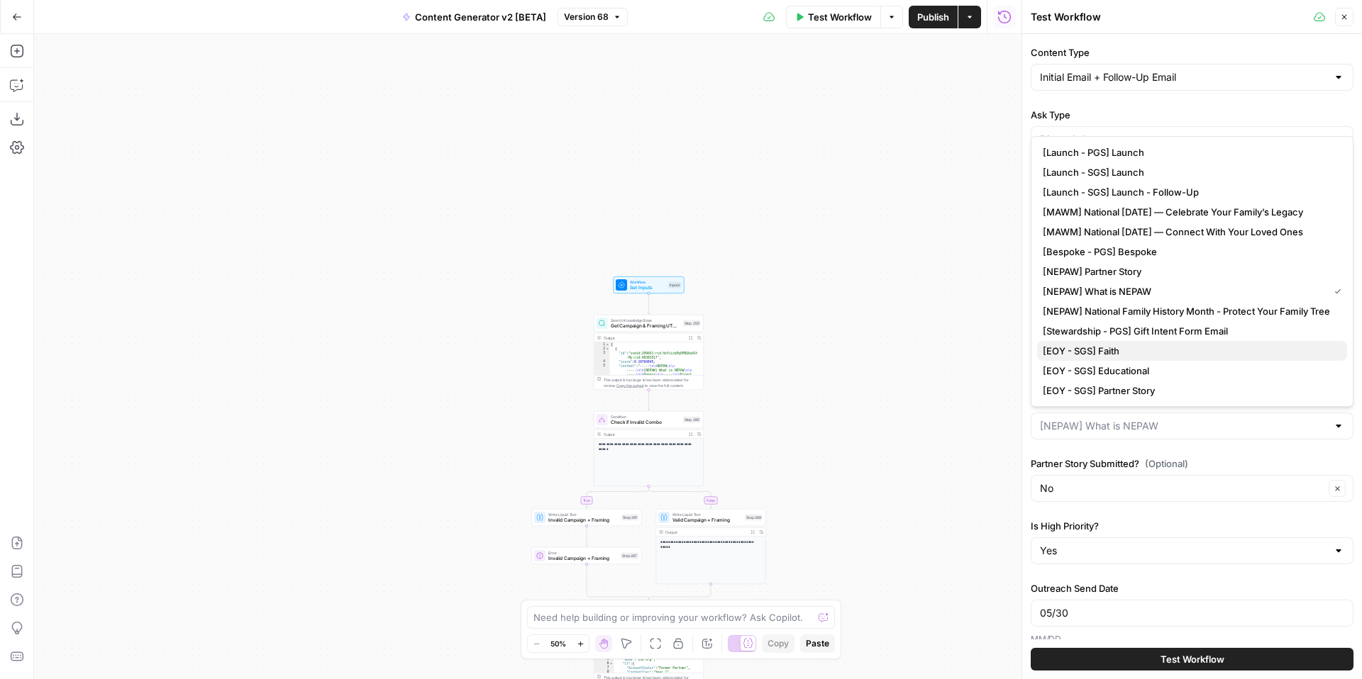
click at [1164, 355] on span "[EOY - SGS] Faith" at bounding box center [1188, 351] width 293 height 14
type input "[EOY - SGS] Faith"
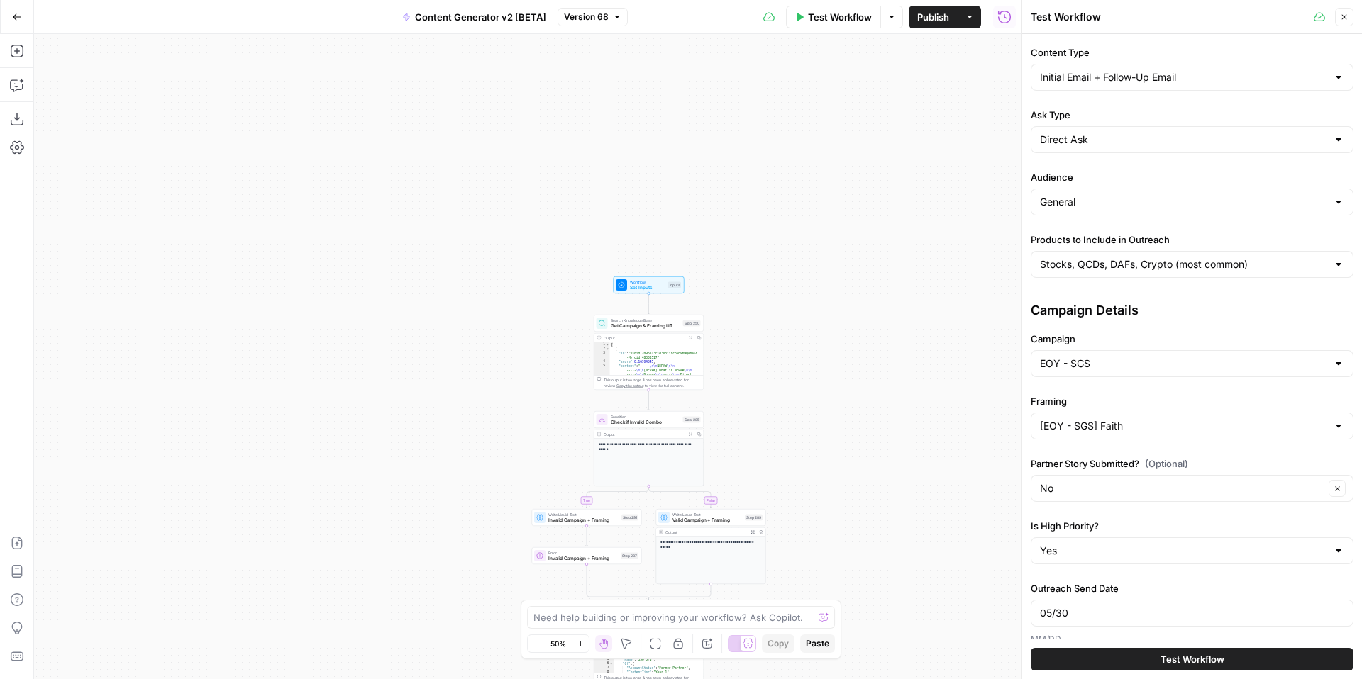
click at [1178, 662] on span "Test Workflow" at bounding box center [1192, 659] width 64 height 14
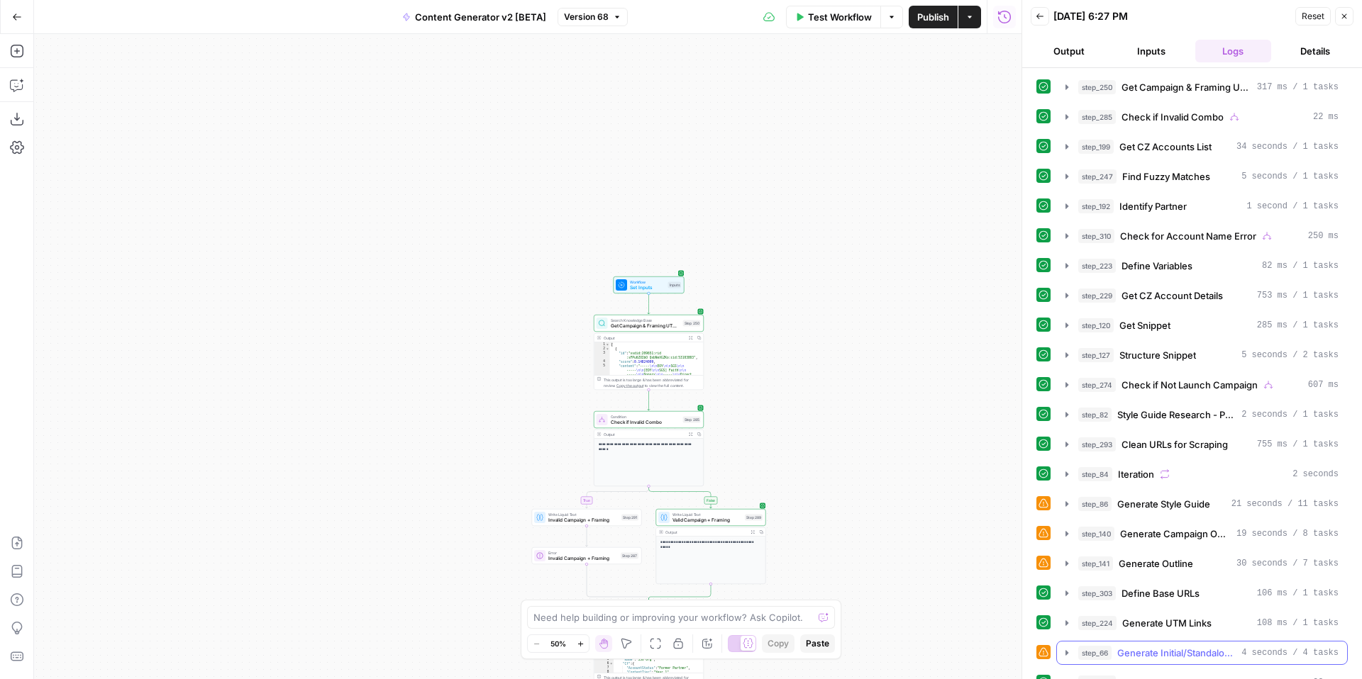
scroll to position [495, 0]
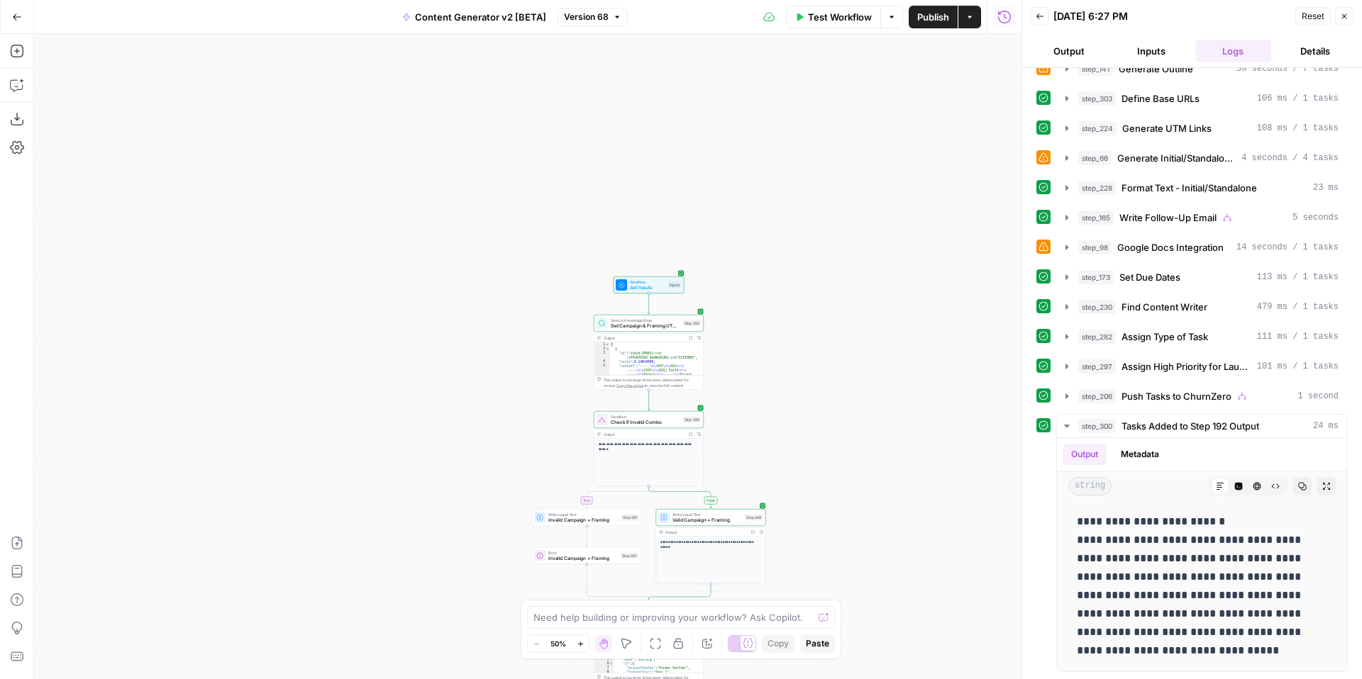
click at [1349, 16] on button "Close" at bounding box center [1344, 16] width 18 height 18
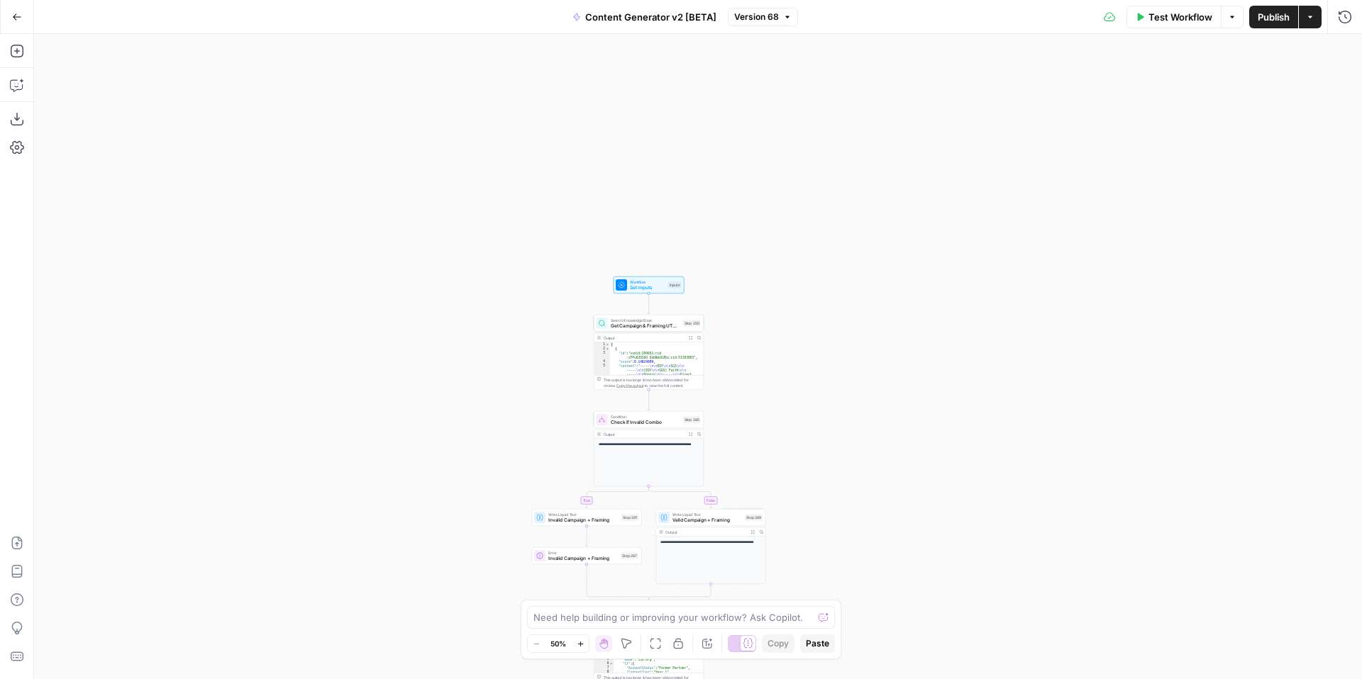
click at [1278, 16] on span "Publish" at bounding box center [1273, 17] width 32 height 14
